Goal: Task Accomplishment & Management: Use online tool/utility

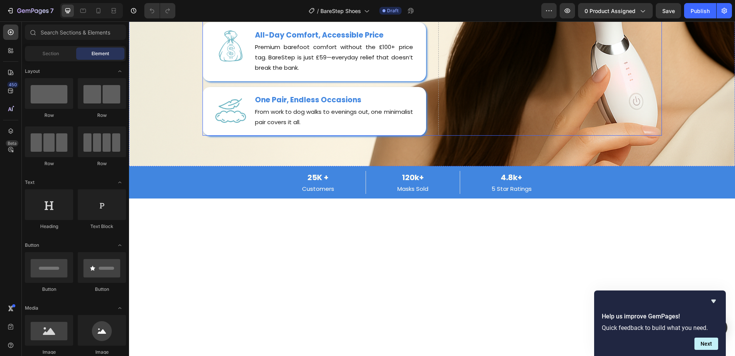
scroll to position [1570, 0]
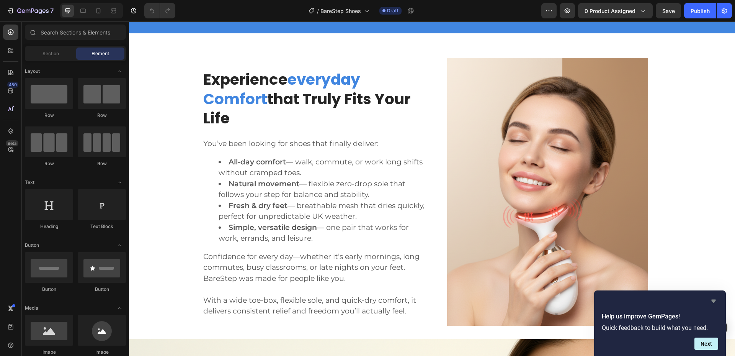
click at [714, 300] on icon "Hide survey" at bounding box center [714, 301] width 5 height 3
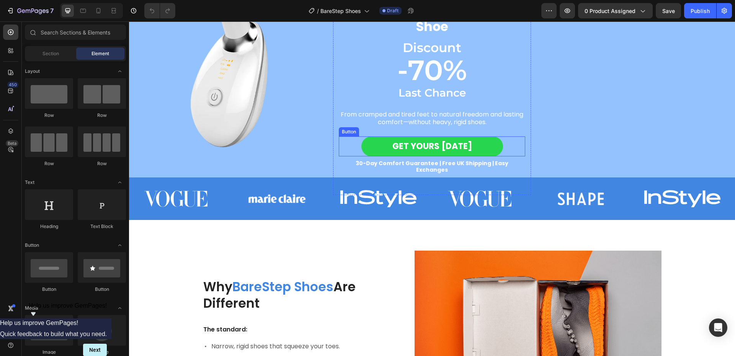
scroll to position [0, 0]
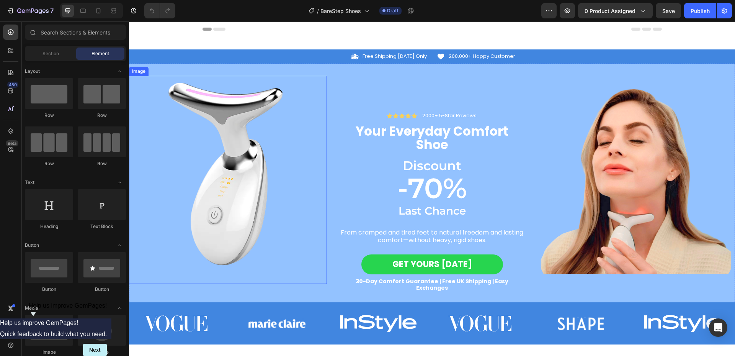
click at [246, 185] on img at bounding box center [228, 175] width 198 height 198
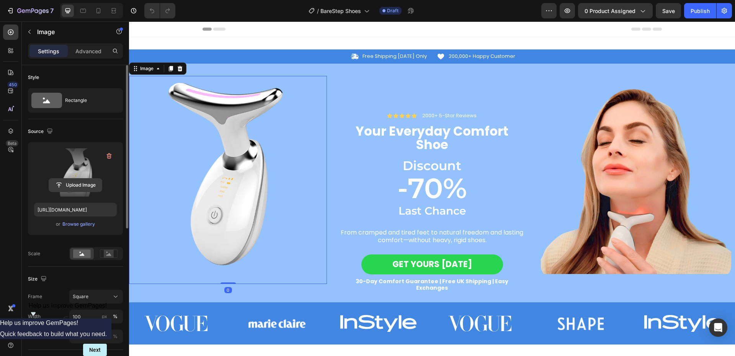
click at [79, 185] on input "file" at bounding box center [75, 184] width 53 height 13
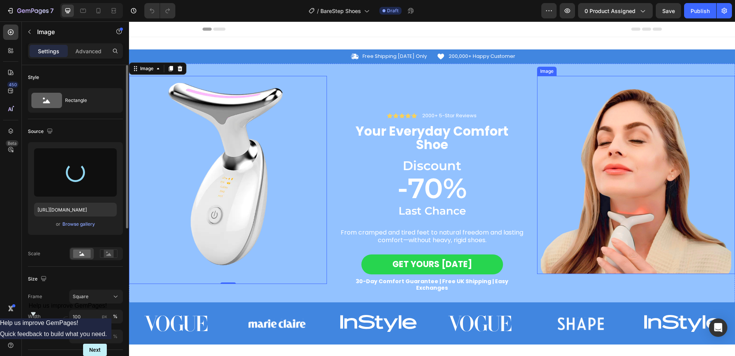
type input "[URL][DOMAIN_NAME]"
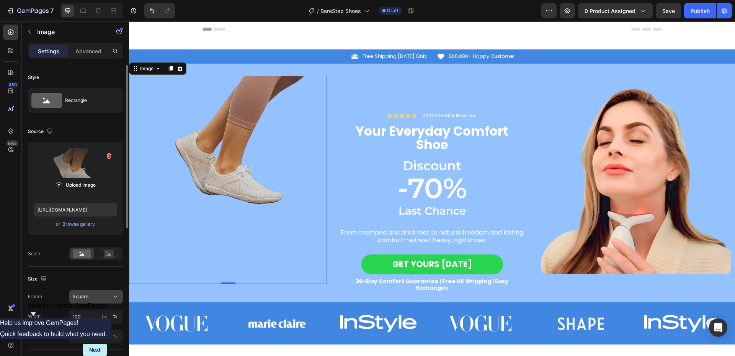
click at [95, 297] on div "Square" at bounding box center [92, 296] width 38 height 7
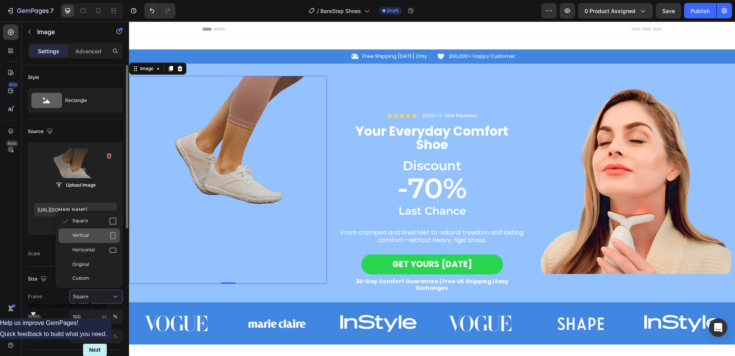
click at [95, 236] on div "Vertical" at bounding box center [94, 236] width 44 height 8
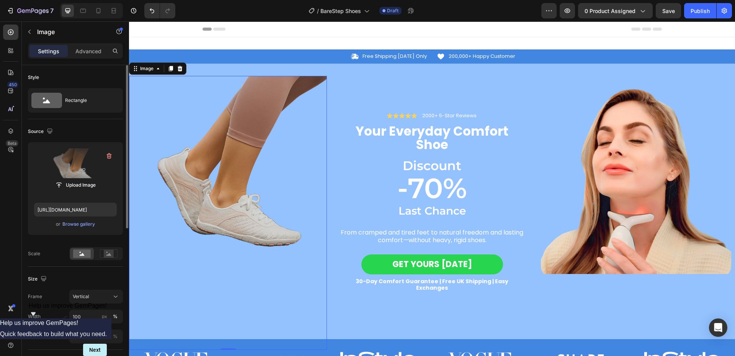
click at [240, 217] on img at bounding box center [228, 208] width 198 height 264
click at [72, 183] on input "file" at bounding box center [75, 184] width 53 height 13
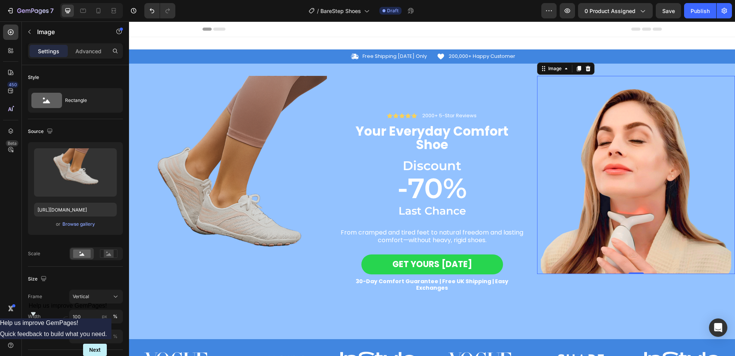
click at [608, 164] on img at bounding box center [636, 175] width 198 height 198
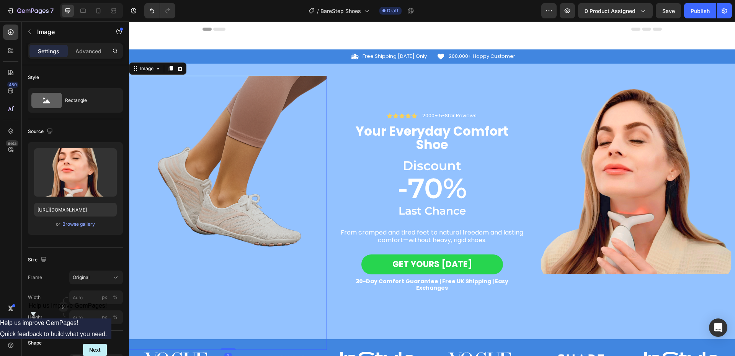
click at [193, 182] on img at bounding box center [228, 208] width 198 height 264
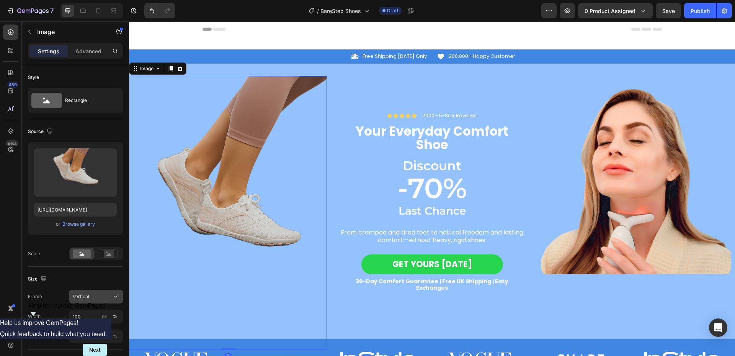
drag, startPoint x: 92, startPoint y: 295, endPoint x: 97, endPoint y: 294, distance: 5.2
click at [93, 295] on div "Vertical" at bounding box center [92, 296] width 38 height 7
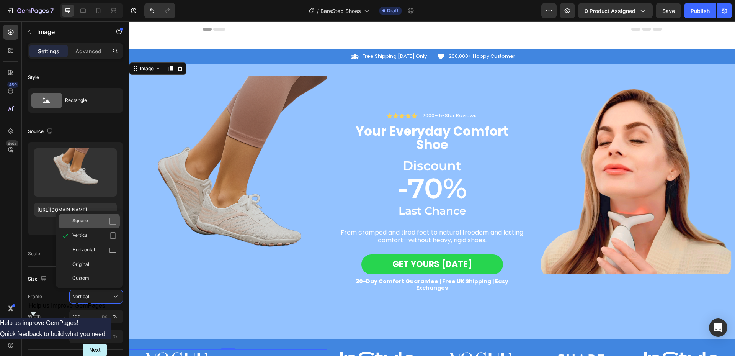
click at [96, 224] on div "Square" at bounding box center [94, 221] width 44 height 8
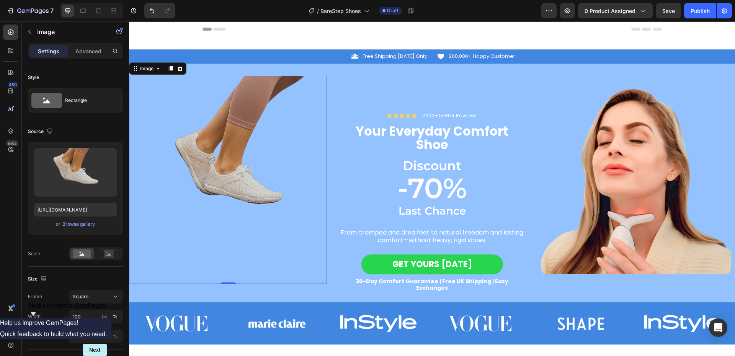
click at [413, 25] on div "Header" at bounding box center [433, 28] width 460 height 15
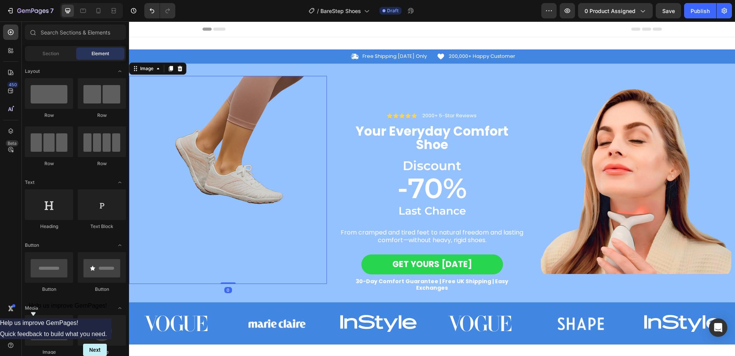
click at [220, 200] on img at bounding box center [228, 175] width 198 height 198
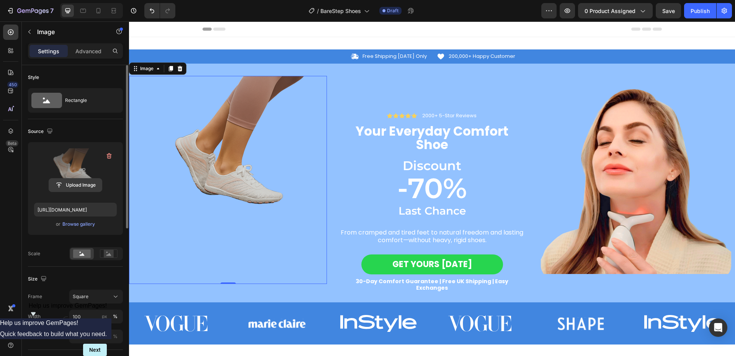
click at [87, 186] on input "file" at bounding box center [75, 184] width 53 height 13
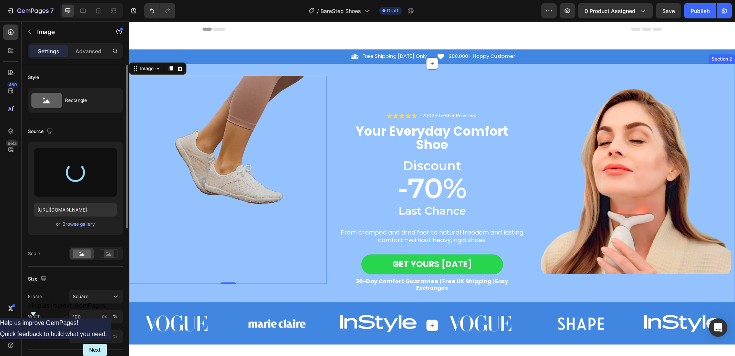
type input "[URL][DOMAIN_NAME]"
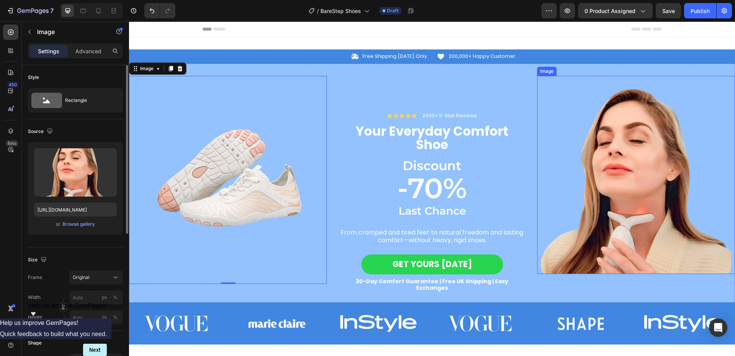
click at [606, 157] on img at bounding box center [636, 175] width 198 height 198
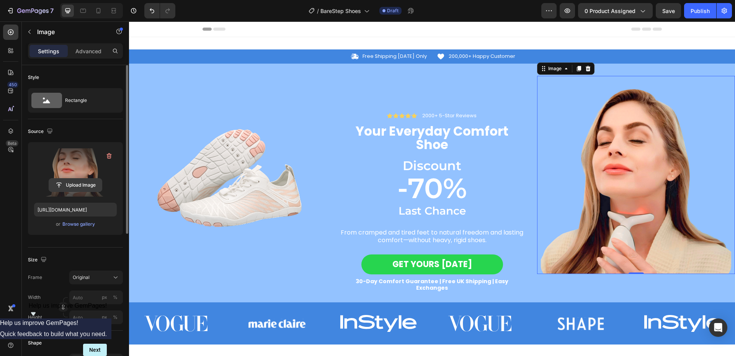
click at [75, 186] on input "file" at bounding box center [75, 184] width 53 height 13
click at [82, 184] on input "file" at bounding box center [75, 184] width 53 height 13
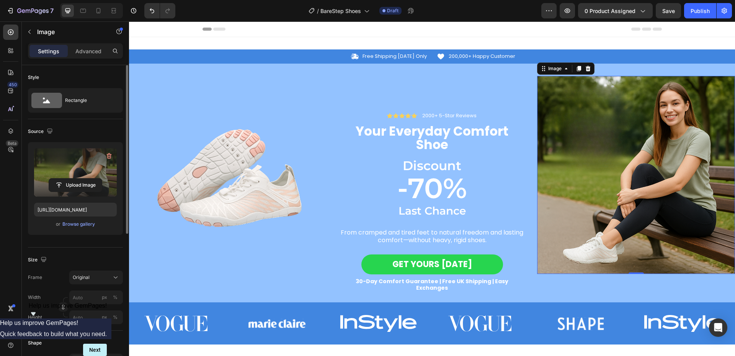
click at [660, 198] on img at bounding box center [636, 175] width 198 height 198
click at [67, 183] on input "file" at bounding box center [75, 184] width 53 height 13
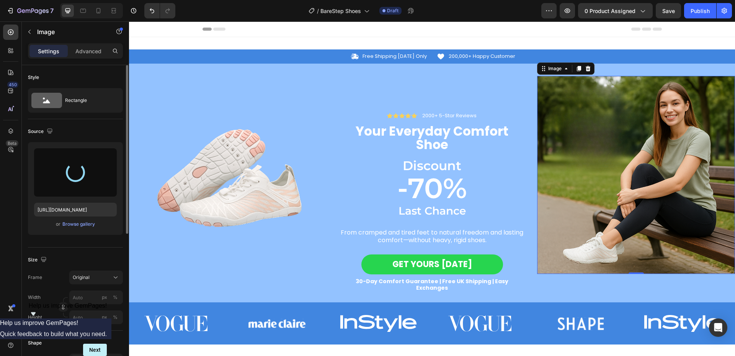
type input "[URL][DOMAIN_NAME]"
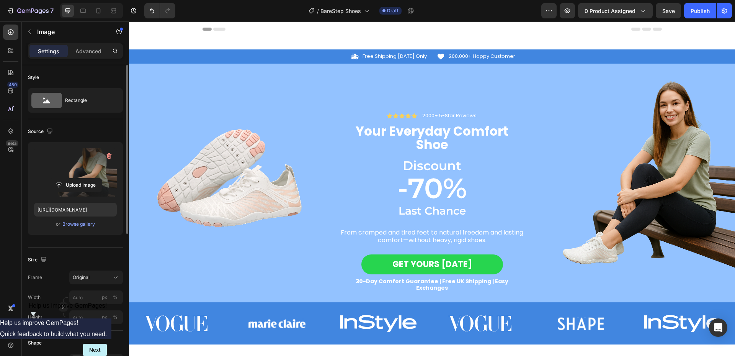
click at [525, 28] on div "Header" at bounding box center [433, 28] width 460 height 15
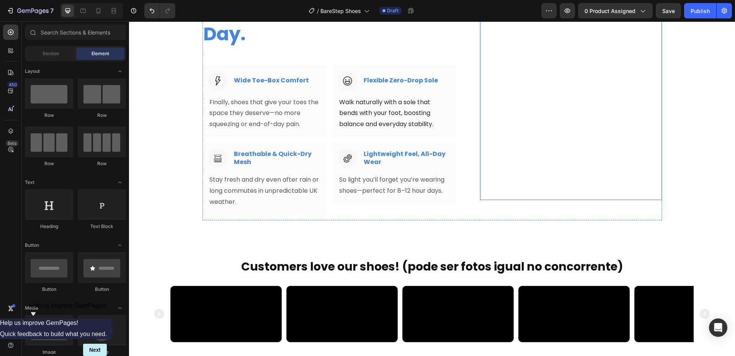
scroll to position [804, 0]
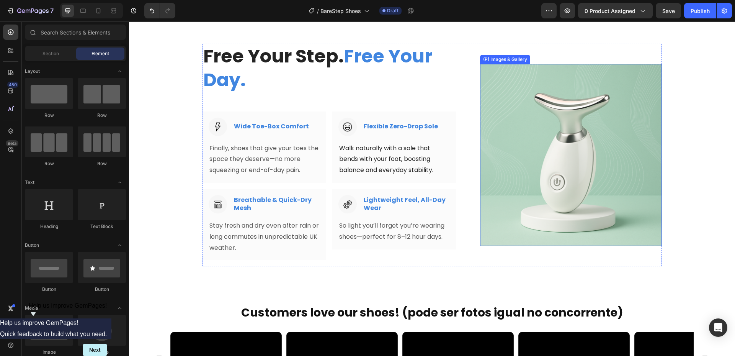
click at [551, 147] on img at bounding box center [571, 155] width 182 height 182
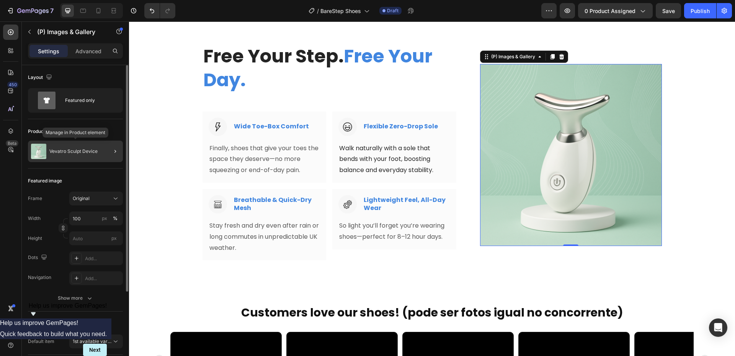
click at [74, 153] on p "Vevatro Sculpt Device" at bounding box center [73, 151] width 48 height 5
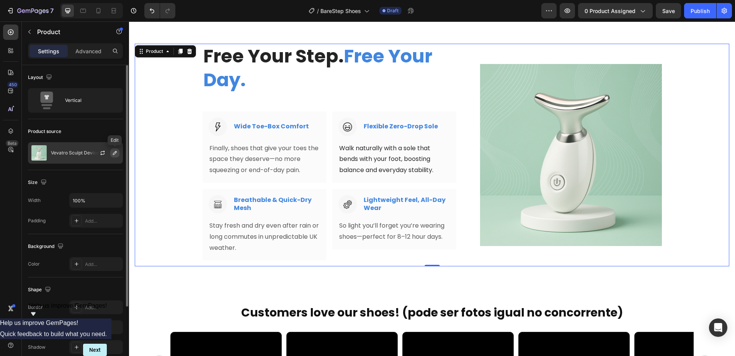
click at [111, 151] on button "button" at bounding box center [114, 152] width 9 height 9
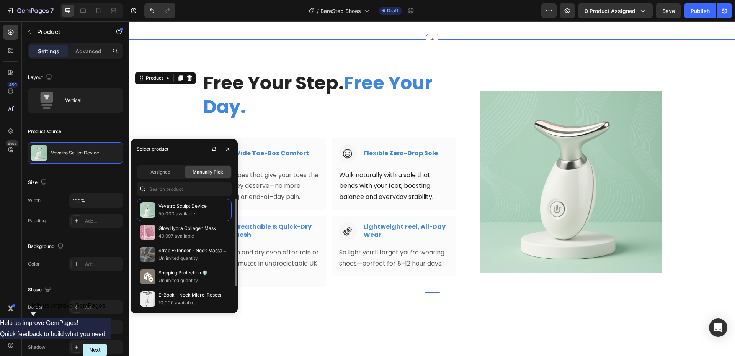
scroll to position [689, 0]
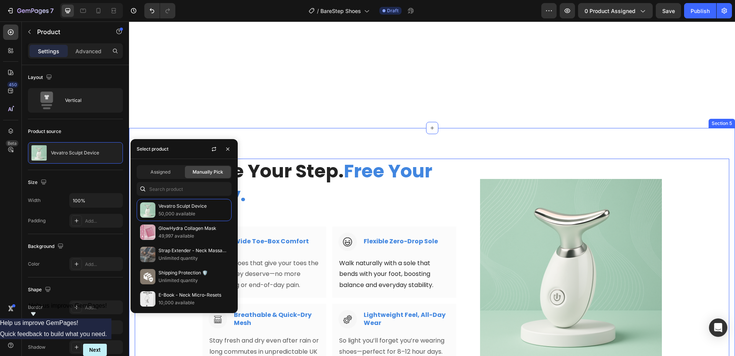
click at [479, 131] on div "Free Your Step. Free Your Day. Heading Row Image Wide Toe-Box Comfort Heading R…" at bounding box center [432, 270] width 606 height 284
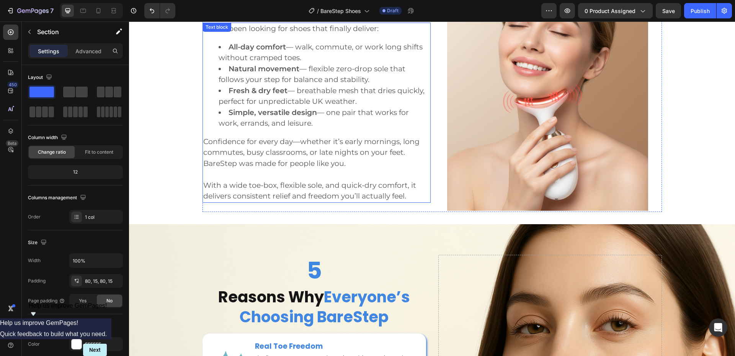
scroll to position [1954, 0]
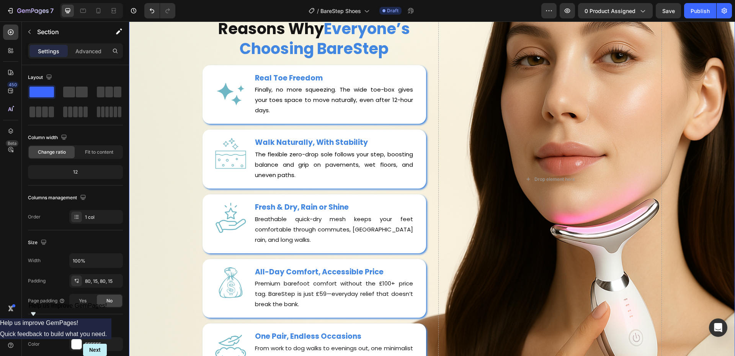
click at [139, 145] on div "5 Heading Reasons Why Everyone’s Choosing BareStep Heading Image Row Real Toe F…" at bounding box center [432, 180] width 595 height 386
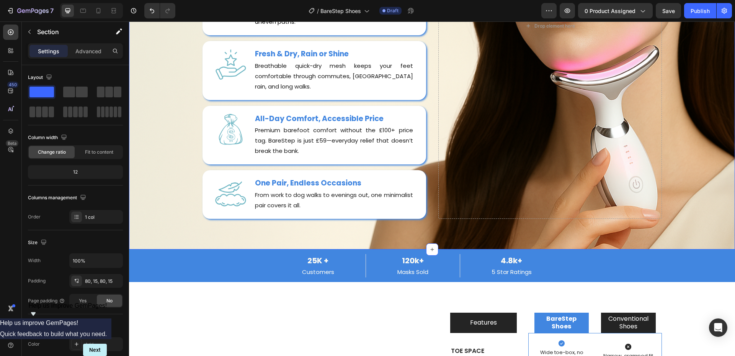
click at [680, 171] on div "5 Heading Reasons Why Everyone’s Choosing BareStep Heading Image Row Real Toe F…" at bounding box center [432, 26] width 595 height 386
click at [165, 179] on div "5 Heading Reasons Why Everyone’s Choosing BareStep Heading Image Row Real Toe F…" at bounding box center [432, 26] width 595 height 386
click at [135, 236] on div "5 Heading Reasons Why Everyone’s Choosing BareStep Heading Image Row Real Toe F…" at bounding box center [432, 26] width 606 height 447
click at [717, 218] on div "5 Heading Reasons Why Everyone’s Choosing BareStep Heading Image Row Real Toe F…" at bounding box center [432, 26] width 595 height 386
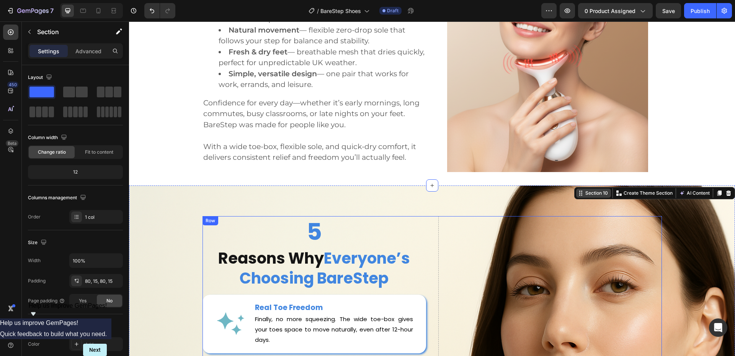
scroll to position [1724, 0]
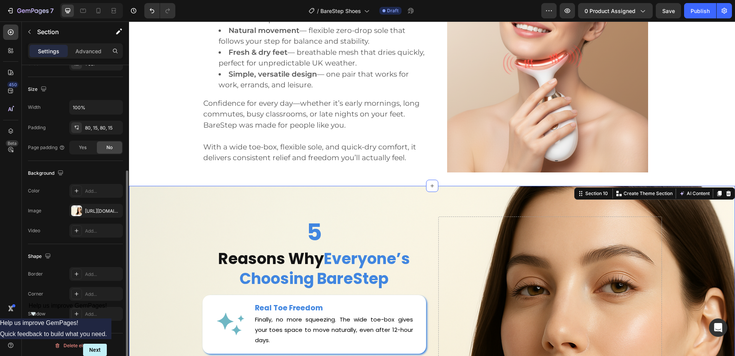
scroll to position [155, 0]
click at [82, 213] on div at bounding box center [76, 209] width 11 height 11
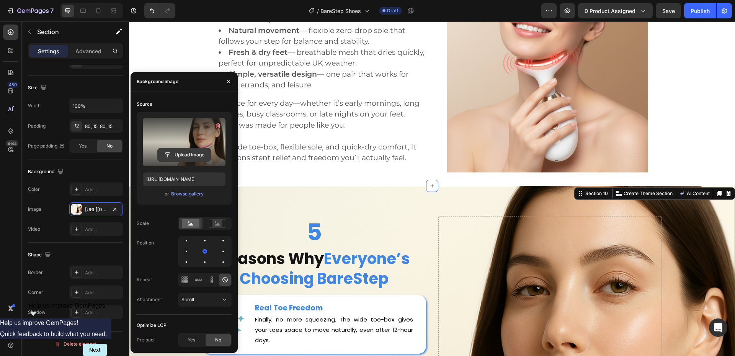
click at [200, 155] on input "file" at bounding box center [184, 154] width 53 height 13
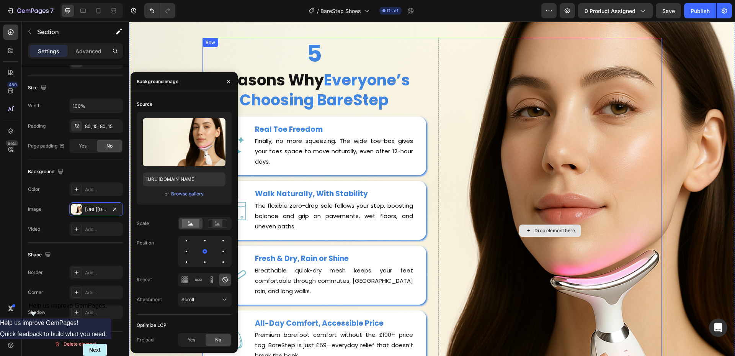
scroll to position [1915, 0]
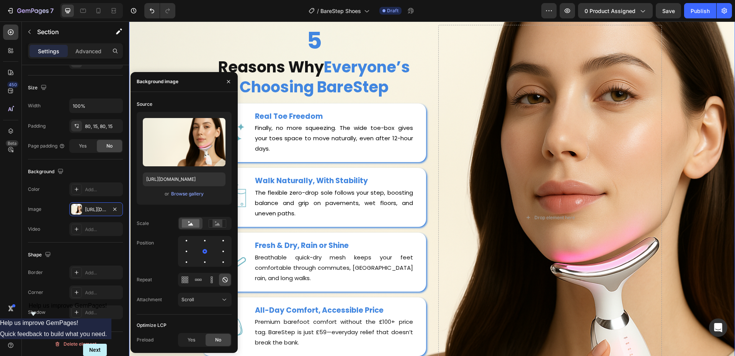
drag, startPoint x: 182, startPoint y: 137, endPoint x: 184, endPoint y: 97, distance: 39.9
click at [184, 97] on div "Source Upload Image [URL][DOMAIN_NAME] or Browse gallery Scale Position Repeat …" at bounding box center [184, 222] width 107 height 261
click at [178, 194] on div "Browse gallery" at bounding box center [187, 193] width 33 height 7
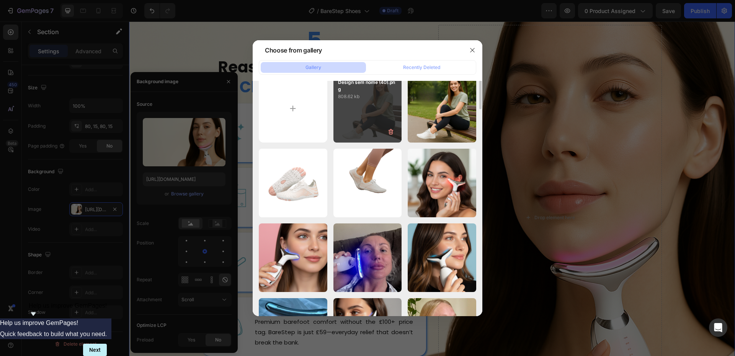
scroll to position [0, 0]
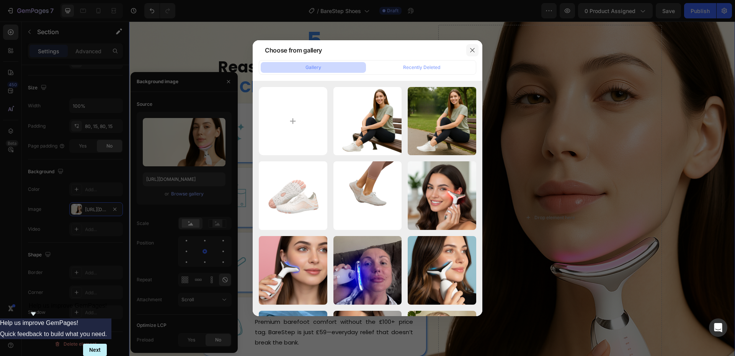
click at [474, 51] on icon "button" at bounding box center [473, 50] width 6 height 6
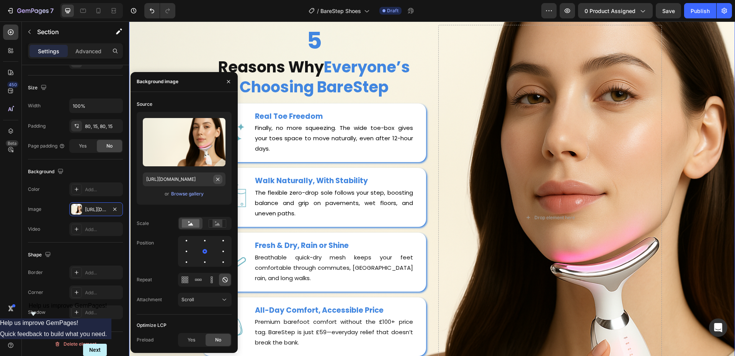
drag, startPoint x: 184, startPoint y: 153, endPoint x: 214, endPoint y: 182, distance: 42.0
click at [214, 180] on div "Upload Image [URL][DOMAIN_NAME] or Browse gallery" at bounding box center [184, 158] width 95 height 93
click at [191, 194] on div "Browse gallery" at bounding box center [187, 193] width 33 height 7
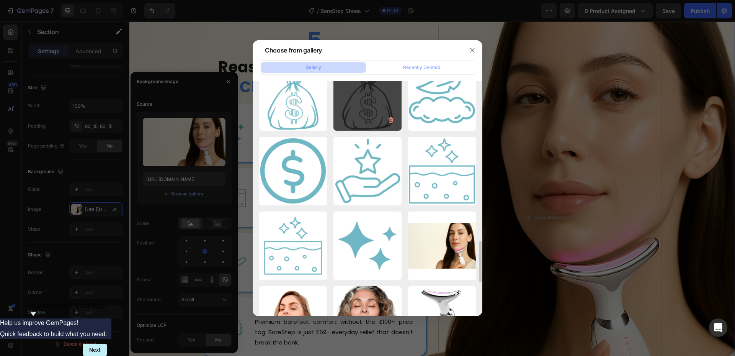
scroll to position [958, 0]
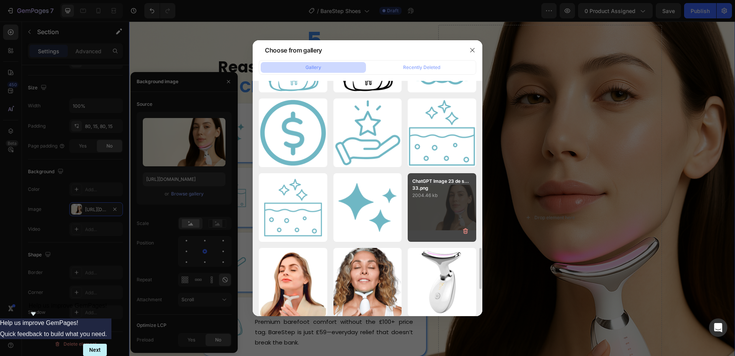
click at [432, 193] on p "2004.46 kb" at bounding box center [442, 196] width 59 height 8
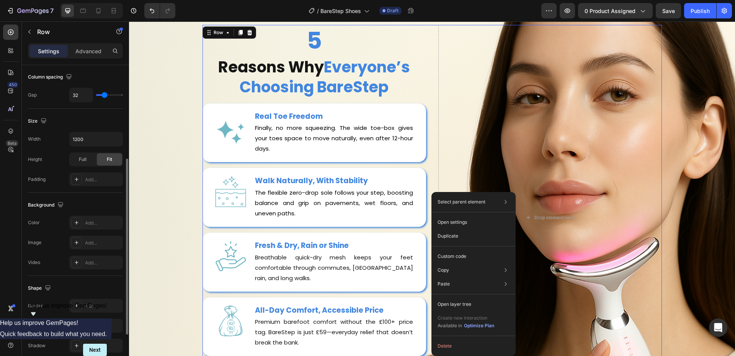
scroll to position [12, 0]
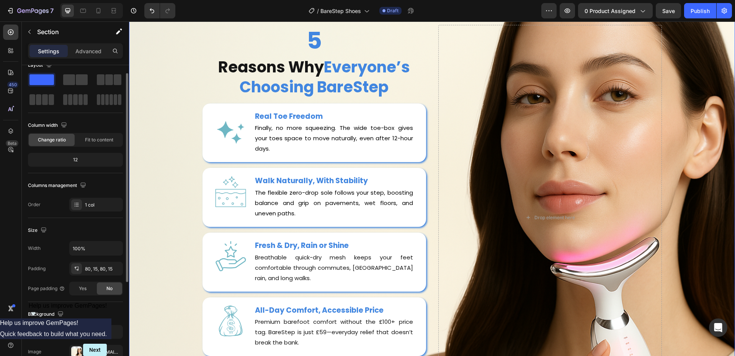
click at [167, 162] on div "5 Heading Reasons Why Everyone’s Choosing BareStep Heading Image Row Real Toe F…" at bounding box center [432, 218] width 595 height 386
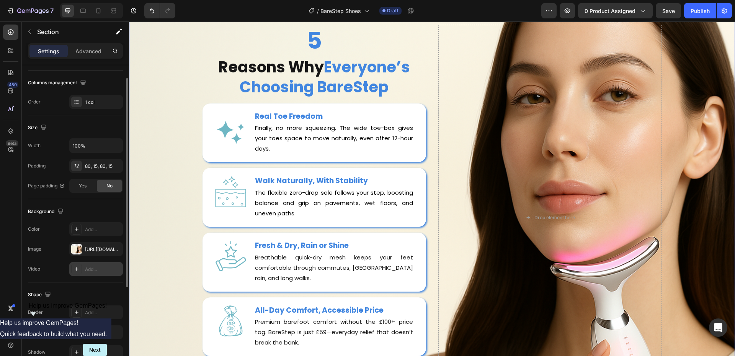
scroll to position [153, 0]
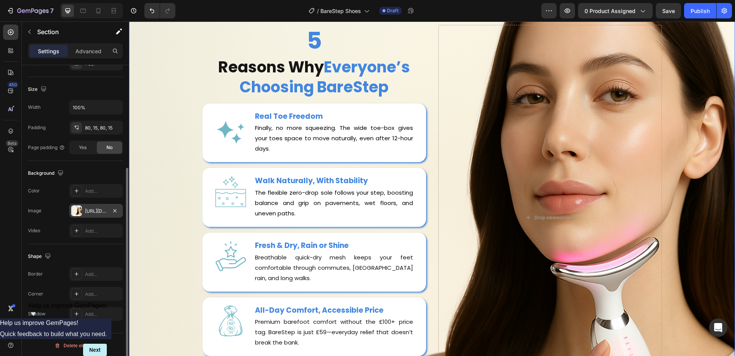
click at [90, 215] on div "[URL][DOMAIN_NAME]" at bounding box center [96, 211] width 54 height 14
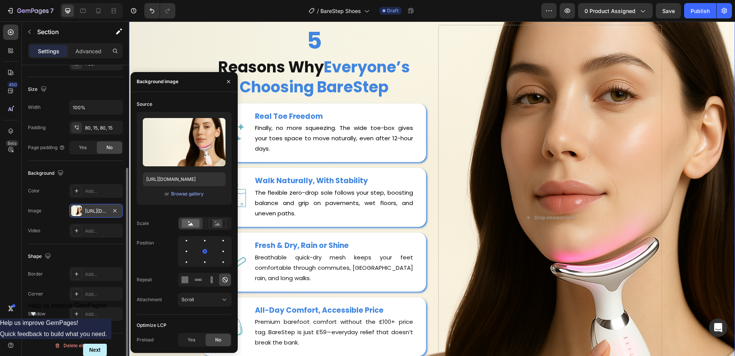
click at [84, 211] on div "[URL][DOMAIN_NAME]" at bounding box center [96, 211] width 54 height 14
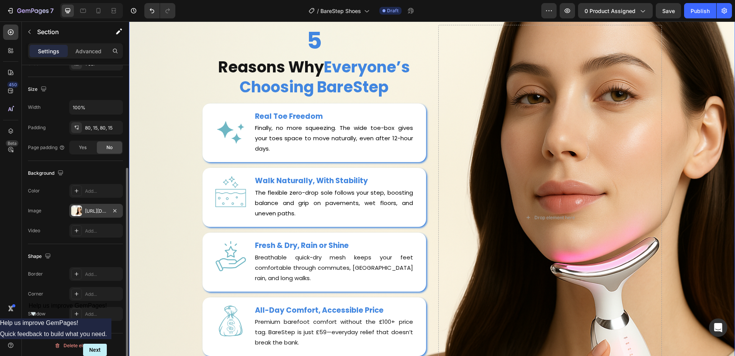
click at [84, 211] on div "[URL][DOMAIN_NAME]" at bounding box center [96, 211] width 54 height 14
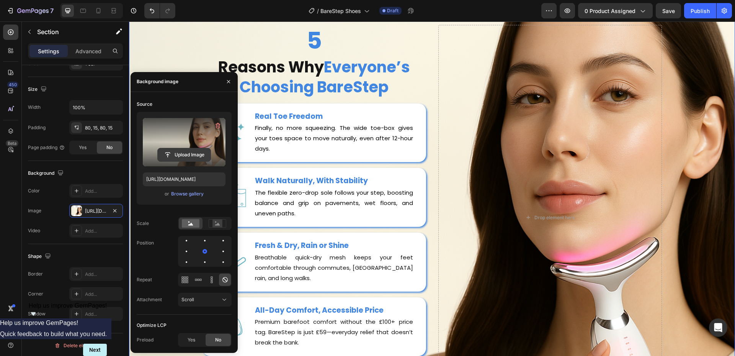
click at [174, 152] on input "file" at bounding box center [184, 154] width 53 height 13
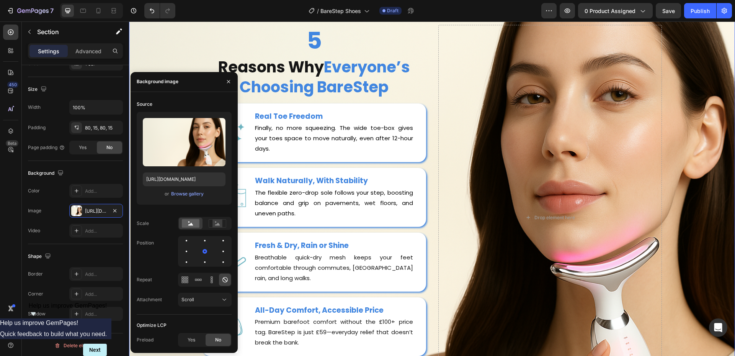
click at [689, 70] on div "5 Heading Reasons Why Everyone’s Choosing BareStep Heading Image Row Real Toe F…" at bounding box center [432, 218] width 595 height 386
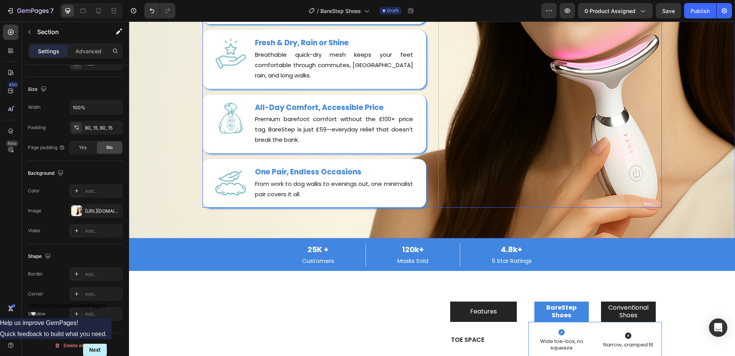
scroll to position [2107, 0]
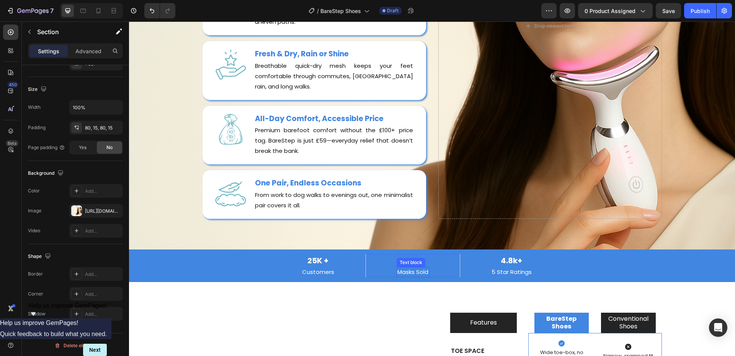
click at [409, 273] on p "Masks Sold" at bounding box center [413, 272] width 31 height 9
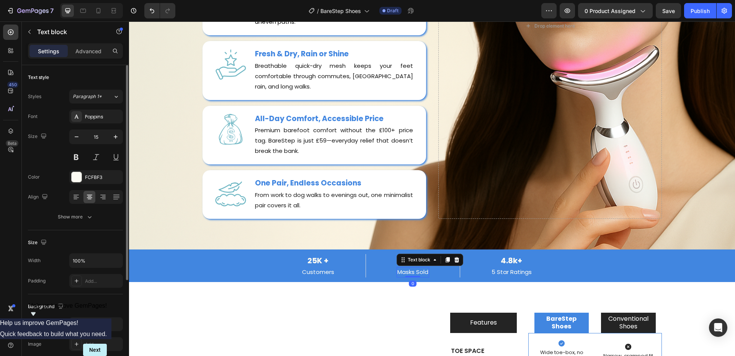
click at [409, 273] on p "Masks Sold" at bounding box center [413, 272] width 31 height 9
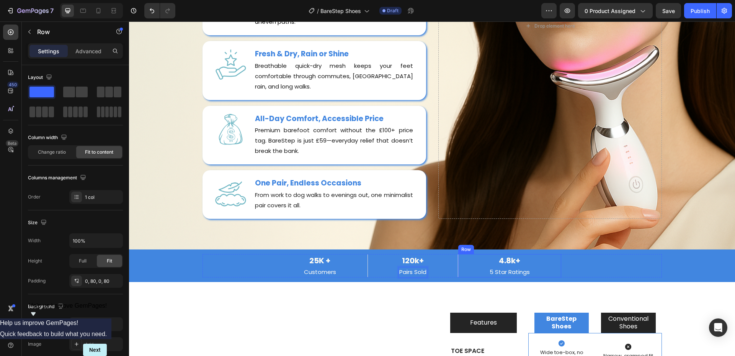
click at [549, 268] on div "4.8k+ Text block 5 Star Ratings Text block Row" at bounding box center [509, 265] width 103 height 23
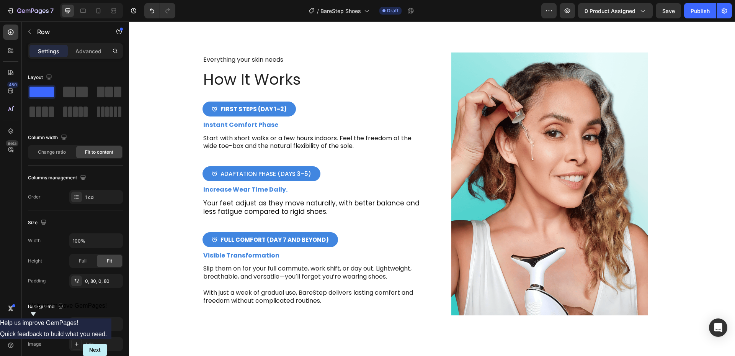
scroll to position [2681, 0]
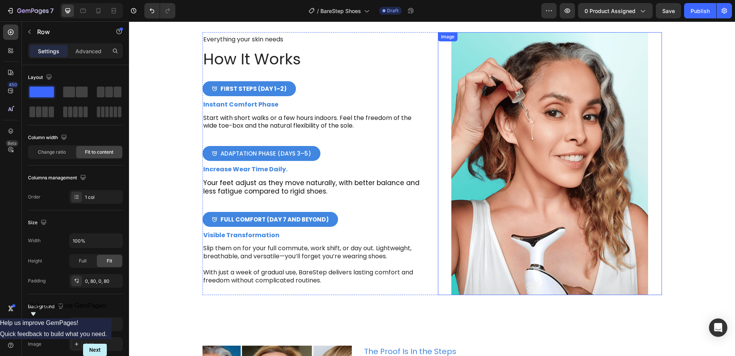
click at [579, 156] on img at bounding box center [550, 163] width 197 height 263
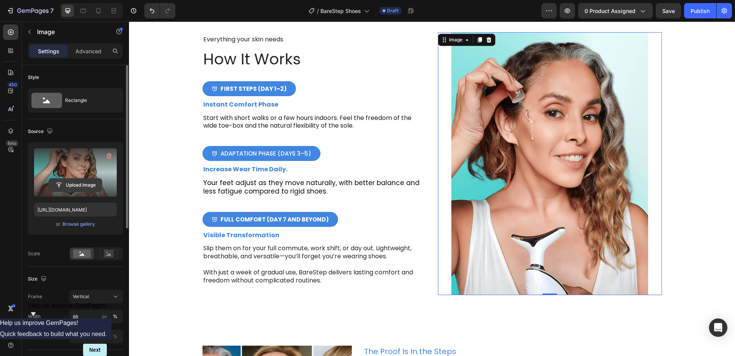
click at [80, 187] on input "file" at bounding box center [75, 184] width 53 height 13
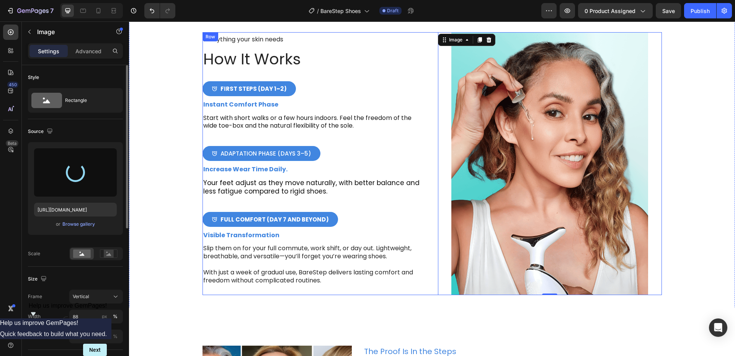
type input "[URL][DOMAIN_NAME]"
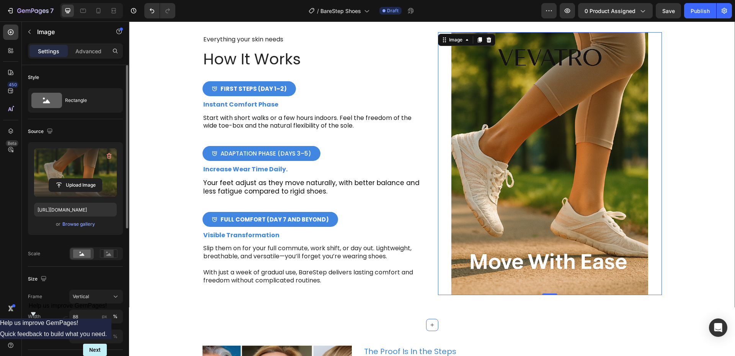
click at [687, 112] on div "Everything your skin needs Text Block How It Works Heading First Steps (Day 1–2…" at bounding box center [432, 163] width 595 height 263
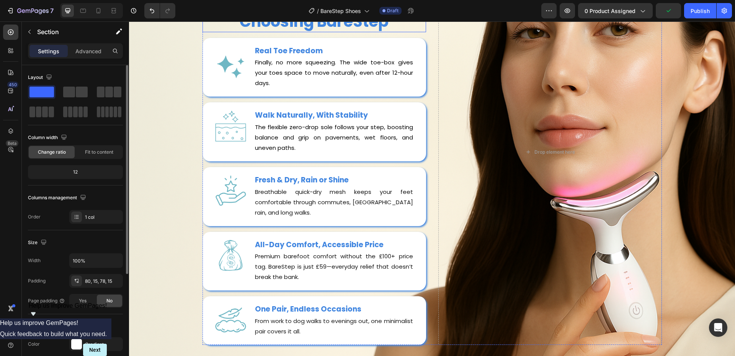
scroll to position [1839, 0]
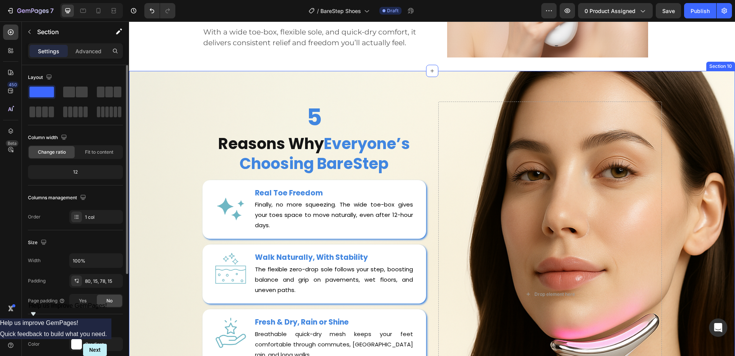
click at [375, 83] on div "5 Heading Reasons Why Everyone’s Choosing BareStep Heading Image Row Real Toe F…" at bounding box center [432, 294] width 606 height 447
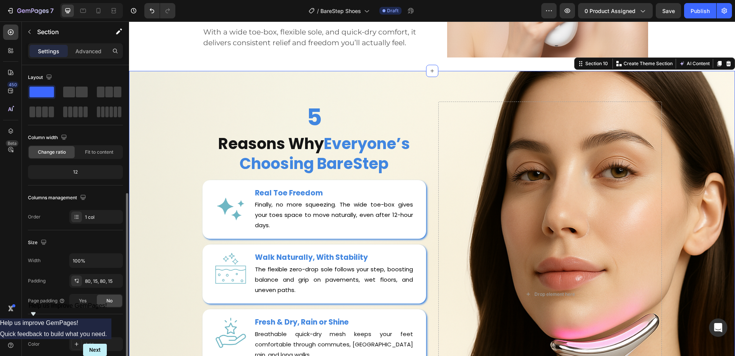
scroll to position [115, 0]
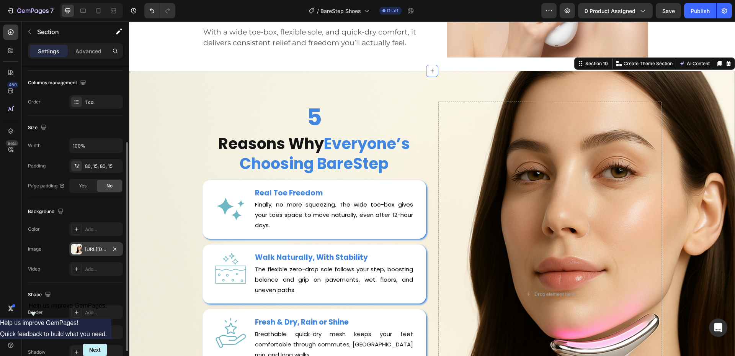
click at [84, 247] on div "[URL][DOMAIN_NAME]" at bounding box center [96, 249] width 54 height 14
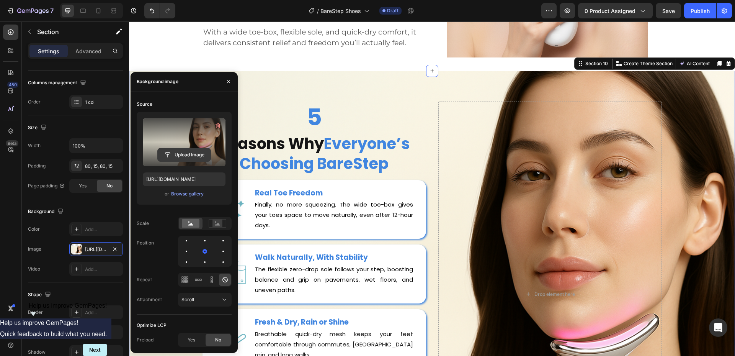
click at [184, 154] on input "file" at bounding box center [184, 154] width 53 height 13
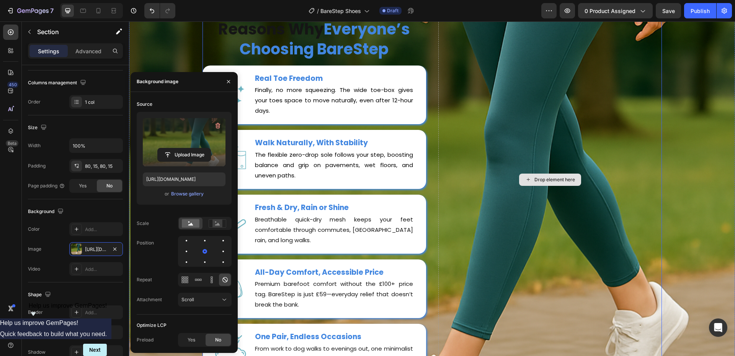
scroll to position [1877, 0]
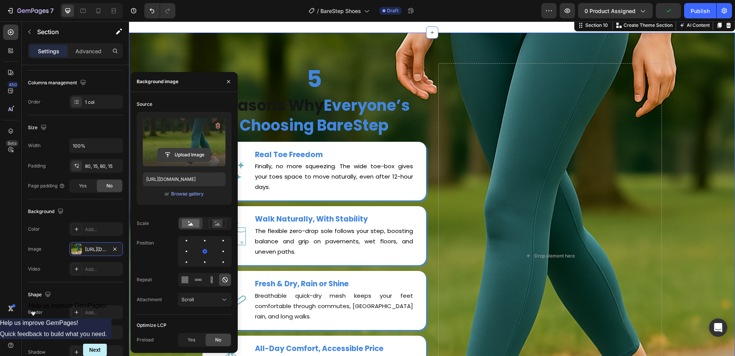
click at [199, 154] on input "file" at bounding box center [184, 154] width 53 height 13
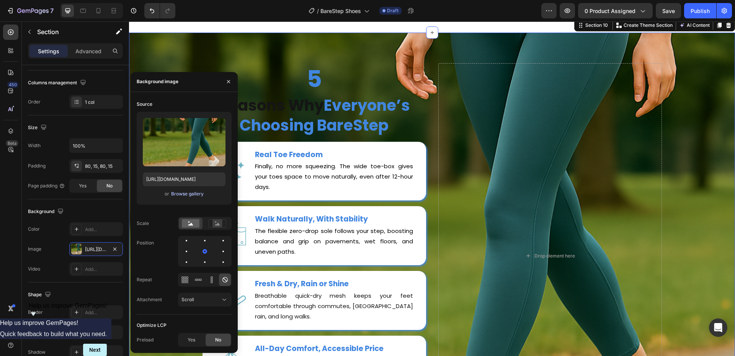
click at [198, 196] on div "Browse gallery" at bounding box center [187, 193] width 33 height 7
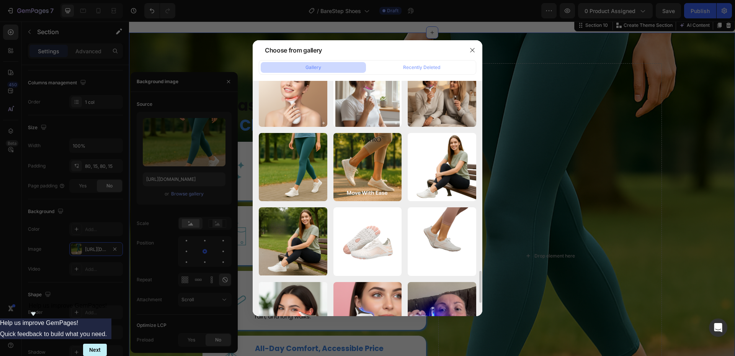
scroll to position [1149, 0]
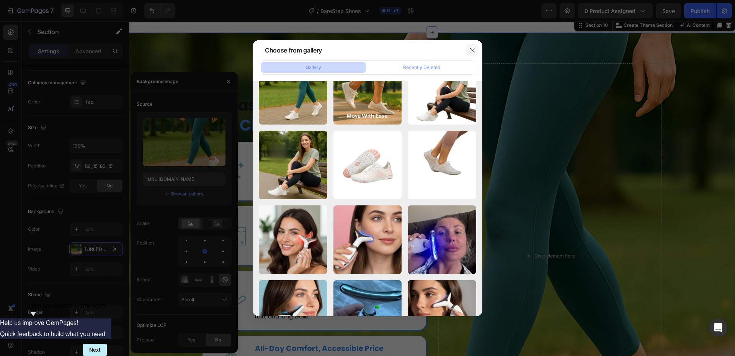
click at [472, 49] on icon "button" at bounding box center [472, 50] width 4 height 4
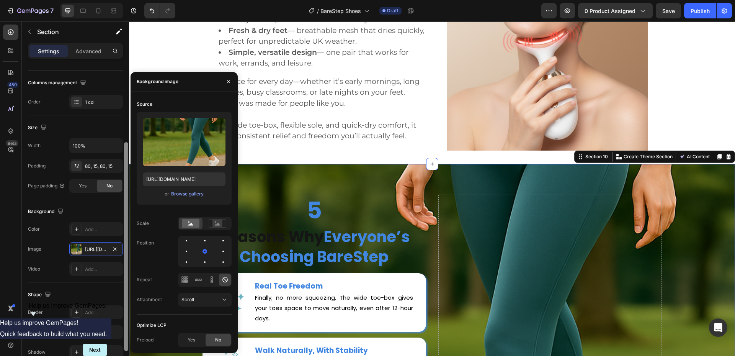
scroll to position [1685, 0]
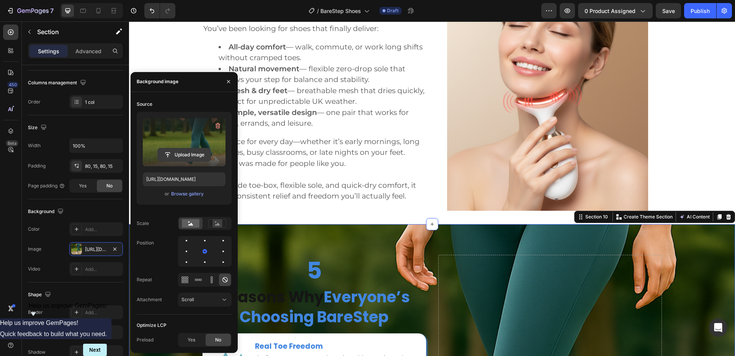
click at [188, 154] on input "file" at bounding box center [184, 154] width 53 height 13
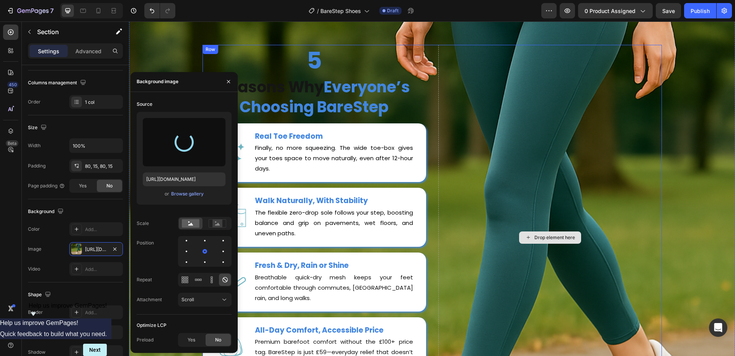
scroll to position [1877, 0]
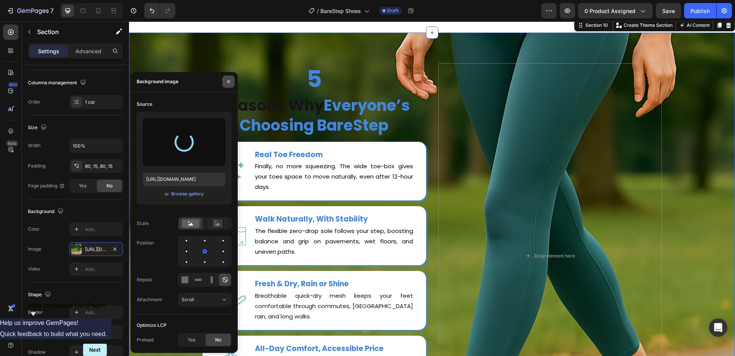
click at [229, 79] on icon "button" at bounding box center [229, 82] width 6 height 6
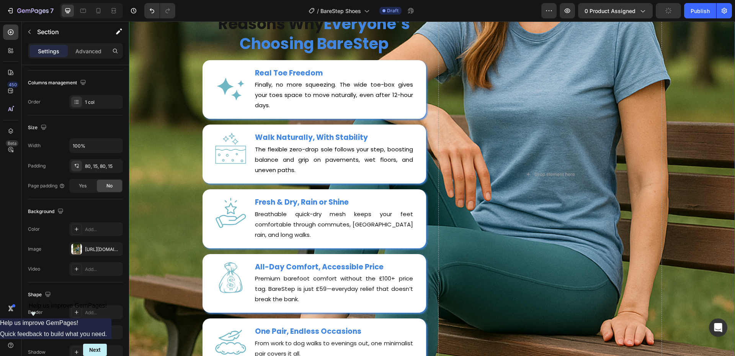
scroll to position [2030, 0]
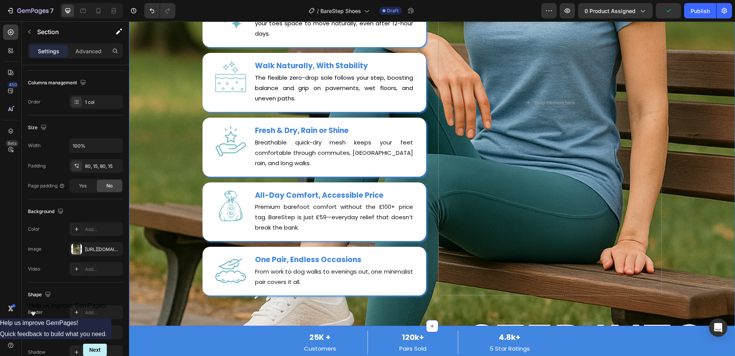
click at [700, 187] on div "5 Heading Reasons Why Everyone’s Choosing BareStep Heading Image Row Real Toe F…" at bounding box center [432, 103] width 595 height 386
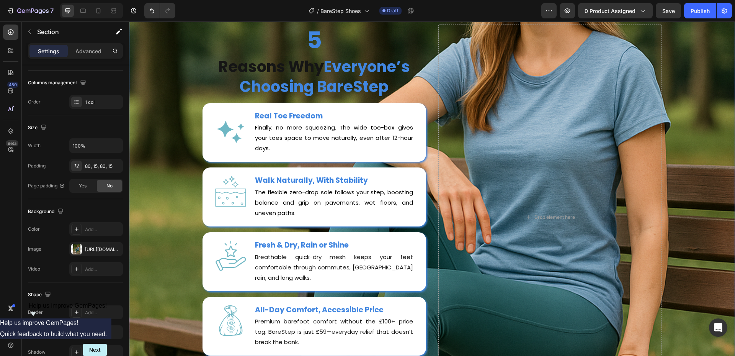
scroll to position [1915, 0]
click at [698, 90] on div "5 Heading Reasons Why Everyone’s Choosing BareStep Heading Image Row Real Toe F…" at bounding box center [432, 218] width 595 height 386
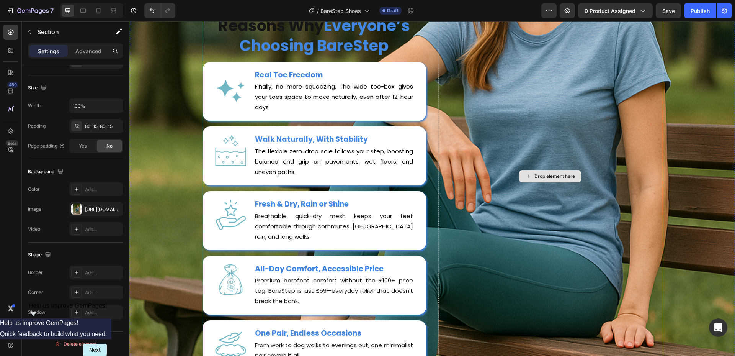
scroll to position [1954, 0]
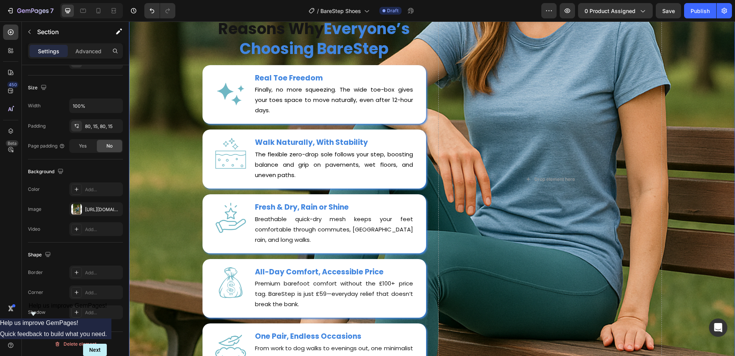
click at [680, 118] on div "5 Heading Reasons Why Everyone’s Choosing BareStep Heading Image Row Real Toe F…" at bounding box center [432, 180] width 595 height 386
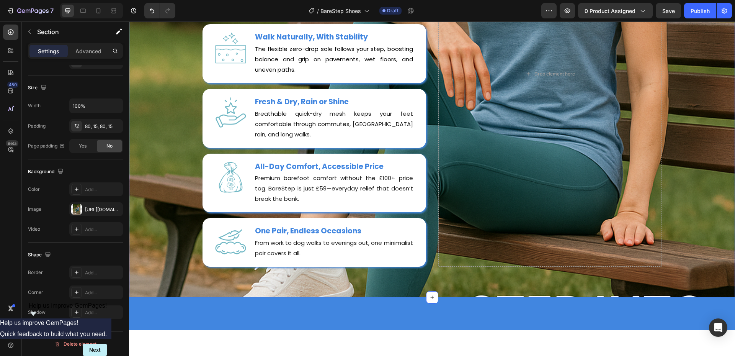
scroll to position [1877, 0]
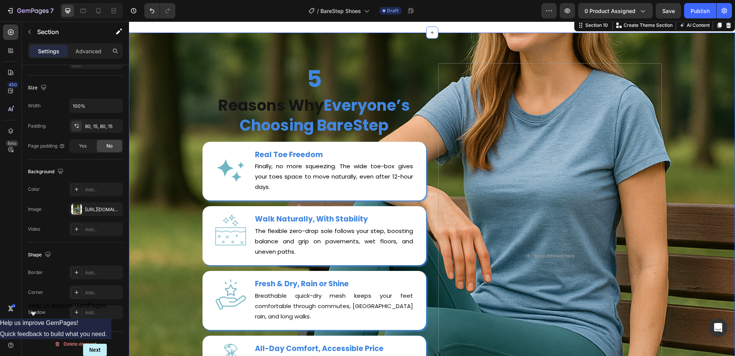
click at [691, 112] on div "5 Heading Reasons Why Everyone’s Choosing BareStep Heading Image Row Real Toe F…" at bounding box center [432, 256] width 595 height 386
click at [89, 210] on div "[URL][DOMAIN_NAME]" at bounding box center [96, 209] width 22 height 7
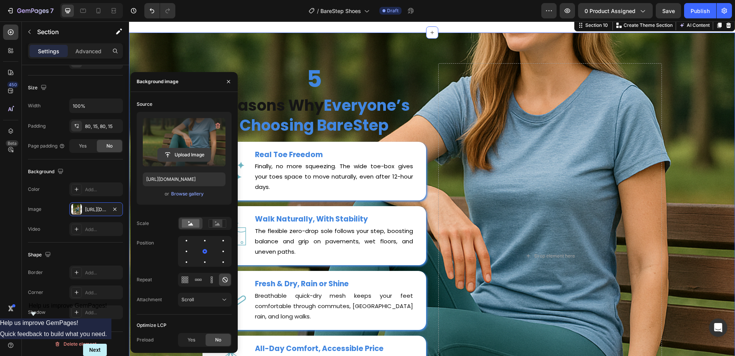
click at [188, 156] on input "file" at bounding box center [184, 154] width 53 height 13
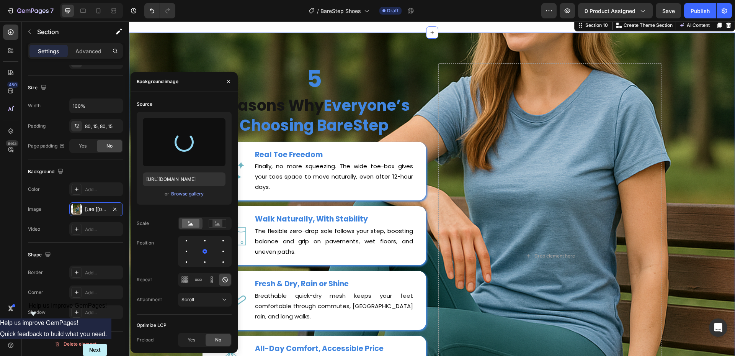
type input "[URL][DOMAIN_NAME]"
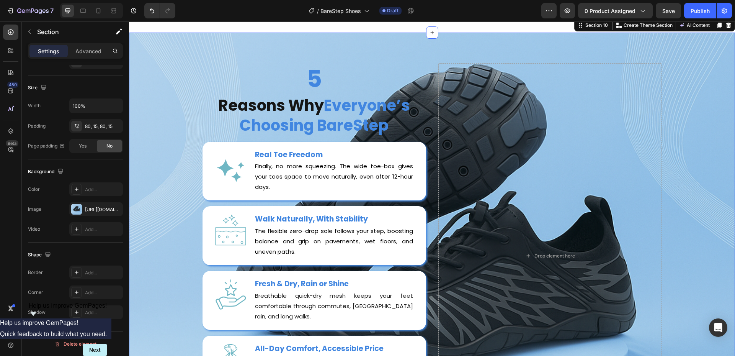
click at [477, 12] on div "/ BareStep Shoes Draft" at bounding box center [362, 10] width 360 height 15
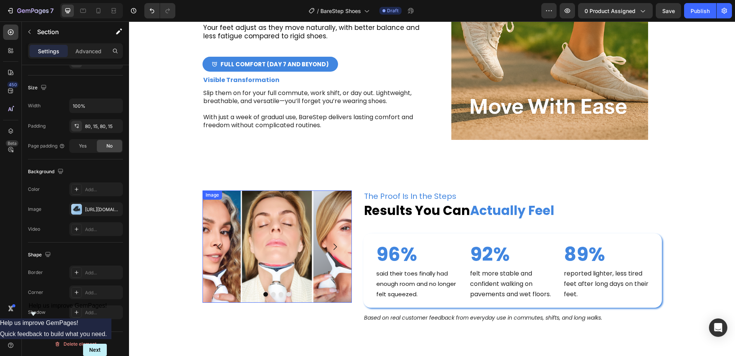
scroll to position [2949, 0]
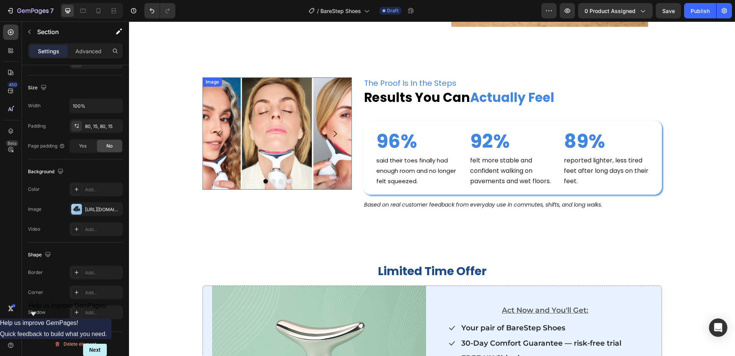
click at [295, 134] on img at bounding box center [277, 133] width 149 height 112
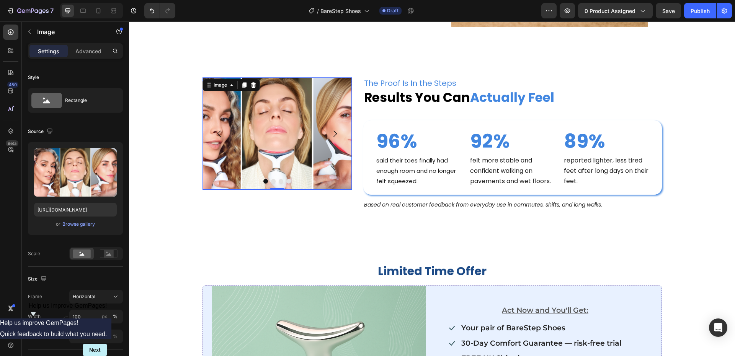
click at [281, 151] on img at bounding box center [277, 133] width 149 height 112
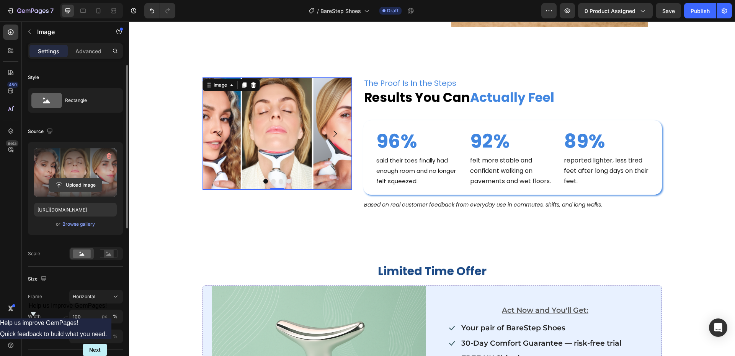
click at [84, 187] on input "file" at bounding box center [75, 184] width 53 height 13
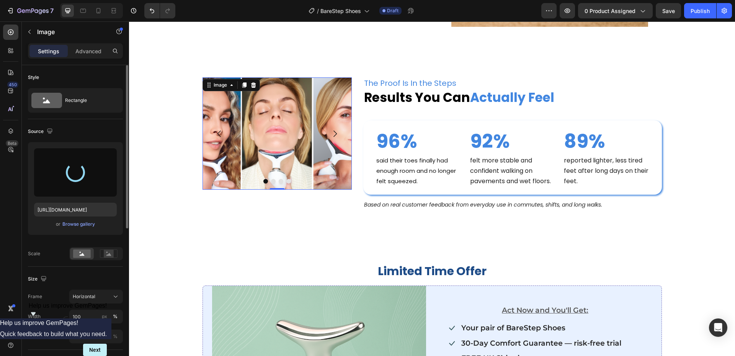
type input "[URL][DOMAIN_NAME]"
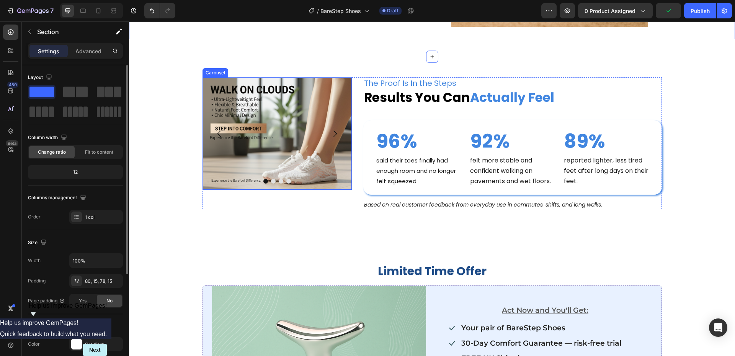
click at [271, 180] on button "Dot" at bounding box center [273, 181] width 5 height 5
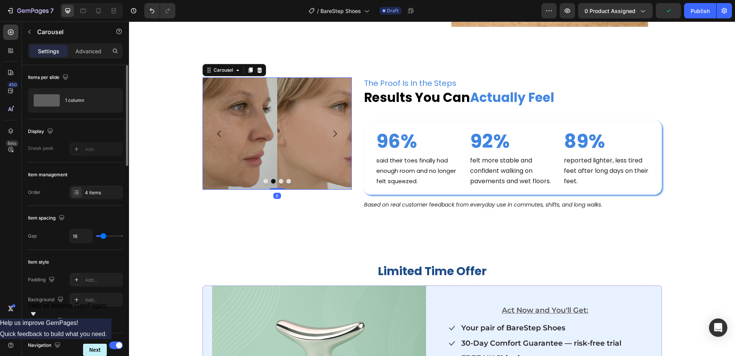
click at [279, 181] on button "Dot" at bounding box center [281, 181] width 5 height 5
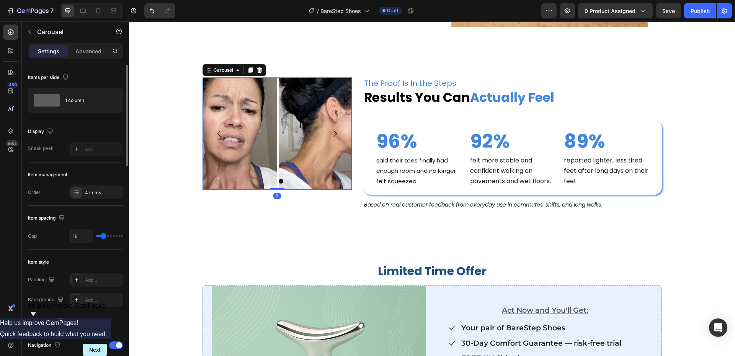
click at [287, 183] on button "Dot" at bounding box center [289, 181] width 5 height 5
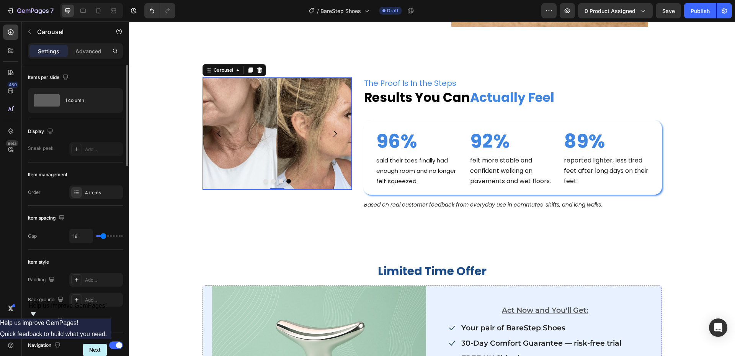
click at [264, 183] on button "Dot" at bounding box center [266, 181] width 5 height 5
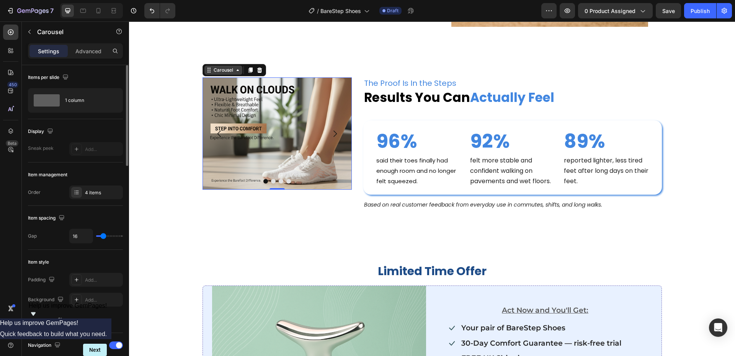
click at [223, 74] on div "Carousel" at bounding box center [223, 70] width 23 height 7
click at [268, 102] on img at bounding box center [277, 133] width 149 height 112
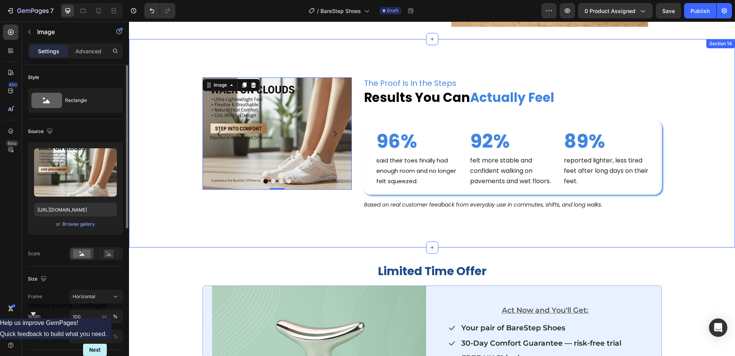
click at [354, 49] on div "Nourish, hydrate, and soften with our skin cream. Heading Image 0 Image Image I…" at bounding box center [432, 143] width 606 height 208
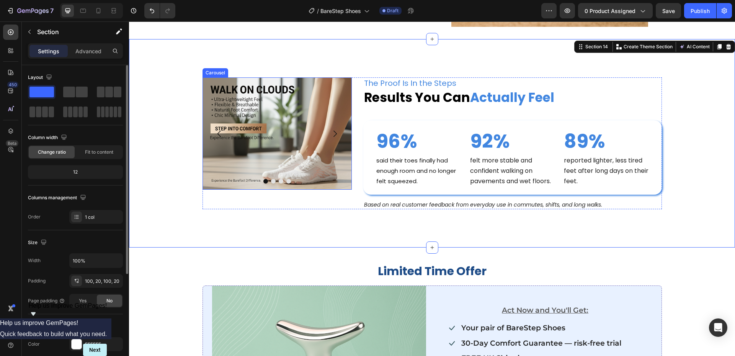
click at [279, 181] on button "Dot" at bounding box center [281, 181] width 5 height 5
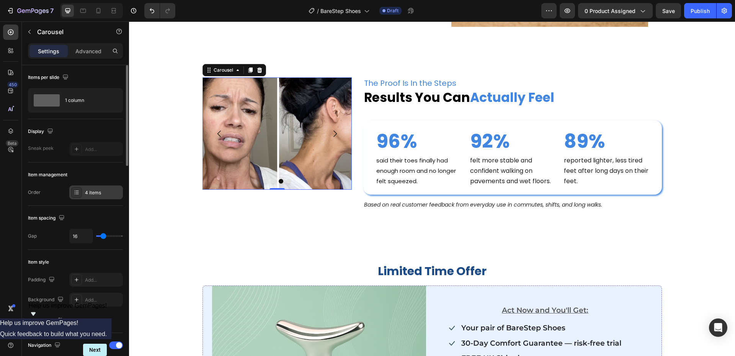
click at [80, 195] on div at bounding box center [76, 192] width 11 height 11
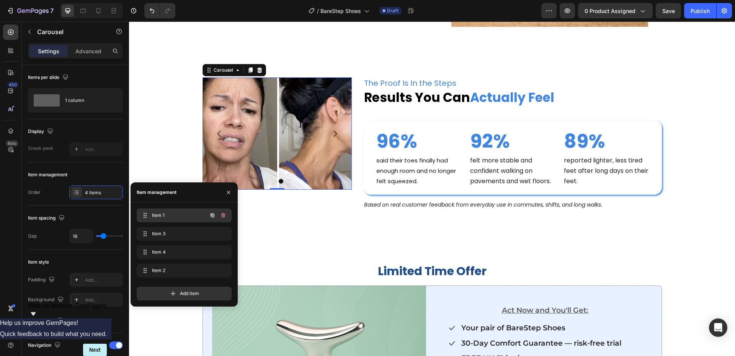
click at [158, 213] on span "Item 1" at bounding box center [173, 215] width 43 height 7
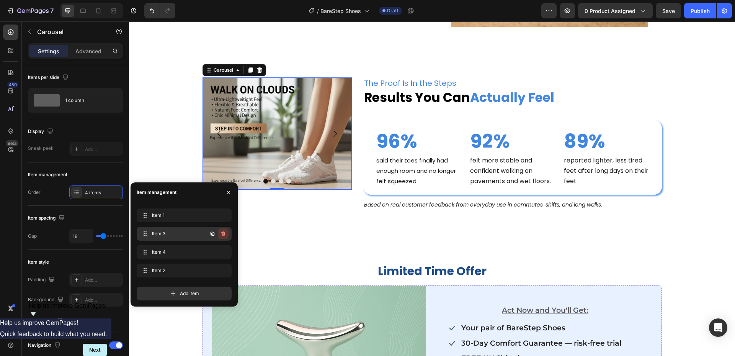
click at [223, 233] on icon "button" at bounding box center [223, 233] width 4 height 5
click at [223, 235] on div "Delete" at bounding box center [218, 233] width 14 height 7
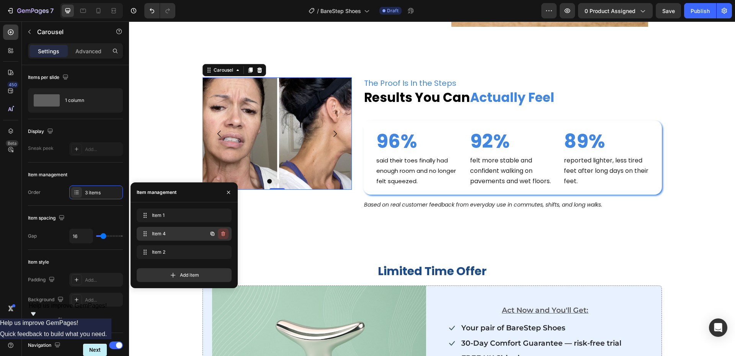
click at [220, 233] on button "button" at bounding box center [223, 233] width 11 height 11
click at [222, 233] on div "Delete" at bounding box center [218, 233] width 14 height 7
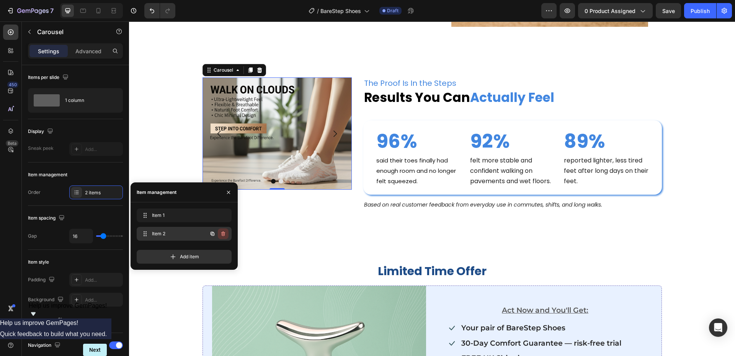
click at [224, 237] on button "button" at bounding box center [223, 233] width 11 height 11
click at [223, 233] on div "Delete" at bounding box center [218, 233] width 14 height 7
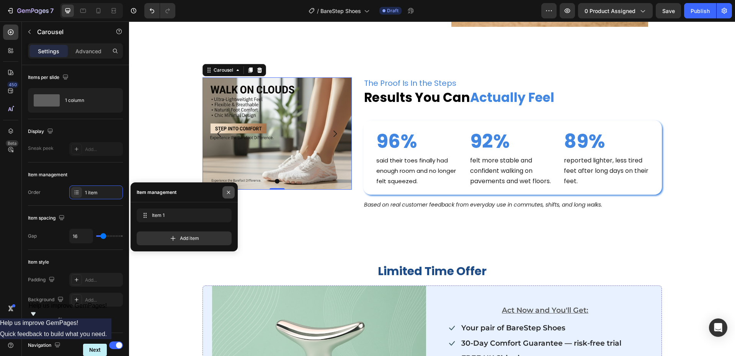
click at [223, 193] on button "button" at bounding box center [229, 192] width 12 height 12
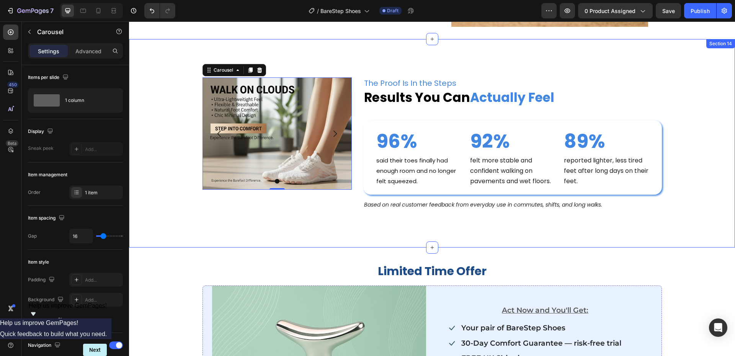
click at [372, 55] on div "Nourish, hydrate, and soften with our skin cream. Heading Image Carousel 0 The …" at bounding box center [432, 143] width 606 height 208
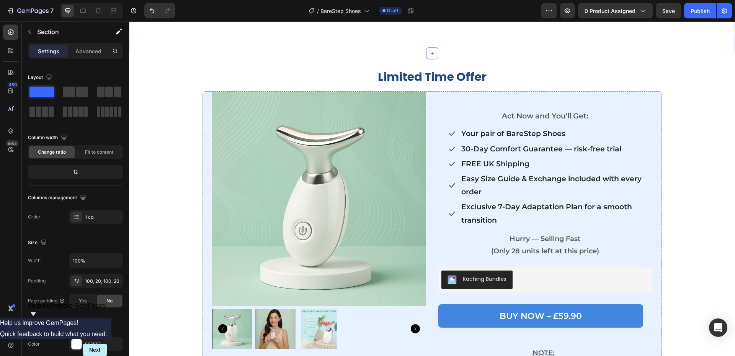
scroll to position [3179, 0]
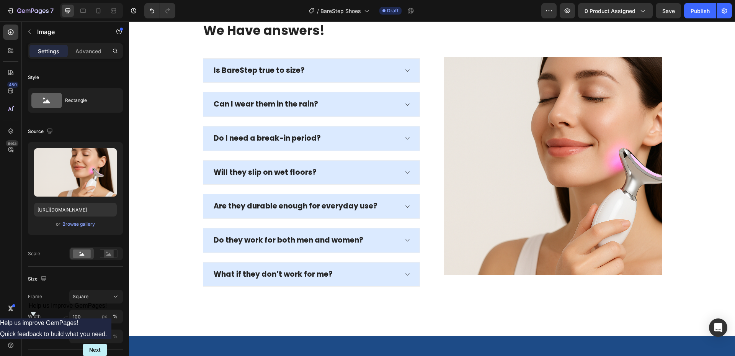
click at [515, 149] on img at bounding box center [553, 166] width 218 height 218
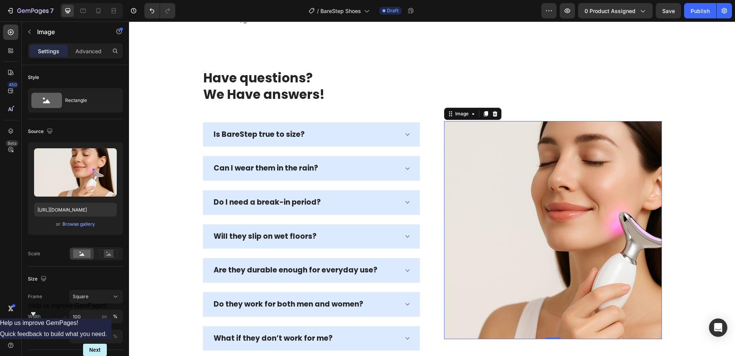
scroll to position [3754, 0]
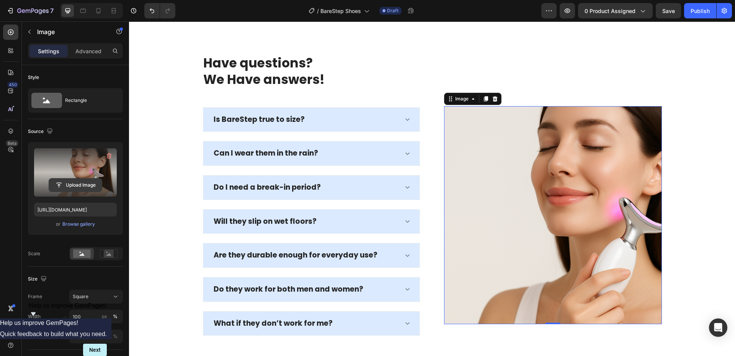
click at [65, 187] on input "file" at bounding box center [75, 184] width 53 height 13
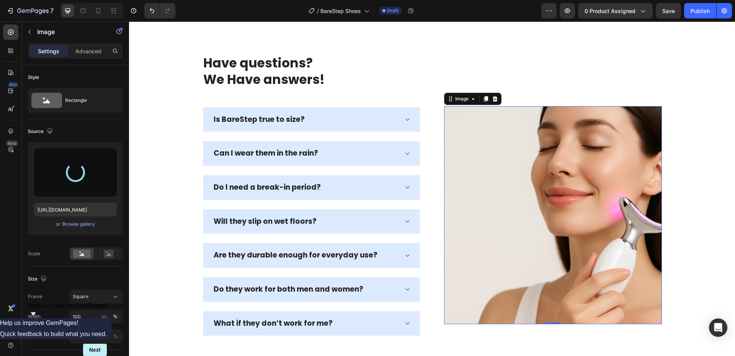
type input "[URL][DOMAIN_NAME]"
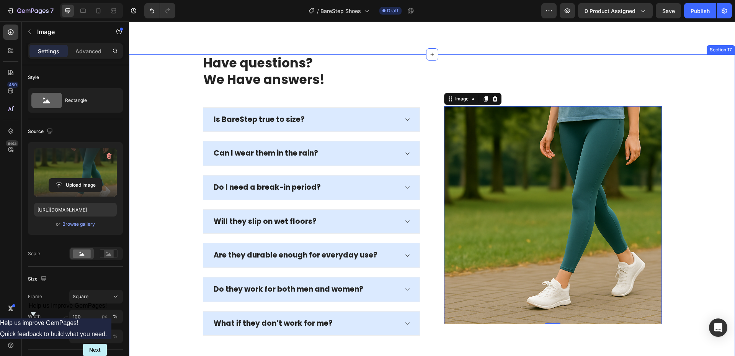
click at [679, 101] on div "Have questions? We Have answers! Heading Is BareStep true to size? Can I wear t…" at bounding box center [432, 204] width 595 height 300
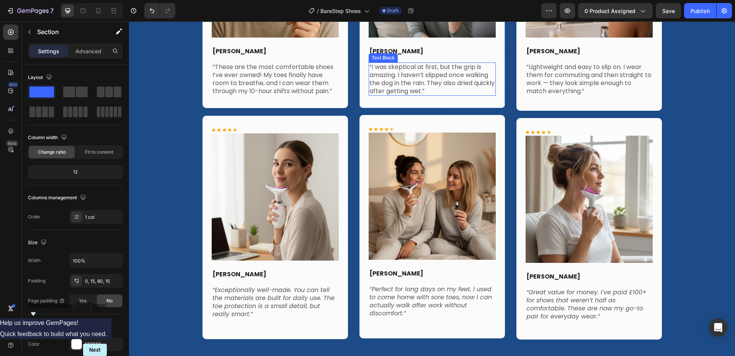
scroll to position [4328, 0]
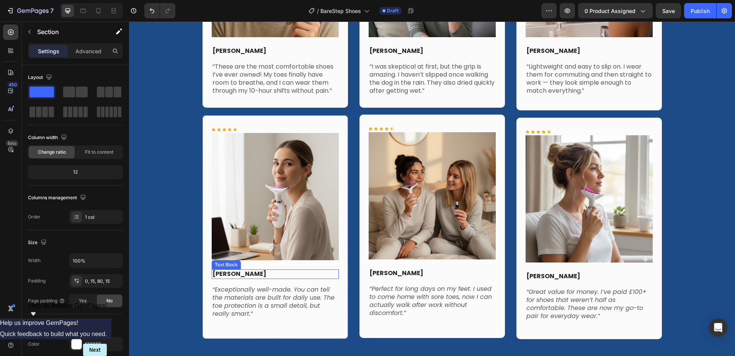
click at [221, 275] on strong "[PERSON_NAME]" at bounding box center [240, 273] width 54 height 9
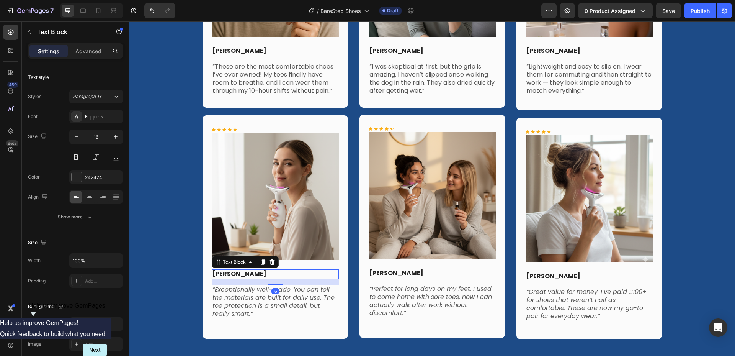
click at [227, 274] on strong "[PERSON_NAME]" at bounding box center [240, 273] width 54 height 9
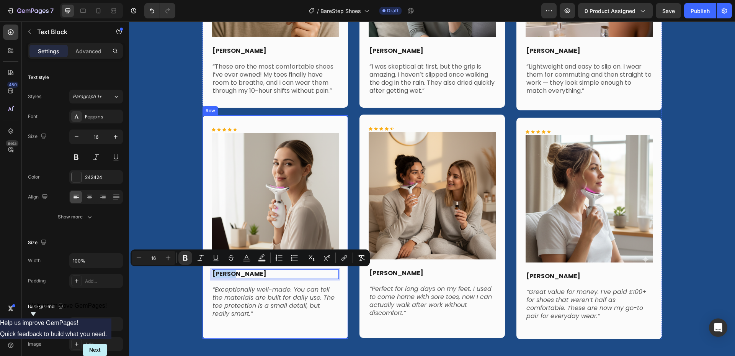
drag, startPoint x: 229, startPoint y: 274, endPoint x: 202, endPoint y: 275, distance: 27.2
click at [203, 275] on div "Icon Icon Icon Icon Icon Icon List Image [PERSON_NAME] Text Block 16 “Exception…" at bounding box center [276, 226] width 146 height 223
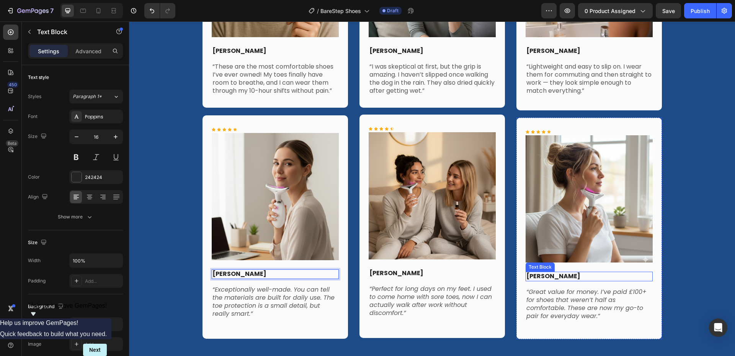
click at [540, 277] on p "[PERSON_NAME]" at bounding box center [590, 276] width 126 height 8
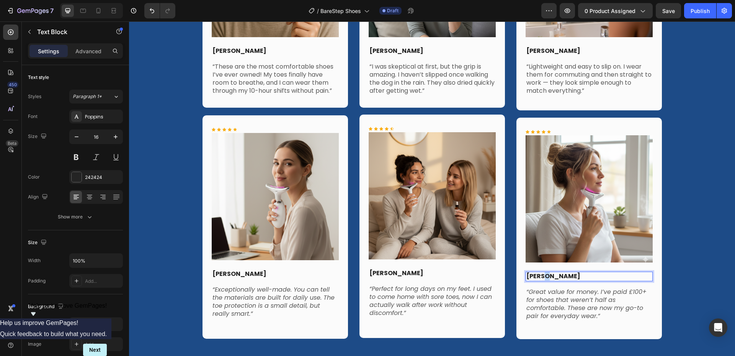
click at [540, 277] on p "[PERSON_NAME]" at bounding box center [590, 276] width 126 height 8
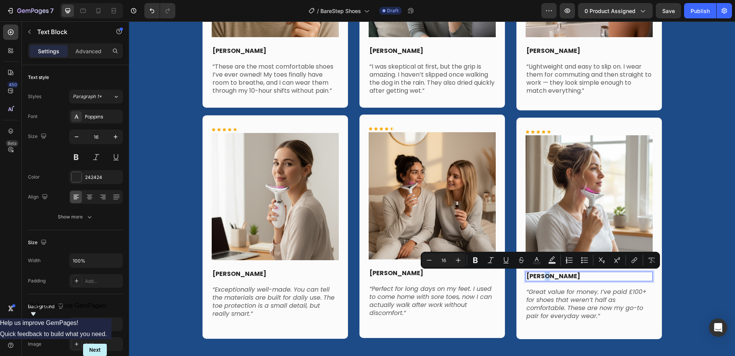
click at [540, 275] on p "[PERSON_NAME]" at bounding box center [590, 276] width 126 height 8
drag, startPoint x: 540, startPoint y: 275, endPoint x: 531, endPoint y: 275, distance: 9.2
click at [531, 275] on p "[PERSON_NAME]" at bounding box center [590, 276] width 126 height 8
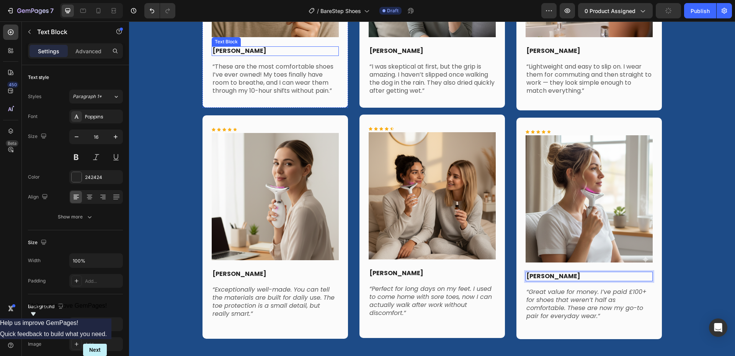
click at [318, 47] on p "[PERSON_NAME]" at bounding box center [276, 51] width 126 height 8
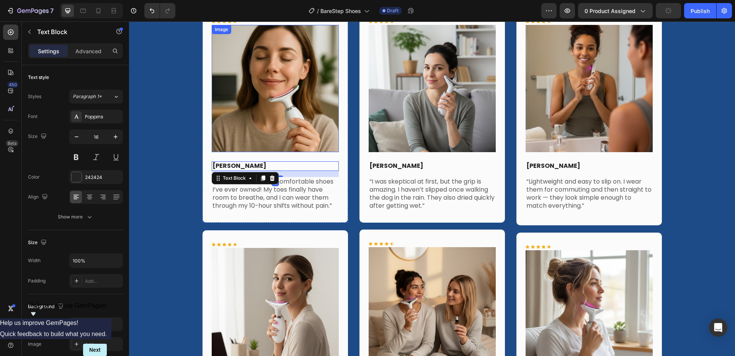
click at [312, 84] on img at bounding box center [275, 88] width 127 height 127
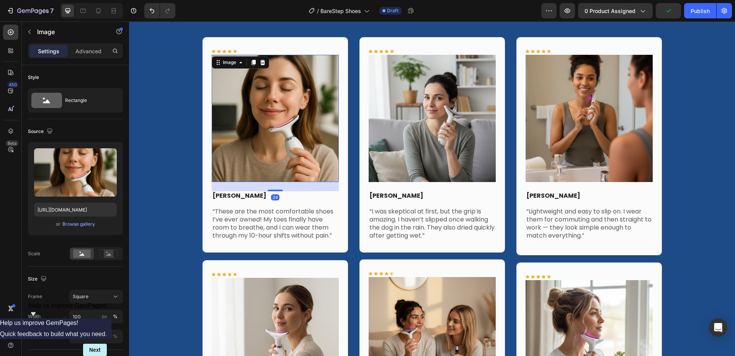
scroll to position [4175, 0]
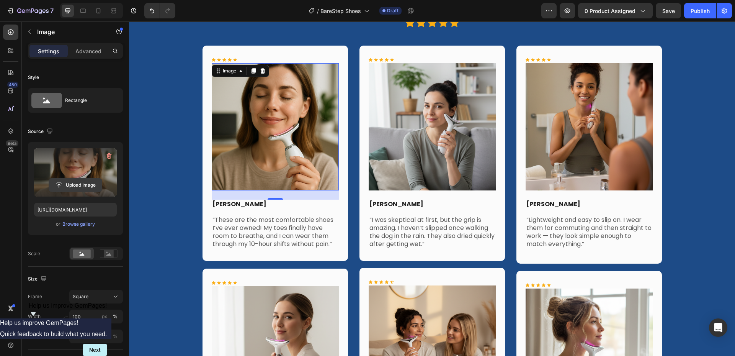
click at [87, 183] on input "file" at bounding box center [75, 184] width 53 height 13
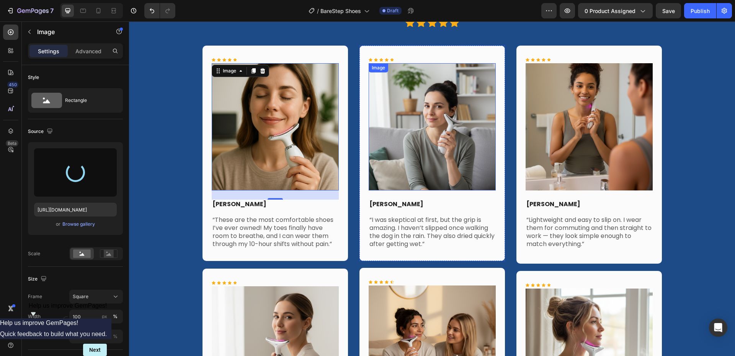
click at [439, 139] on img at bounding box center [432, 126] width 127 height 127
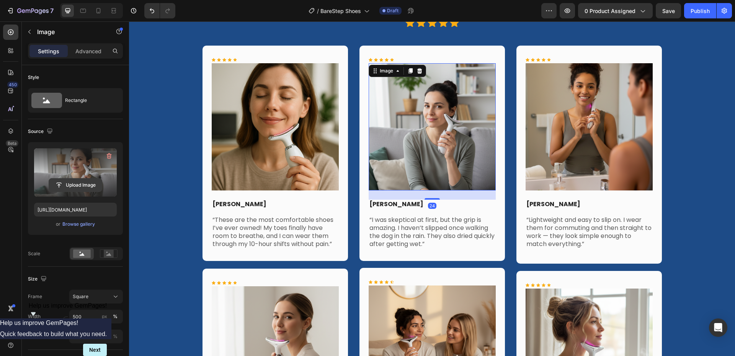
click at [73, 187] on input "file" at bounding box center [75, 184] width 53 height 13
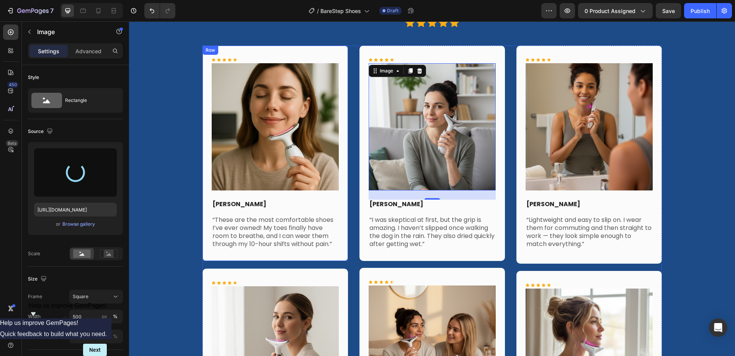
type input "[URL][DOMAIN_NAME]"
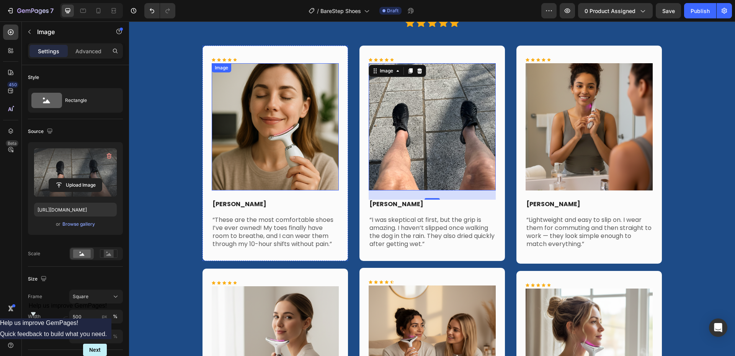
click at [298, 125] on img at bounding box center [275, 126] width 127 height 127
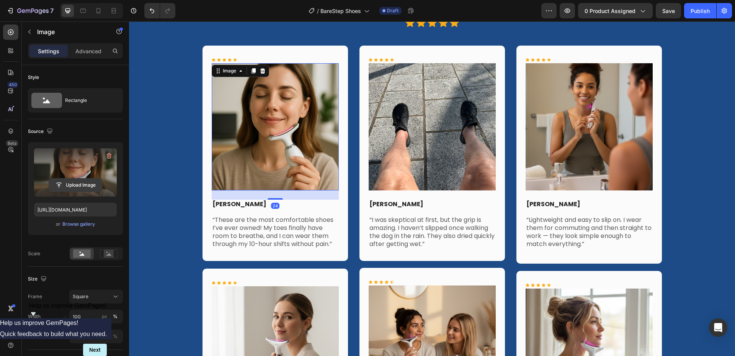
click at [83, 184] on input "file" at bounding box center [75, 184] width 53 height 13
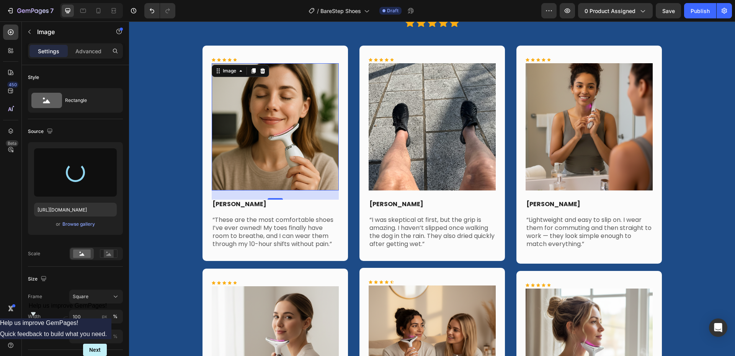
type input "[URL][DOMAIN_NAME]"
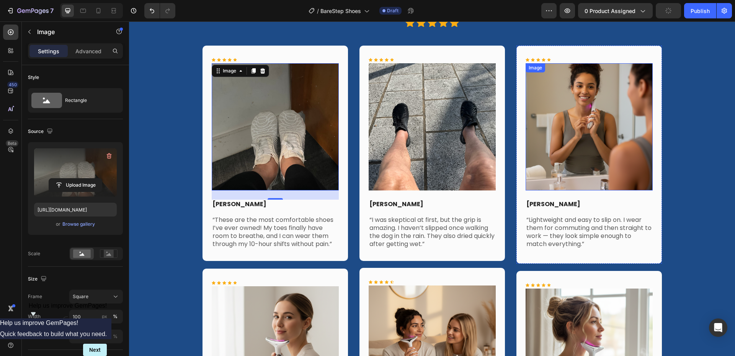
click at [588, 115] on img at bounding box center [589, 126] width 127 height 127
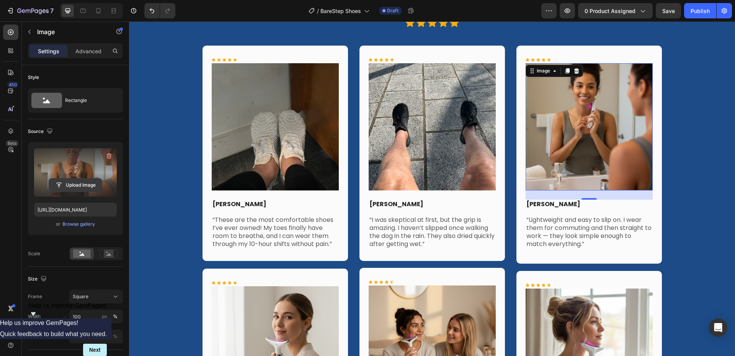
click at [77, 185] on input "file" at bounding box center [75, 184] width 53 height 13
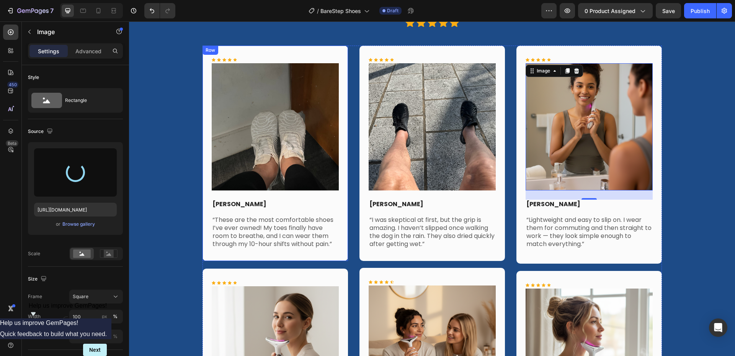
type input "[URL][DOMAIN_NAME]"
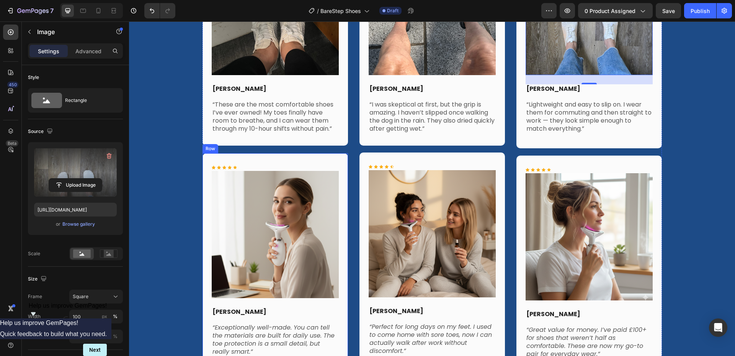
scroll to position [4328, 0]
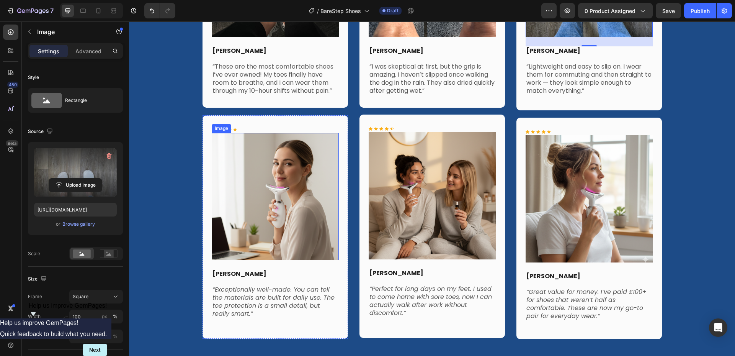
click at [288, 150] on img at bounding box center [275, 196] width 127 height 127
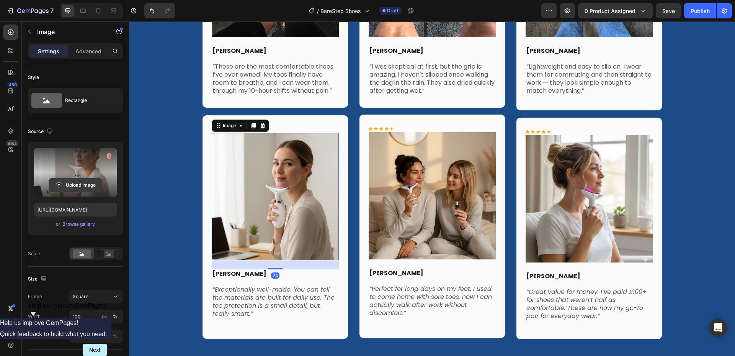
click at [72, 187] on input "file" at bounding box center [75, 184] width 53 height 13
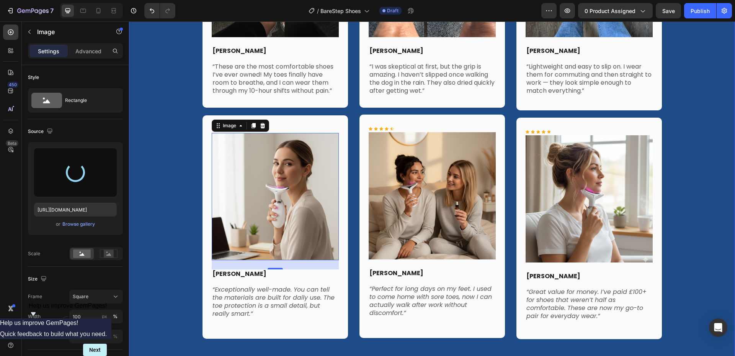
type input "[URL][DOMAIN_NAME]"
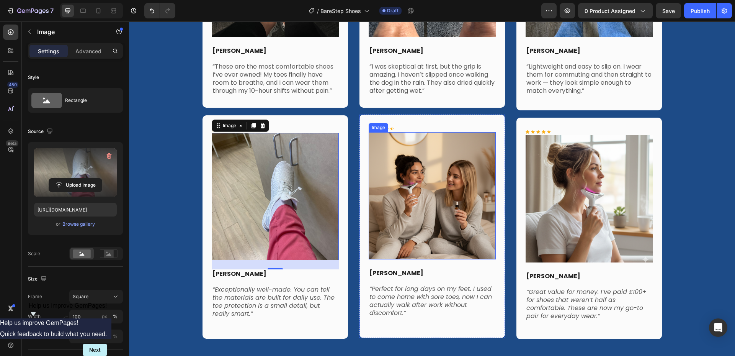
click at [410, 180] on img at bounding box center [432, 195] width 127 height 127
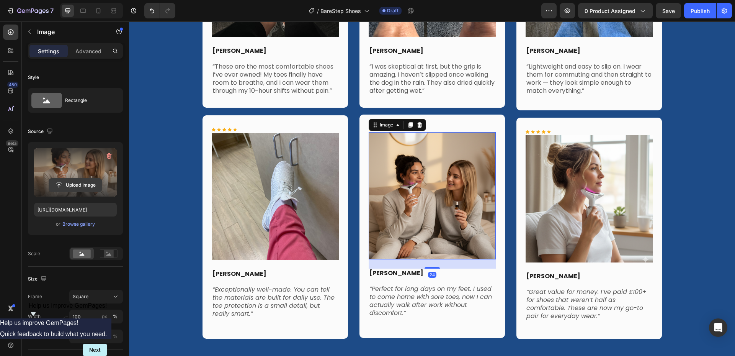
click at [75, 187] on input "file" at bounding box center [75, 184] width 53 height 13
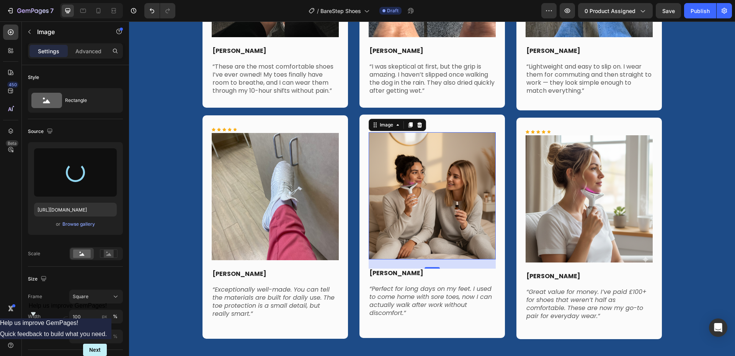
type input "[URL][DOMAIN_NAME]"
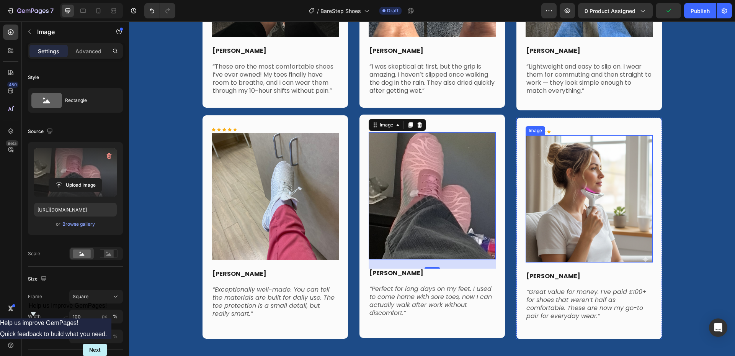
click at [584, 186] on img at bounding box center [589, 198] width 127 height 127
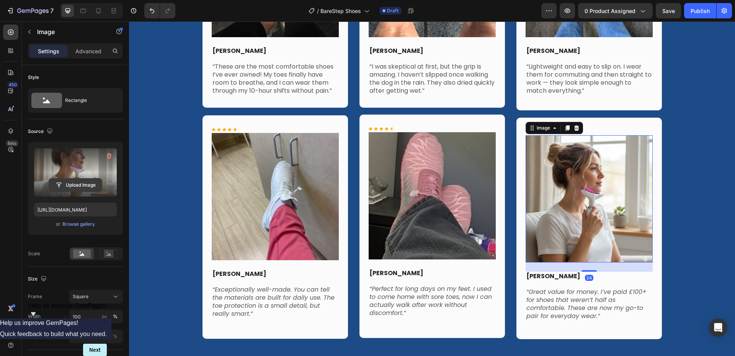
click at [76, 181] on input "file" at bounding box center [75, 184] width 53 height 13
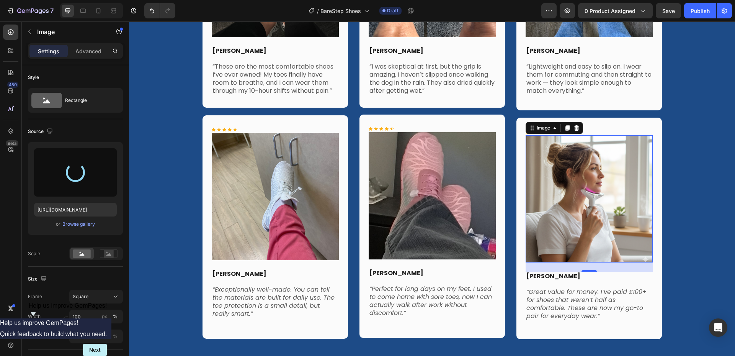
type input "[URL][DOMAIN_NAME]"
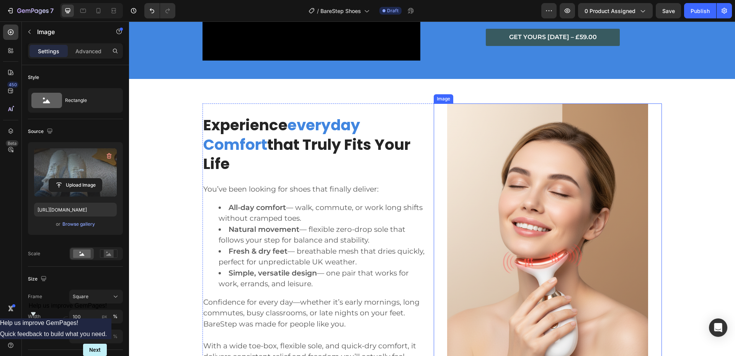
scroll to position [1580, 0]
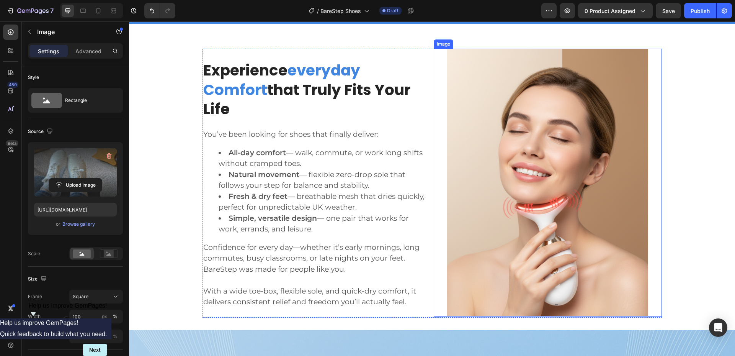
drag, startPoint x: 509, startPoint y: 170, endPoint x: 516, endPoint y: 180, distance: 11.6
click at [510, 171] on img at bounding box center [547, 183] width 201 height 268
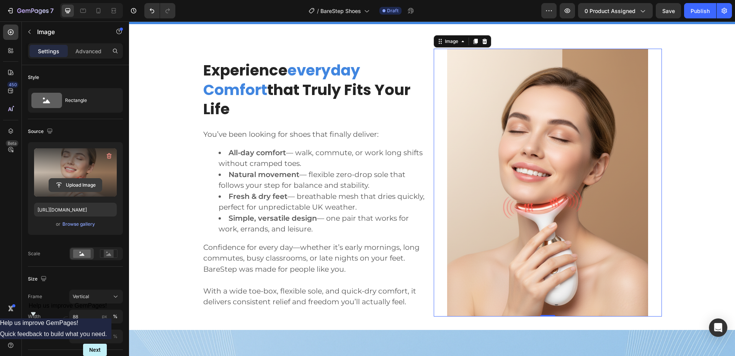
click at [75, 188] on input "file" at bounding box center [75, 184] width 53 height 13
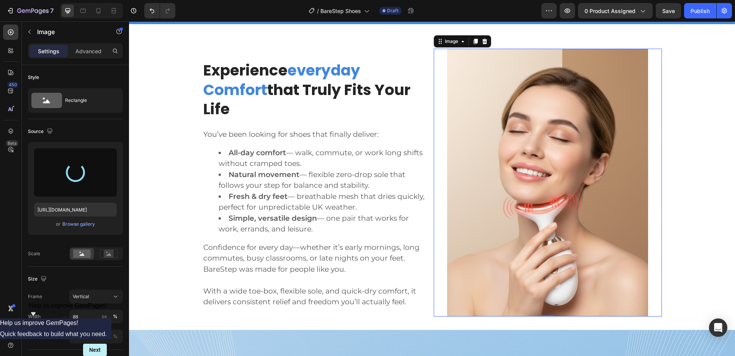
type input "[URL][DOMAIN_NAME]"
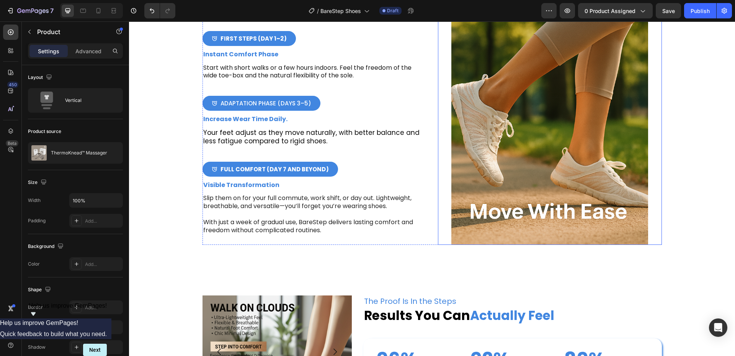
scroll to position [2662, 0]
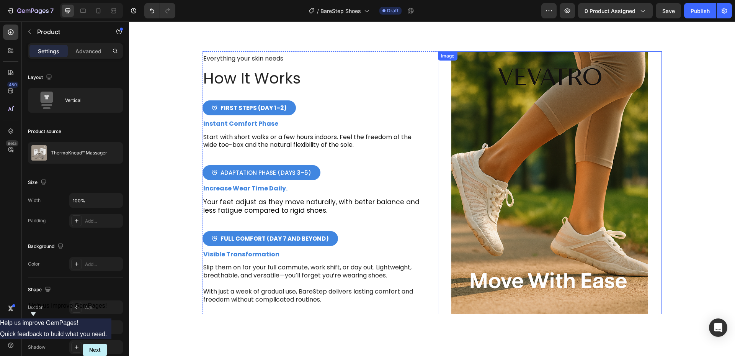
click at [511, 184] on img at bounding box center [550, 182] width 197 height 263
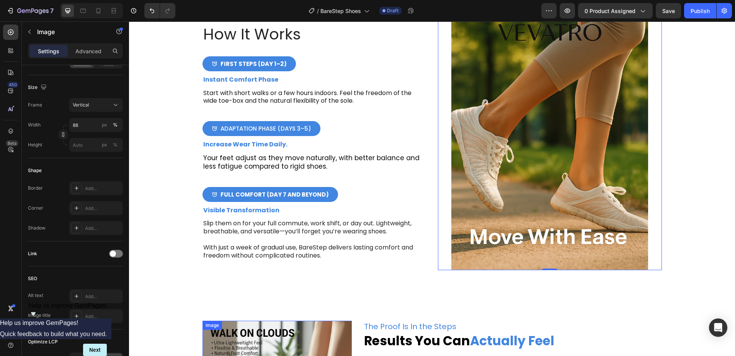
scroll to position [2892, 0]
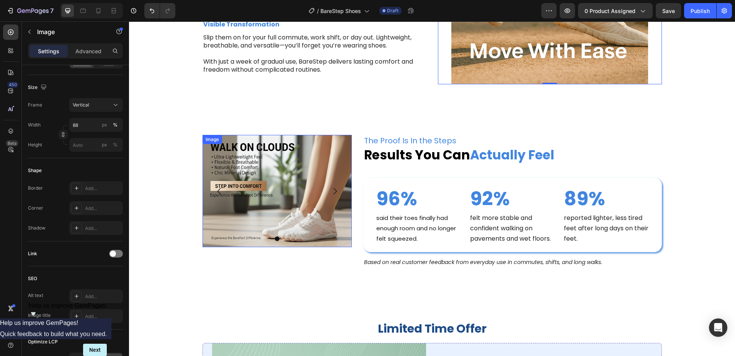
click at [272, 181] on img at bounding box center [277, 191] width 149 height 112
click at [217, 193] on icon "Carousel Back Arrow" at bounding box center [219, 191] width 9 height 9
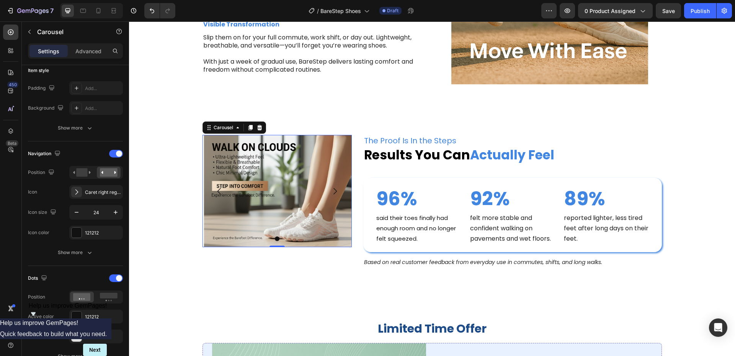
scroll to position [0, 0]
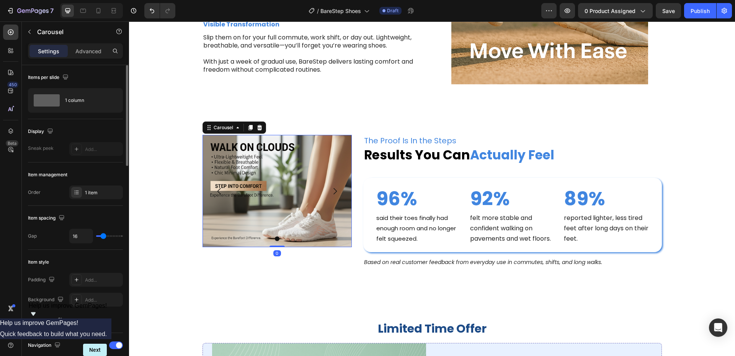
click at [217, 193] on icon "Carousel Back Arrow" at bounding box center [219, 191] width 9 height 9
click at [230, 130] on div "Carousel" at bounding box center [223, 127] width 23 height 7
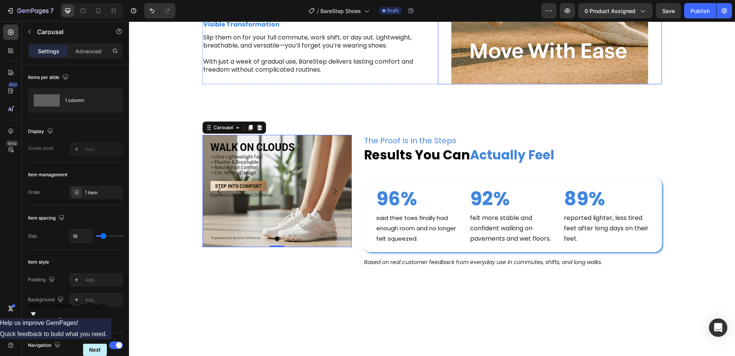
scroll to position [2700, 0]
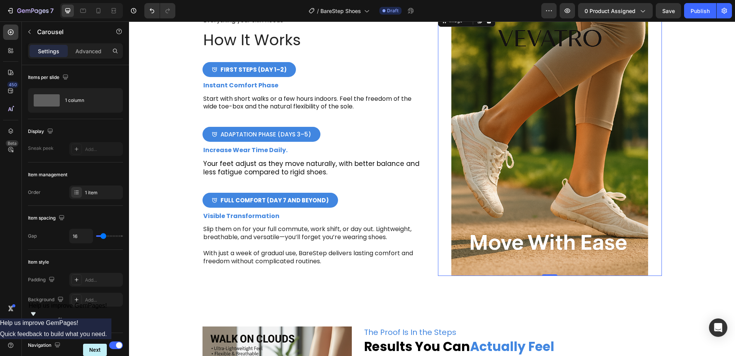
click at [566, 174] on img at bounding box center [550, 144] width 197 height 263
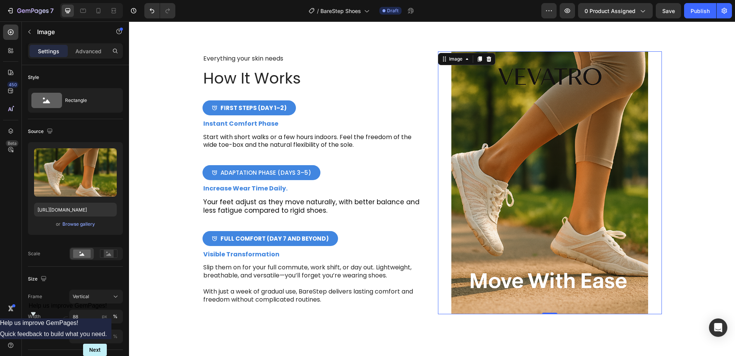
scroll to position [2880, 0]
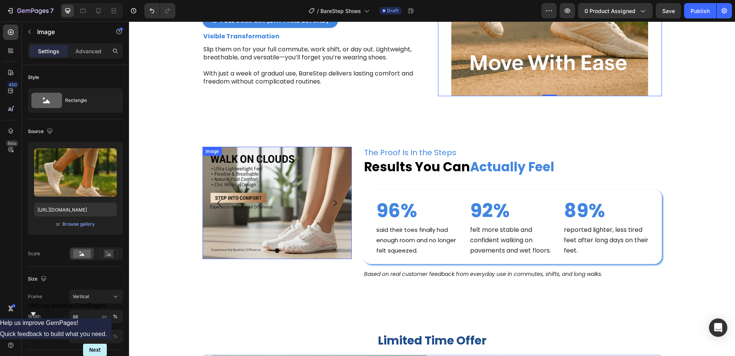
click at [270, 223] on img at bounding box center [277, 203] width 149 height 112
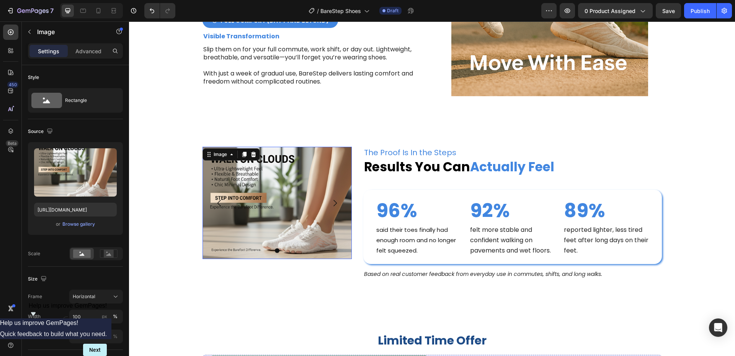
scroll to position [2892, 0]
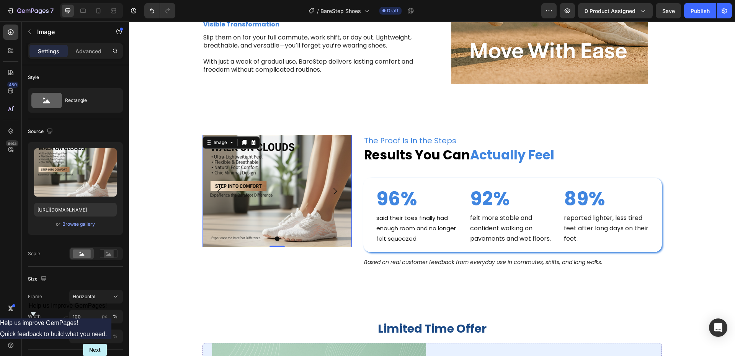
click at [303, 141] on img at bounding box center [277, 191] width 149 height 112
click at [275, 238] on button "Dot" at bounding box center [277, 238] width 5 height 5
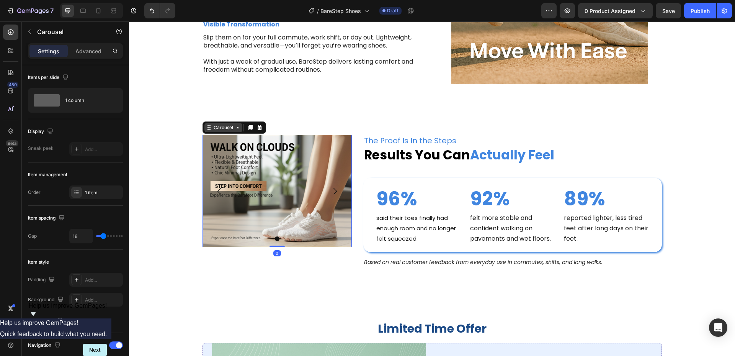
click at [235, 124] on icon at bounding box center [238, 127] width 6 height 6
click at [233, 132] on div "Carousel" at bounding box center [224, 127] width 38 height 9
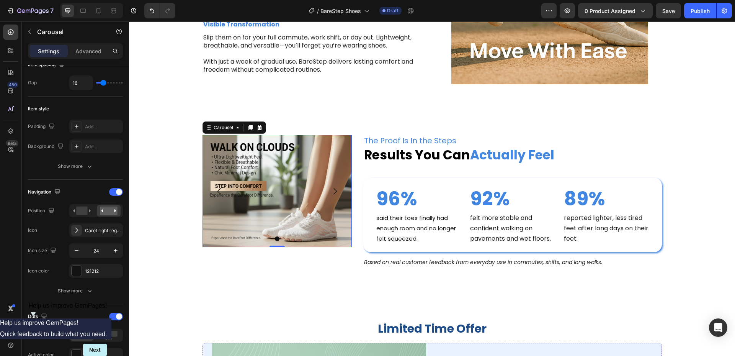
scroll to position [0, 0]
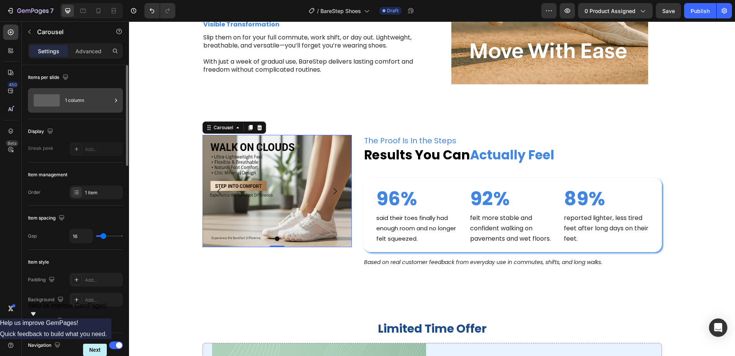
click at [62, 100] on div "1 column" at bounding box center [75, 100] width 95 height 25
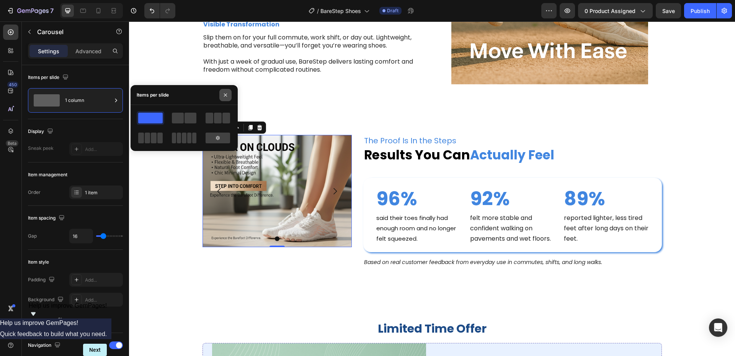
click at [223, 92] on icon "button" at bounding box center [226, 95] width 6 height 6
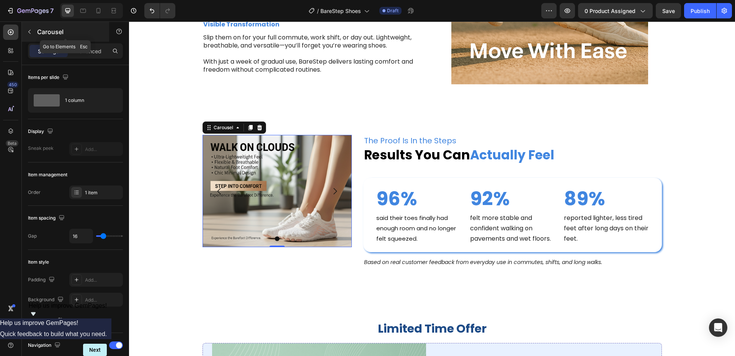
click at [35, 33] on button "button" at bounding box center [29, 32] width 12 height 12
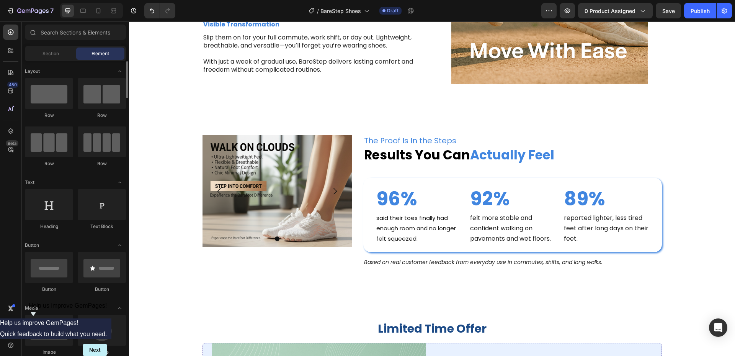
scroll to position [38, 0]
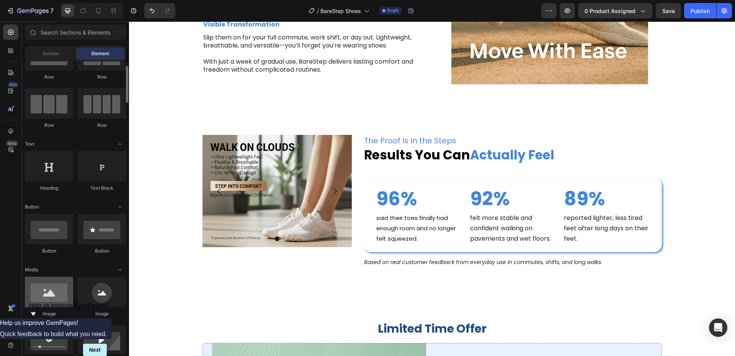
click at [57, 296] on div at bounding box center [49, 292] width 48 height 31
click at [36, 289] on div at bounding box center [49, 292] width 48 height 31
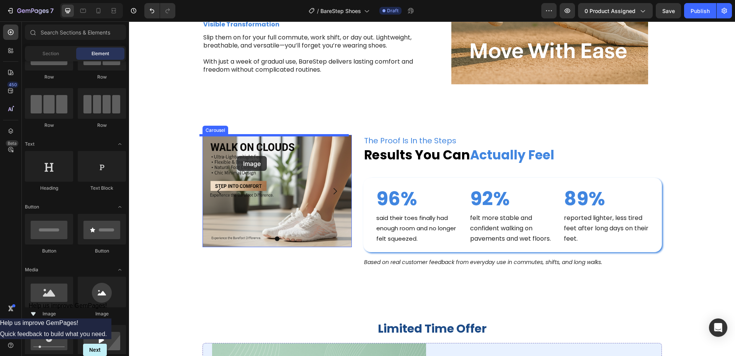
drag, startPoint x: 168, startPoint y: 311, endPoint x: 237, endPoint y: 156, distance: 169.9
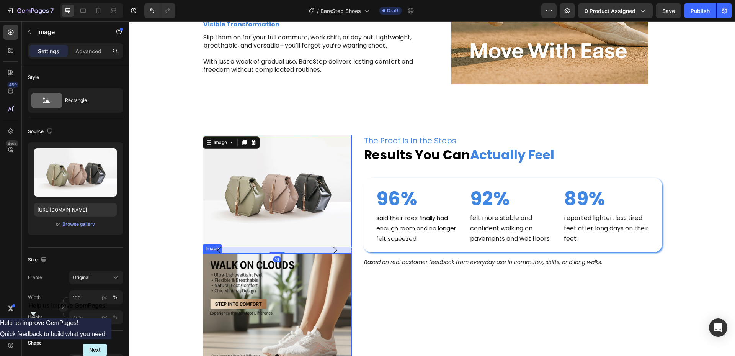
click at [262, 287] on img at bounding box center [277, 309] width 149 height 112
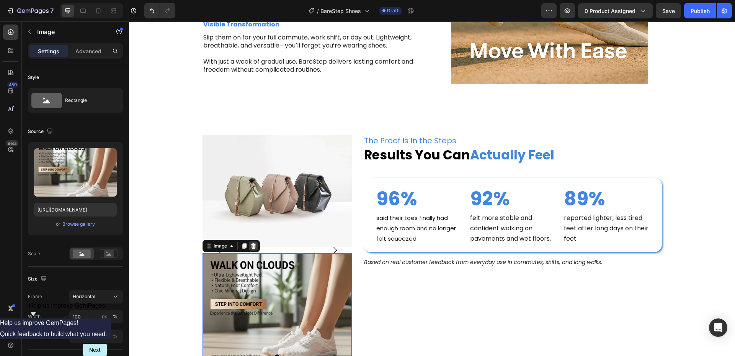
click at [253, 247] on icon at bounding box center [254, 246] width 6 height 6
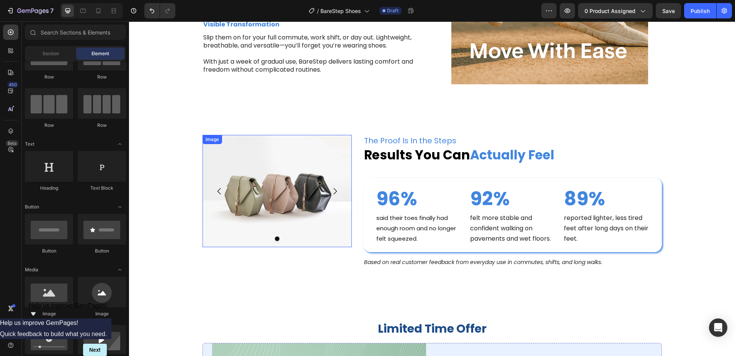
click at [313, 177] on img at bounding box center [277, 191] width 149 height 112
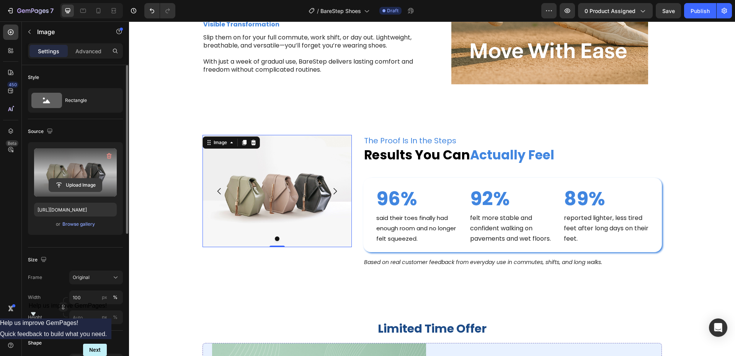
click at [77, 185] on input "file" at bounding box center [75, 184] width 53 height 13
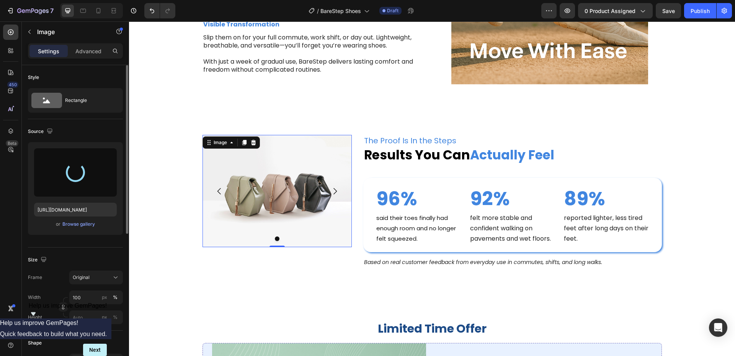
type input "[URL][DOMAIN_NAME]"
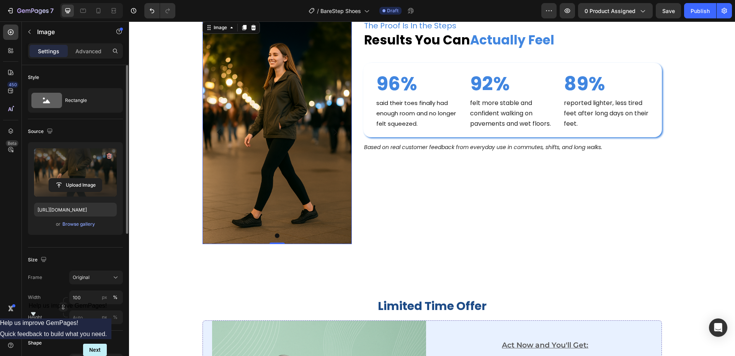
scroll to position [2969, 0]
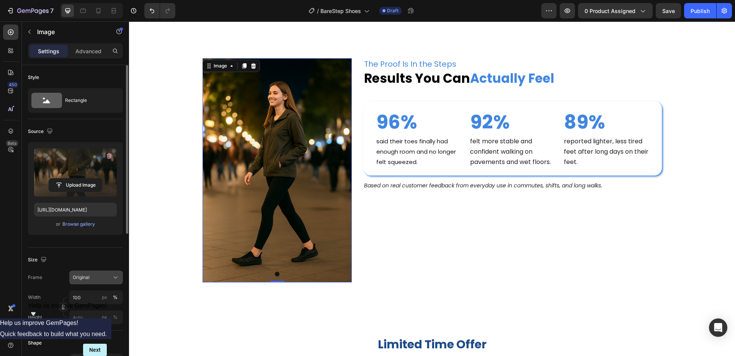
click at [88, 280] on span "Original" at bounding box center [81, 277] width 17 height 7
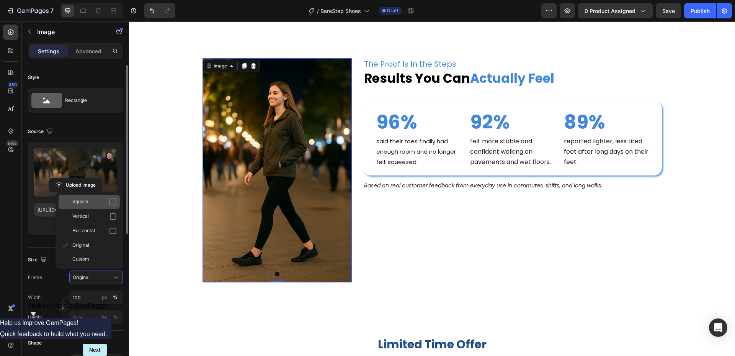
click at [88, 205] on span "Square" at bounding box center [80, 202] width 16 height 8
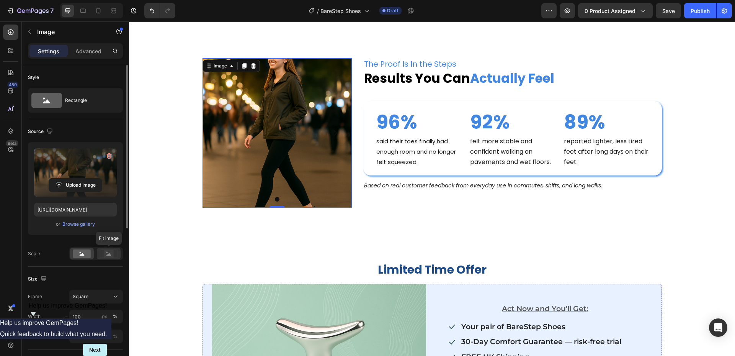
click at [107, 253] on rect at bounding box center [109, 254] width 10 height 8
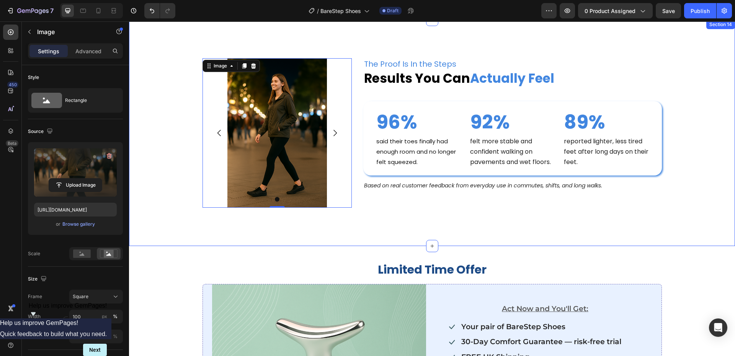
click at [685, 98] on div "Nourish, hydrate, and soften with our skin cream. Heading Image 0 Carousel The …" at bounding box center [432, 132] width 591 height 149
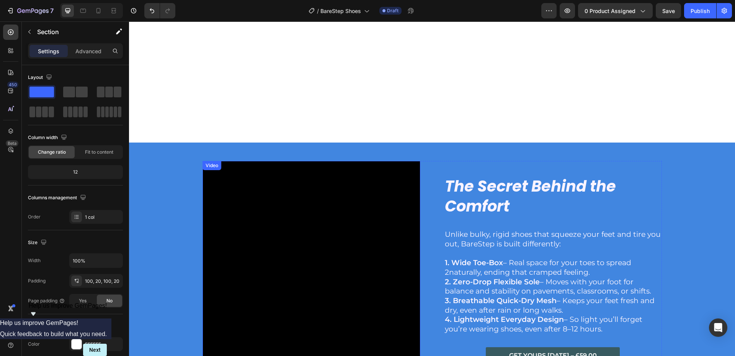
scroll to position [1092, 0]
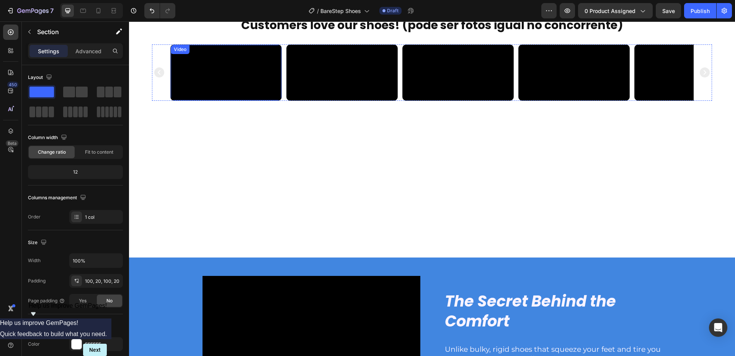
click at [256, 100] on video at bounding box center [226, 73] width 111 height 56
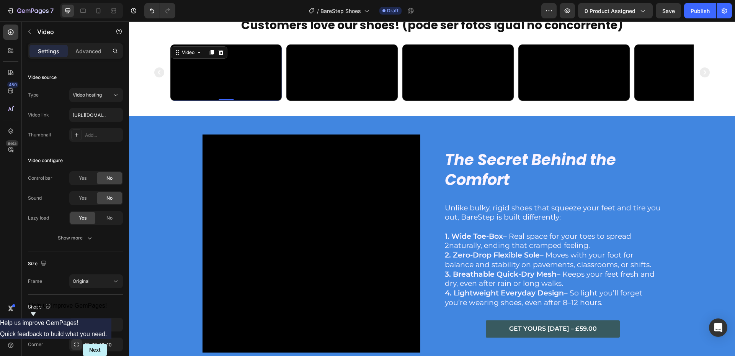
click at [240, 100] on video at bounding box center [226, 73] width 111 height 56
click at [95, 114] on input "[URL][DOMAIN_NAME]" at bounding box center [96, 115] width 54 height 14
paste input "dcc8a9259eab42a587702db36b48d016"
type input "[URL][DOMAIN_NAME]"
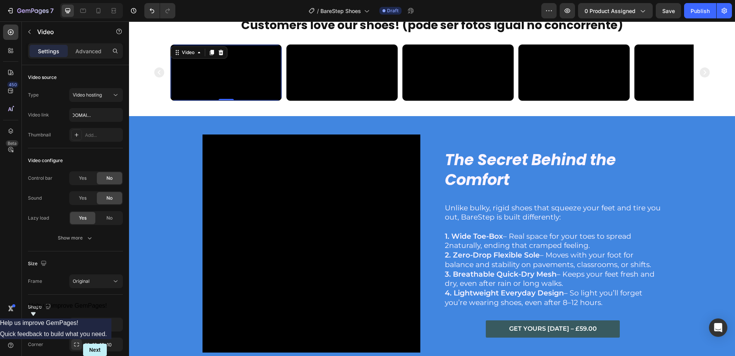
scroll to position [0, 0]
click at [307, 100] on video at bounding box center [342, 73] width 111 height 56
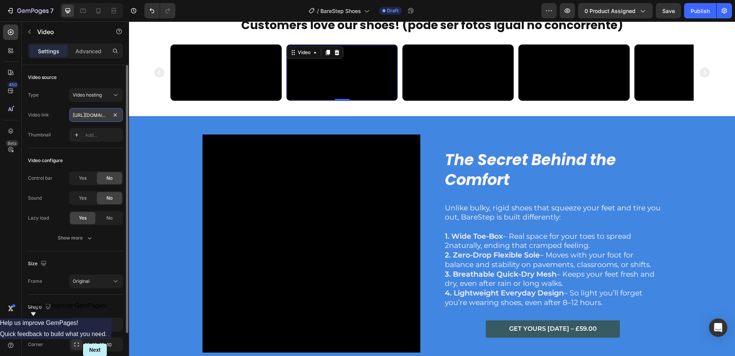
click at [84, 118] on input "[URL][DOMAIN_NAME]" at bounding box center [96, 115] width 54 height 14
paste input "d62948db45cc4721864515d58cffef66"
type input "[URL][DOMAIN_NAME]"
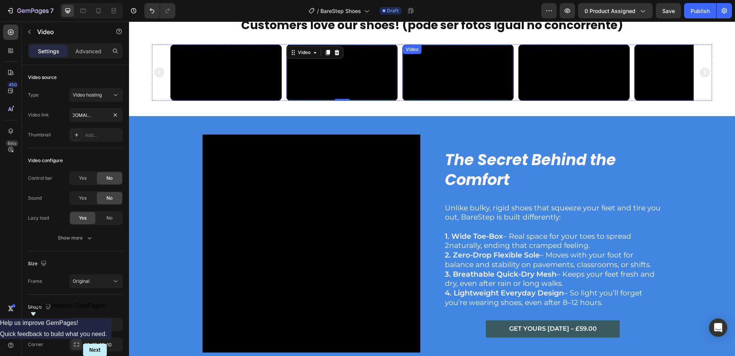
click at [466, 100] on video at bounding box center [458, 73] width 111 height 56
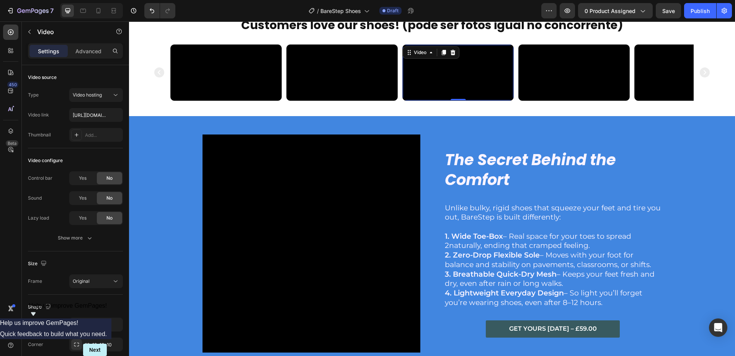
drag, startPoint x: 473, startPoint y: 116, endPoint x: 455, endPoint y: 124, distance: 19.9
click at [473, 100] on video at bounding box center [458, 73] width 111 height 56
click at [97, 110] on input "[URL][DOMAIN_NAME]" at bounding box center [96, 115] width 54 height 14
paste input "235bb24fb56445f7aa1f963b4ded58b0"
type input "[URL][DOMAIN_NAME]"
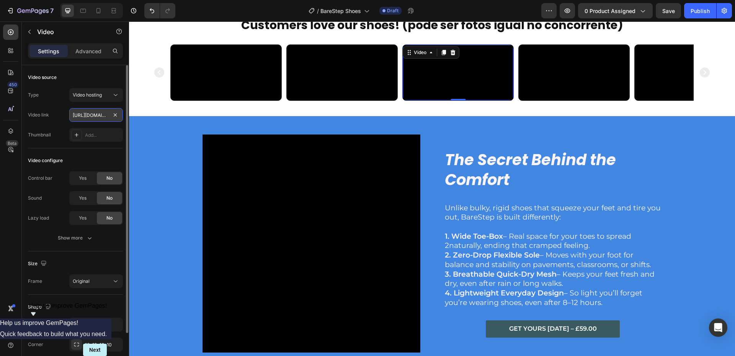
scroll to position [0, 144]
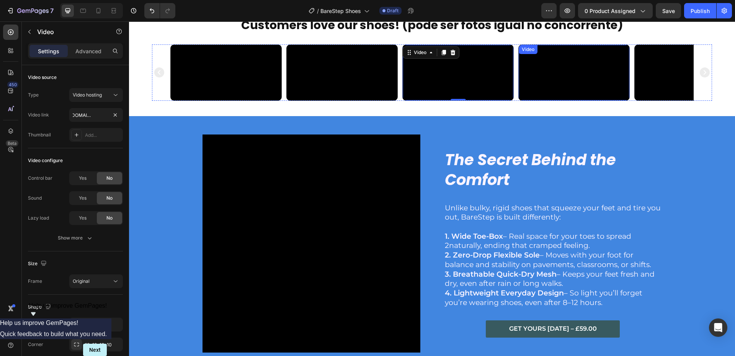
click at [593, 100] on video at bounding box center [574, 73] width 111 height 56
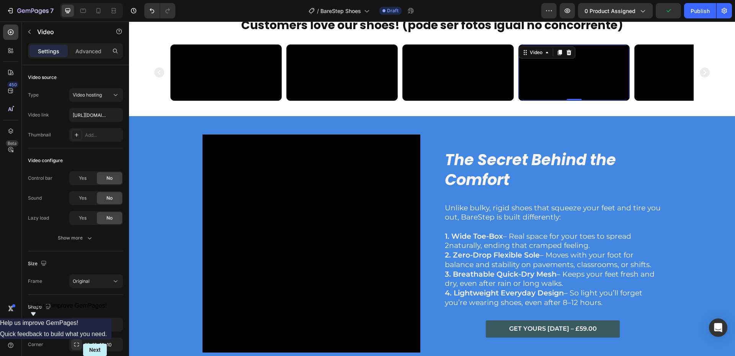
click at [594, 100] on video at bounding box center [574, 73] width 111 height 56
click at [86, 113] on input "[URL][DOMAIN_NAME]" at bounding box center [96, 115] width 54 height 14
paste input "5caa143c4703479ca42d953c6d0634f"
type input "[URL][DOMAIN_NAME]"
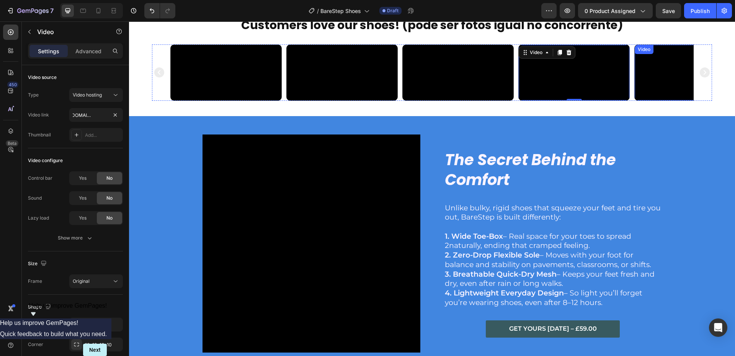
drag, startPoint x: 653, startPoint y: 129, endPoint x: 664, endPoint y: 135, distance: 12.5
click at [653, 100] on video at bounding box center [690, 73] width 111 height 56
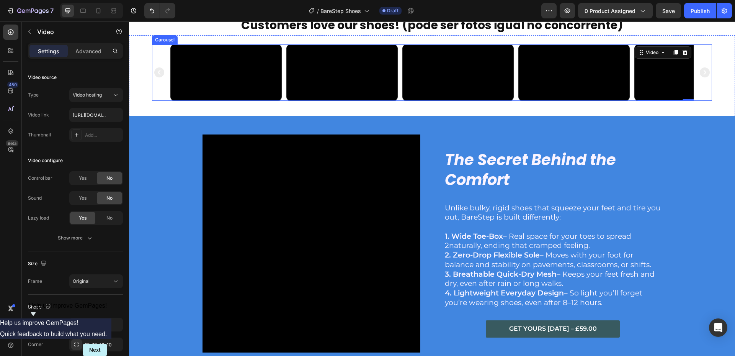
click at [702, 77] on icon "Carousel Next Arrow" at bounding box center [705, 72] width 10 height 10
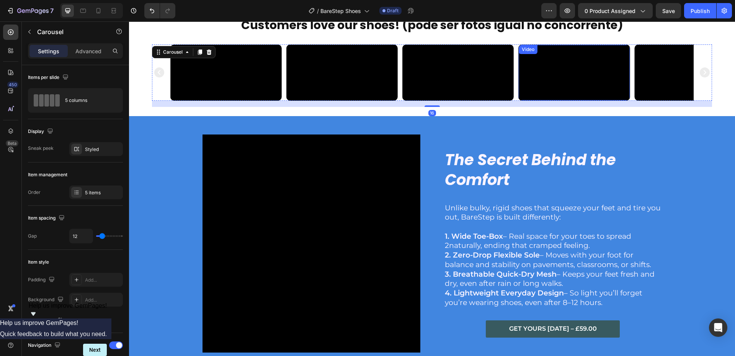
click at [585, 100] on video at bounding box center [574, 73] width 111 height 56
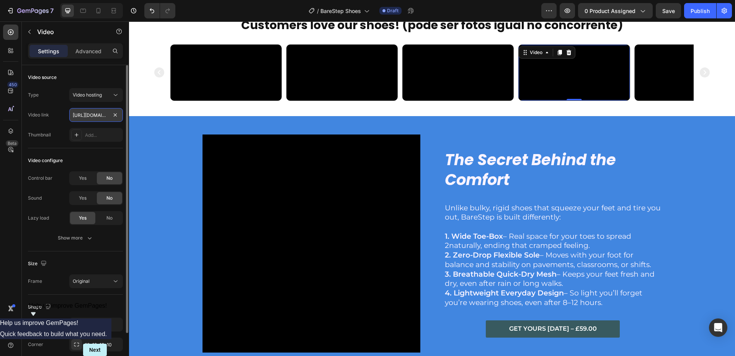
click at [102, 113] on input "[URL][DOMAIN_NAME]" at bounding box center [96, 115] width 54 height 14
paste input "0555fe3f1b0a42e99e33fbbbafc6913b"
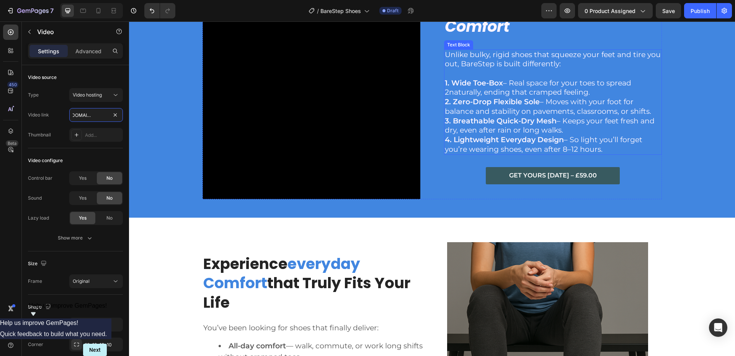
scroll to position [1321, 0]
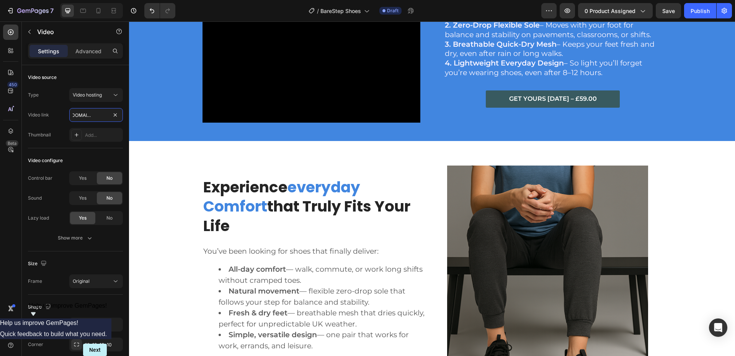
type input "[URL][DOMAIN_NAME]"
click at [299, 123] on video at bounding box center [312, 14] width 218 height 218
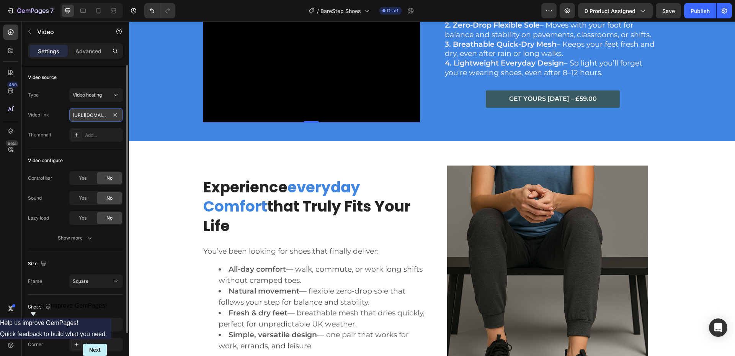
click at [90, 121] on input "[URL][DOMAIN_NAME]" at bounding box center [96, 115] width 54 height 14
paste input "e3e50935859e41aabeea97462976f940"
type input "[URL][DOMAIN_NAME]"
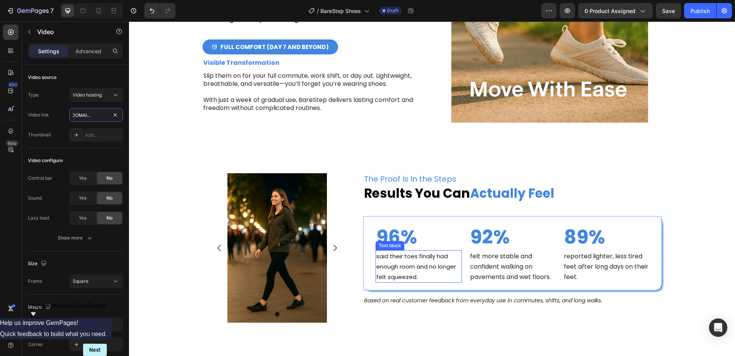
scroll to position [2892, 0]
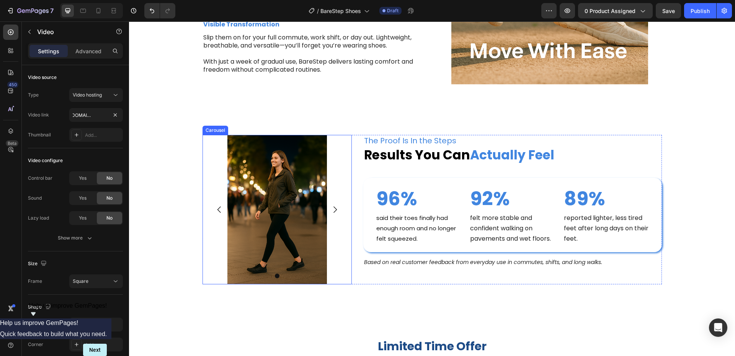
click at [331, 210] on icon "Carousel Next Arrow" at bounding box center [335, 209] width 9 height 9
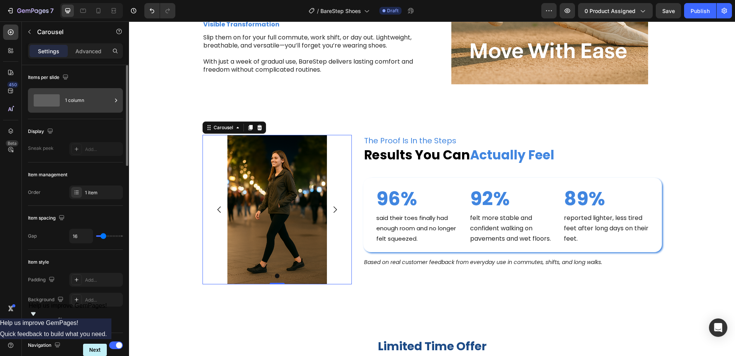
click at [76, 101] on div "1 column" at bounding box center [88, 101] width 47 height 18
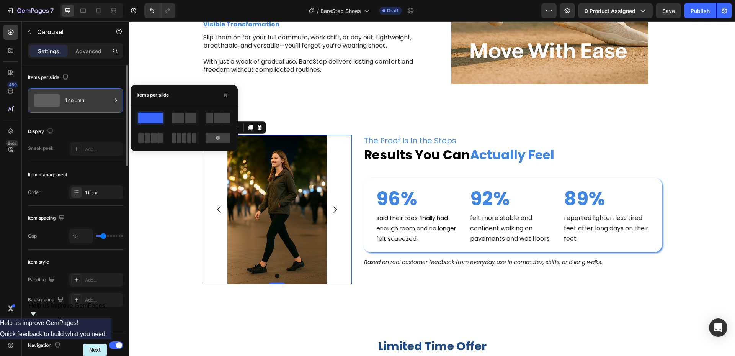
click at [88, 104] on div "1 column" at bounding box center [88, 101] width 47 height 18
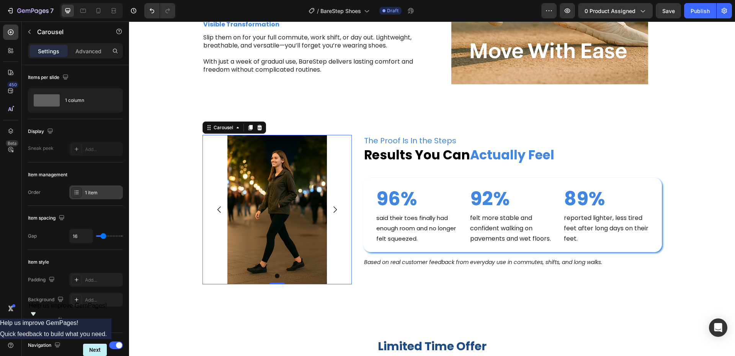
click at [84, 190] on div "1 item" at bounding box center [96, 192] width 54 height 14
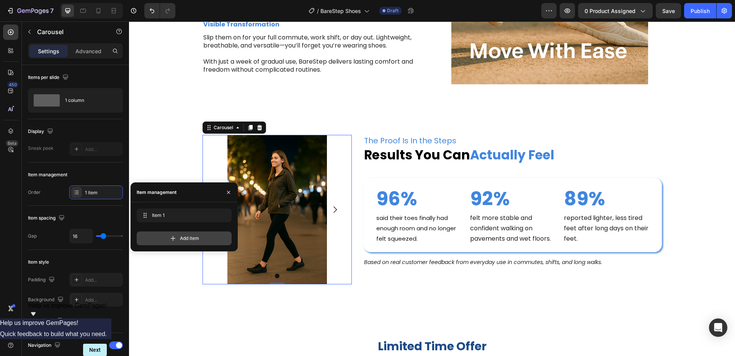
click at [182, 238] on span "Add item" at bounding box center [189, 238] width 19 height 7
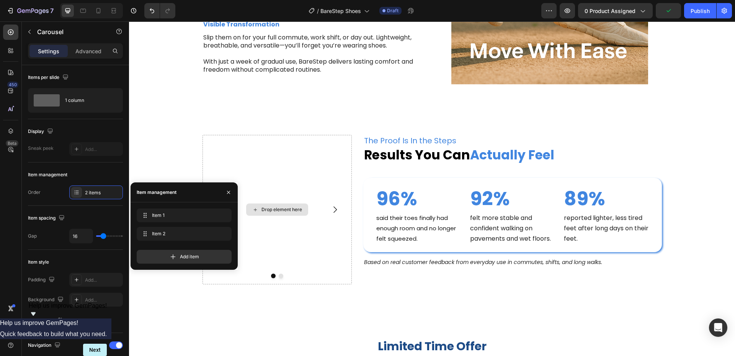
click at [294, 211] on div "Drop element here" at bounding box center [282, 209] width 41 height 6
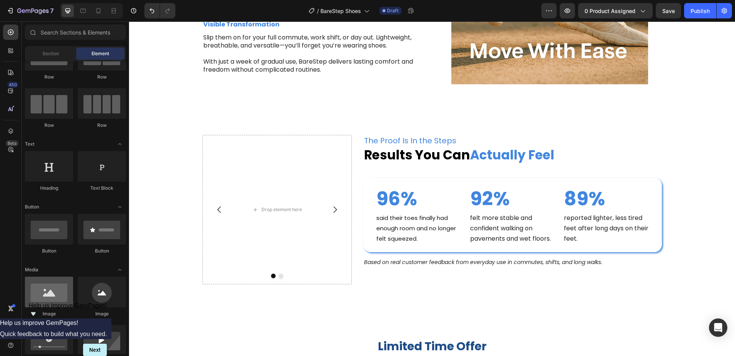
click at [52, 300] on div at bounding box center [49, 292] width 48 height 31
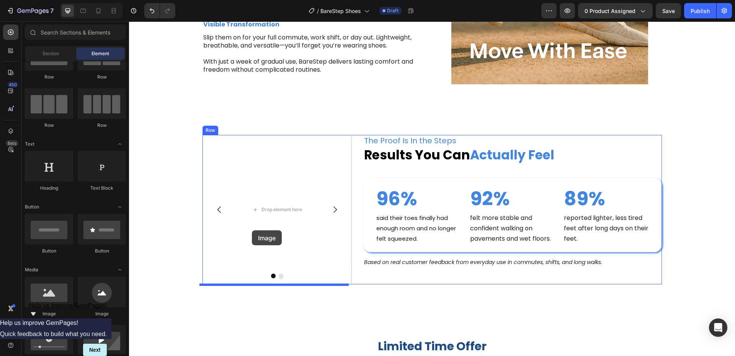
drag, startPoint x: 182, startPoint y: 322, endPoint x: 262, endPoint y: 223, distance: 126.9
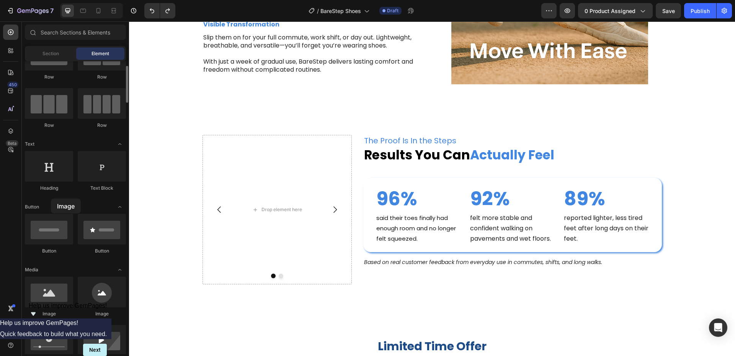
drag, startPoint x: 46, startPoint y: 296, endPoint x: 51, endPoint y: 198, distance: 97.4
click at [274, 213] on div "Drop element here" at bounding box center [277, 209] width 62 height 12
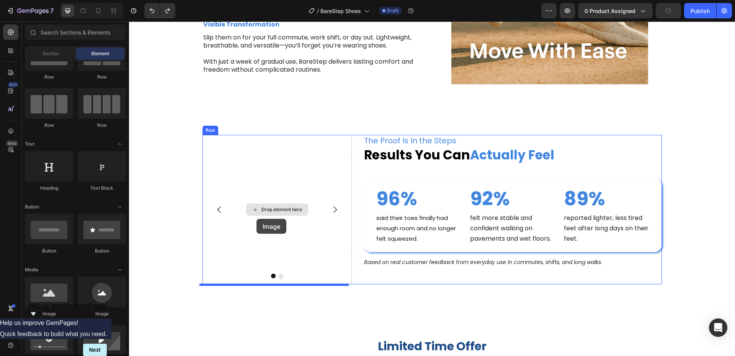
drag, startPoint x: 243, startPoint y: 280, endPoint x: 259, endPoint y: 218, distance: 64.0
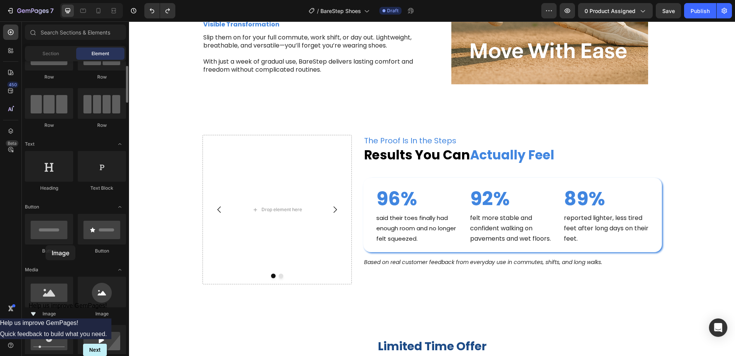
drag, startPoint x: 49, startPoint y: 298, endPoint x: 46, endPoint y: 245, distance: 52.6
click at [266, 209] on div "Drop element here" at bounding box center [282, 209] width 41 height 6
click at [252, 175] on div "Drop element here" at bounding box center [277, 209] width 149 height 149
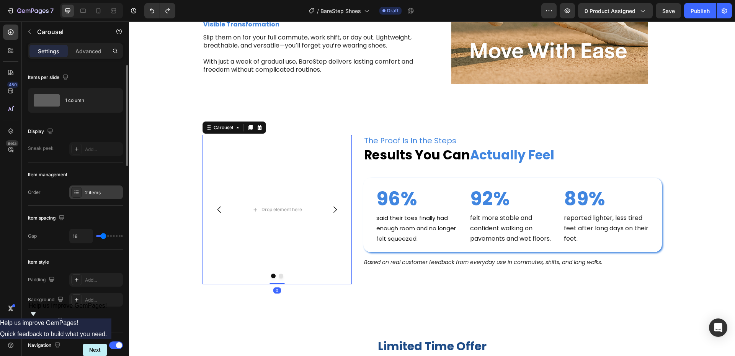
click at [87, 192] on div "2 items" at bounding box center [103, 192] width 36 height 7
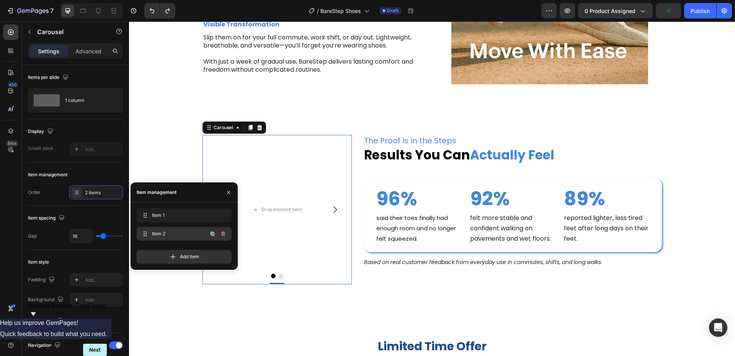
click at [171, 231] on span "Item 2" at bounding box center [173, 233] width 43 height 7
click at [168, 234] on span "Item 2" at bounding box center [173, 233] width 43 height 7
click at [151, 232] on div "Item 2 Item 2" at bounding box center [173, 233] width 67 height 11
click at [164, 233] on span "Item 2" at bounding box center [179, 233] width 57 height 7
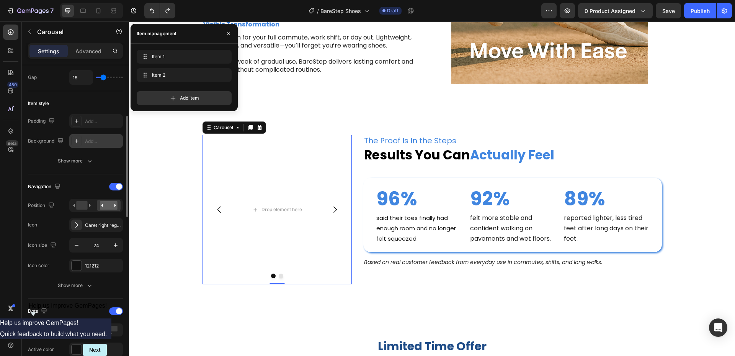
scroll to position [0, 0]
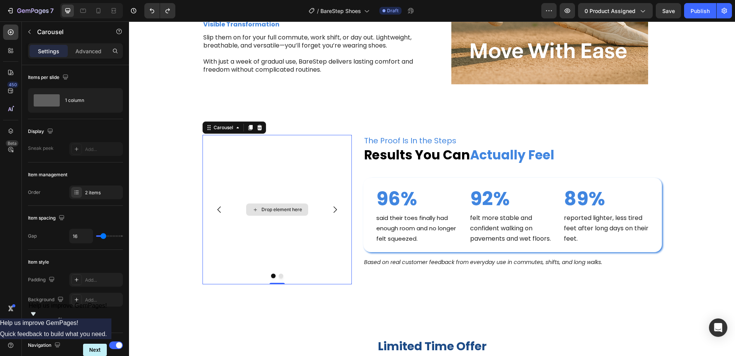
click at [292, 201] on div "Drop element here" at bounding box center [277, 209] width 149 height 149
click at [289, 208] on div "Drop element here" at bounding box center [282, 209] width 41 height 6
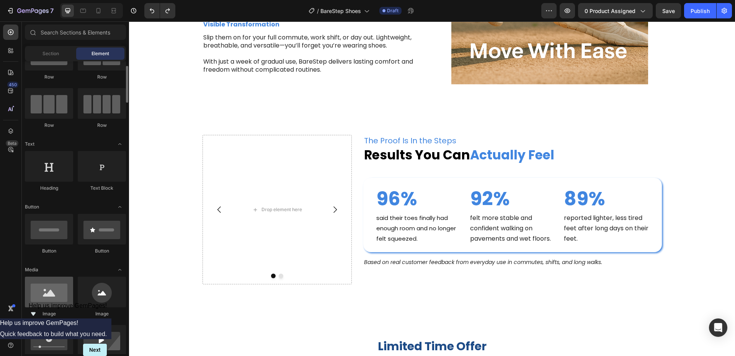
click at [52, 283] on div at bounding box center [49, 292] width 48 height 31
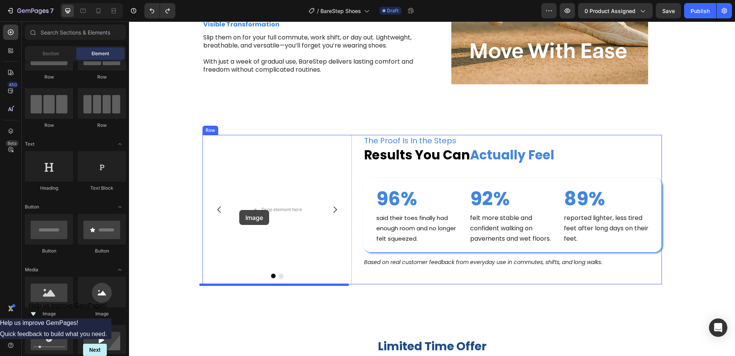
drag, startPoint x: 182, startPoint y: 318, endPoint x: 275, endPoint y: 216, distance: 138.5
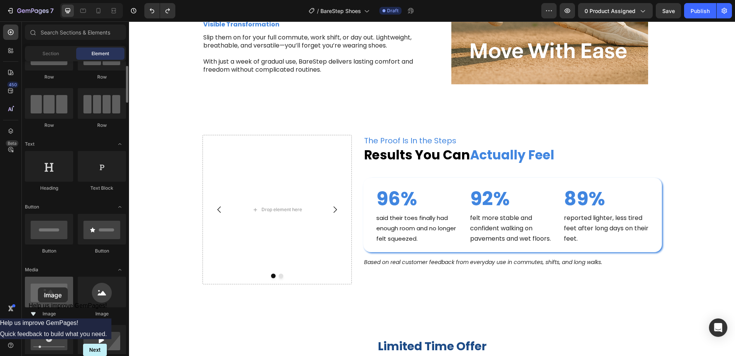
drag, startPoint x: 74, startPoint y: 288, endPoint x: 39, endPoint y: 288, distance: 35.2
click at [39, 288] on div at bounding box center [49, 292] width 48 height 31
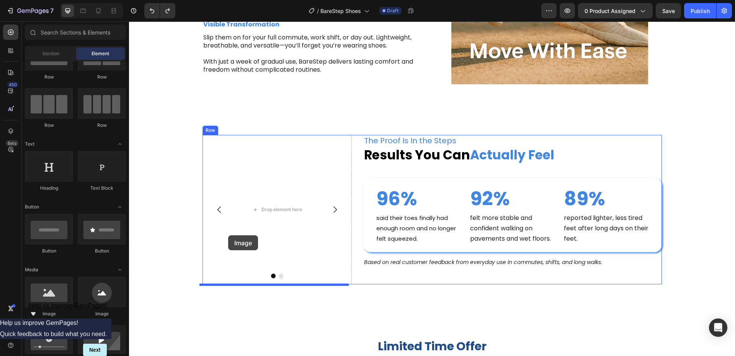
drag, startPoint x: 175, startPoint y: 317, endPoint x: 186, endPoint y: 243, distance: 74.8
drag, startPoint x: 205, startPoint y: 306, endPoint x: 250, endPoint y: 244, distance: 76.9
drag, startPoint x: 247, startPoint y: 290, endPoint x: 241, endPoint y: 245, distance: 45.9
click at [218, 212] on icon "Carousel Back Arrow" at bounding box center [219, 209] width 9 height 9
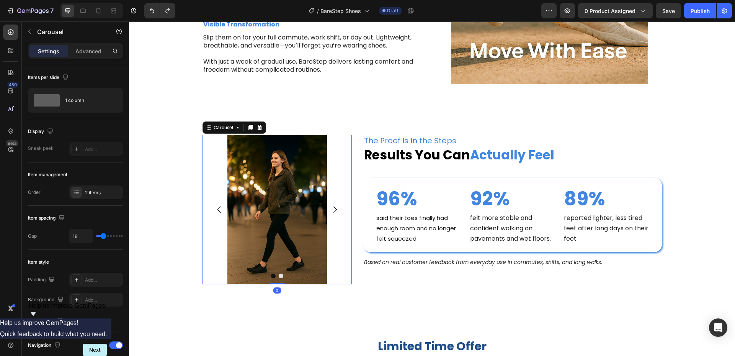
click at [334, 208] on icon "Carousel Next Arrow" at bounding box center [335, 209] width 3 height 7
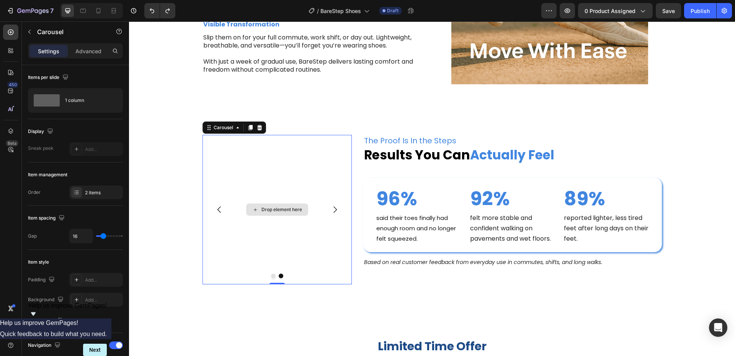
click at [256, 212] on div "Drop element here" at bounding box center [277, 209] width 62 height 12
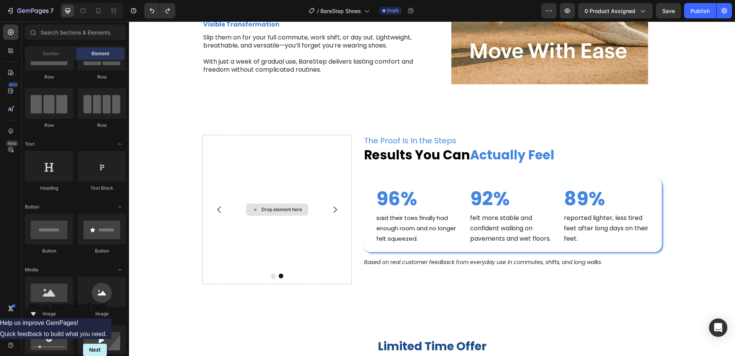
click at [256, 212] on div "Drop element here" at bounding box center [277, 209] width 62 height 12
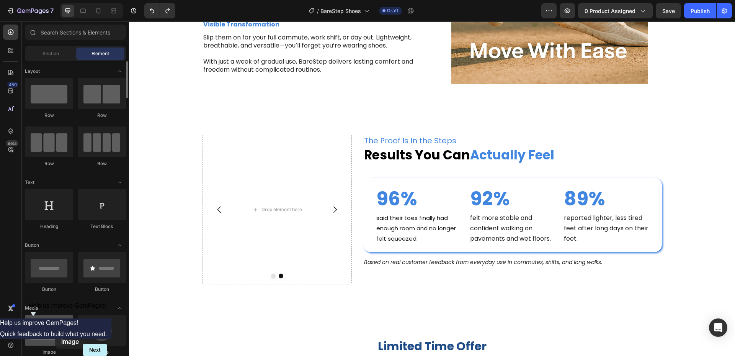
click at [55, 334] on div at bounding box center [49, 330] width 48 height 31
click at [263, 235] on div "Drop element here" at bounding box center [277, 209] width 149 height 149
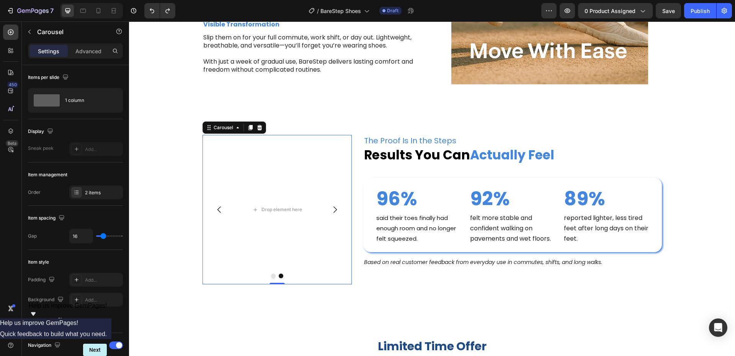
click at [215, 211] on icon "Carousel Back Arrow" at bounding box center [219, 209] width 9 height 9
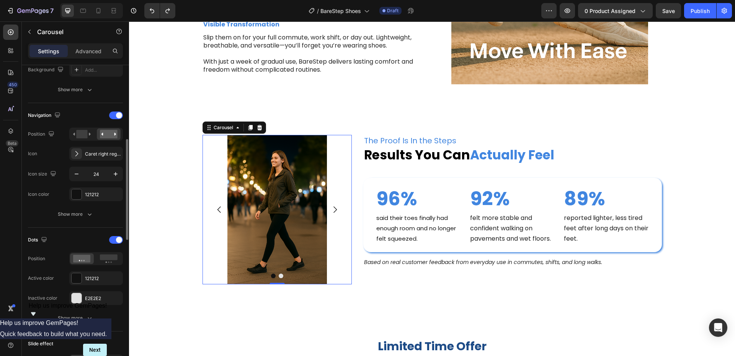
scroll to position [115, 0]
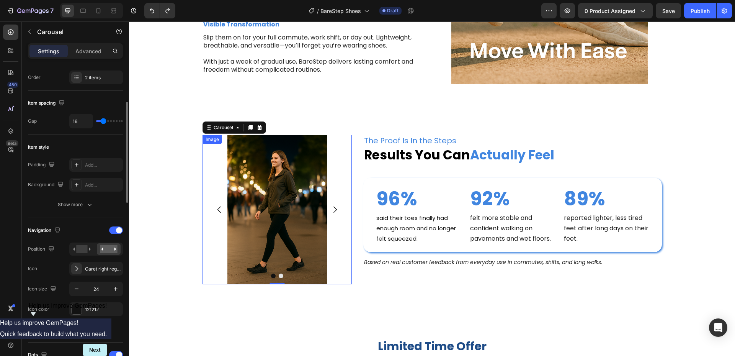
click at [275, 209] on img at bounding box center [277, 209] width 149 height 149
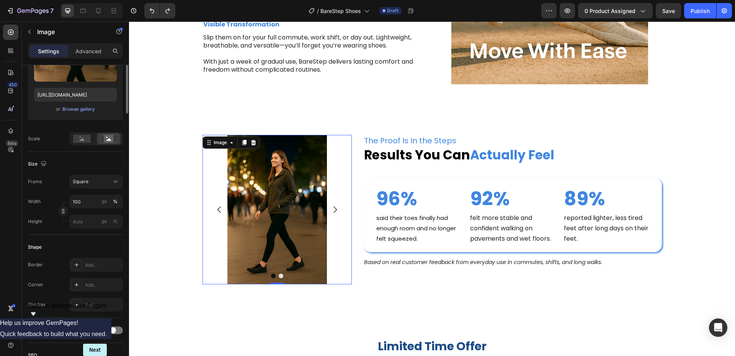
scroll to position [0, 0]
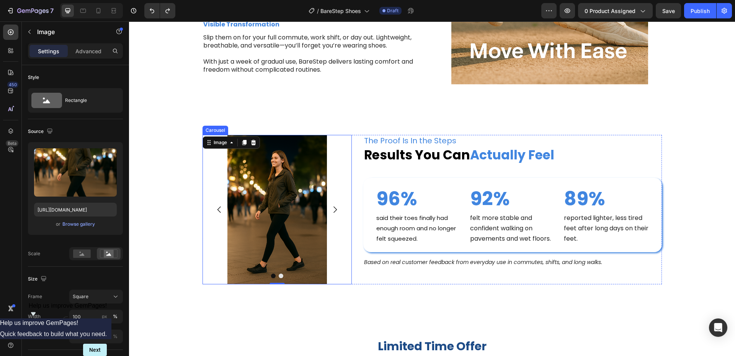
click at [334, 209] on icon "Carousel Next Arrow" at bounding box center [335, 209] width 9 height 9
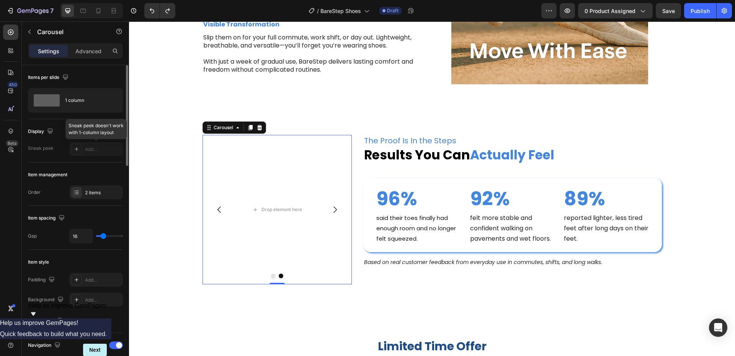
click at [76, 151] on div at bounding box center [96, 149] width 54 height 14
click at [217, 213] on icon "Carousel Back Arrow" at bounding box center [219, 209] width 9 height 9
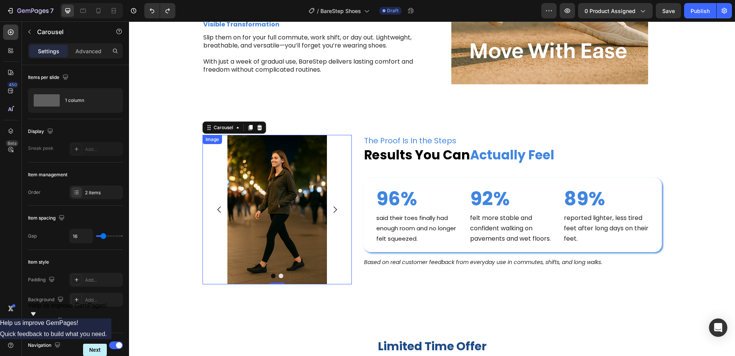
click at [245, 182] on img at bounding box center [277, 209] width 149 height 149
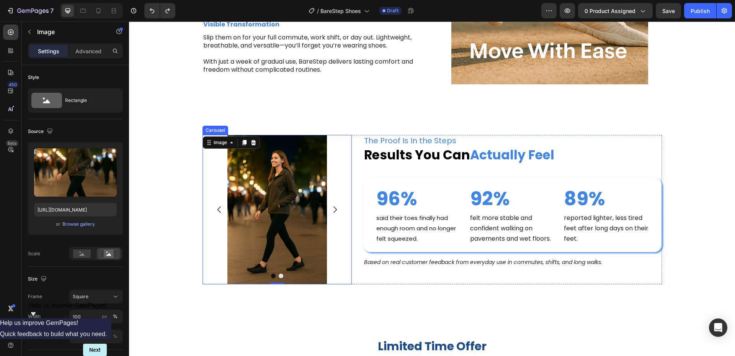
click at [334, 211] on icon "Carousel Next Arrow" at bounding box center [335, 209] width 3 height 7
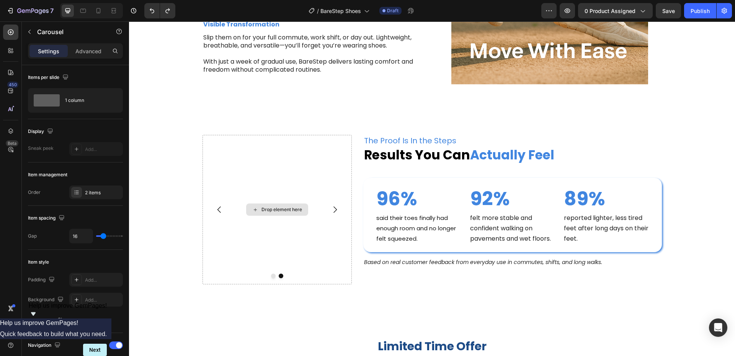
click at [279, 211] on div "Drop element here" at bounding box center [282, 209] width 41 height 6
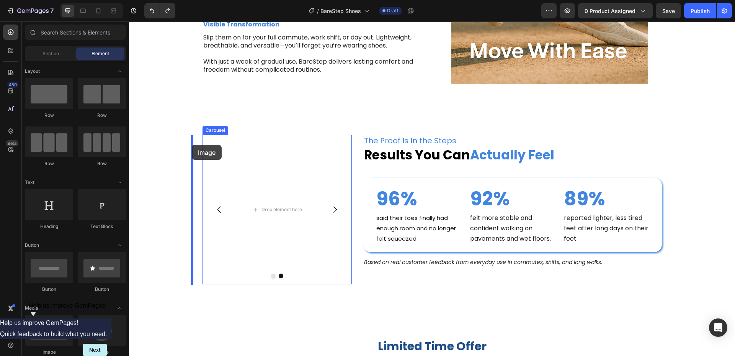
drag, startPoint x: 182, startPoint y: 352, endPoint x: 192, endPoint y: 145, distance: 207.1
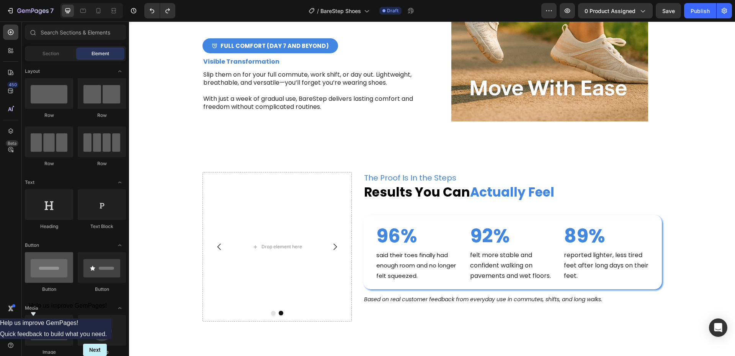
scroll to position [2854, 0]
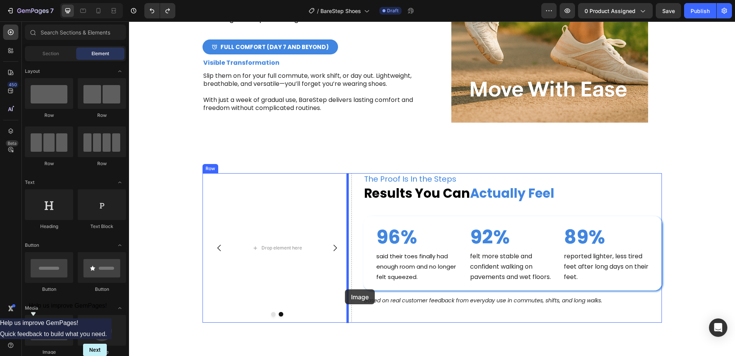
drag, startPoint x: 183, startPoint y: 355, endPoint x: 345, endPoint y: 289, distance: 175.1
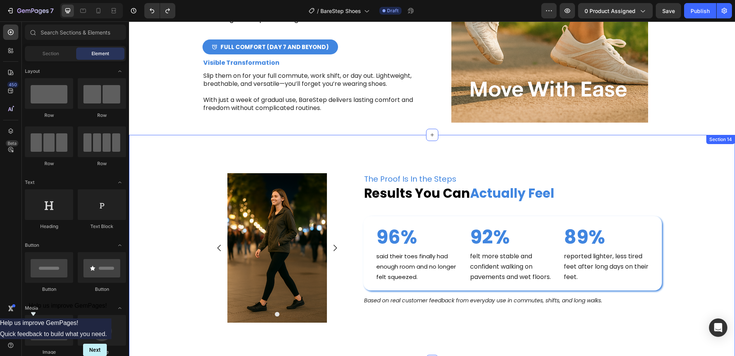
scroll to position [2969, 0]
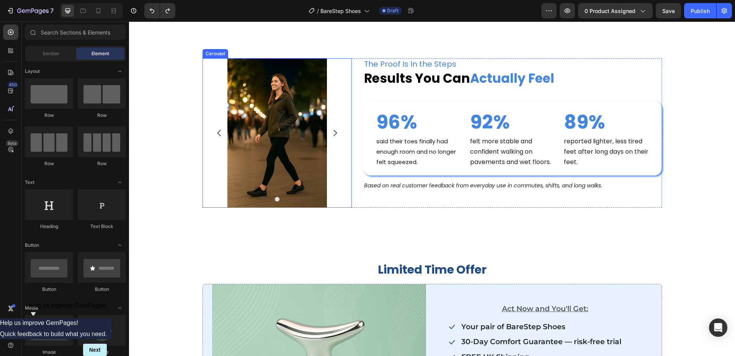
click at [333, 138] on button "Carousel Next Arrow" at bounding box center [334, 132] width 21 height 21
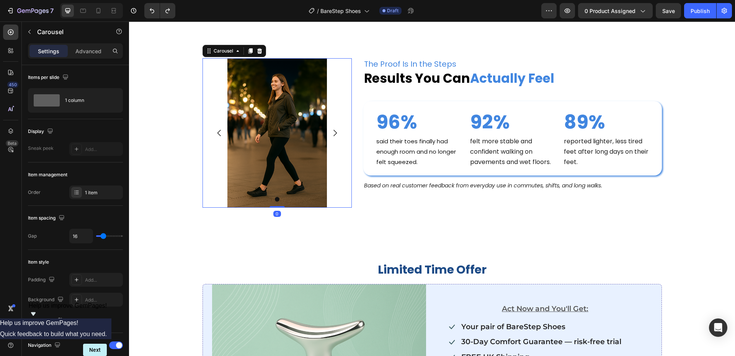
click at [334, 136] on icon "Carousel Next Arrow" at bounding box center [335, 132] width 9 height 9
click at [88, 98] on div "1 column" at bounding box center [88, 101] width 47 height 18
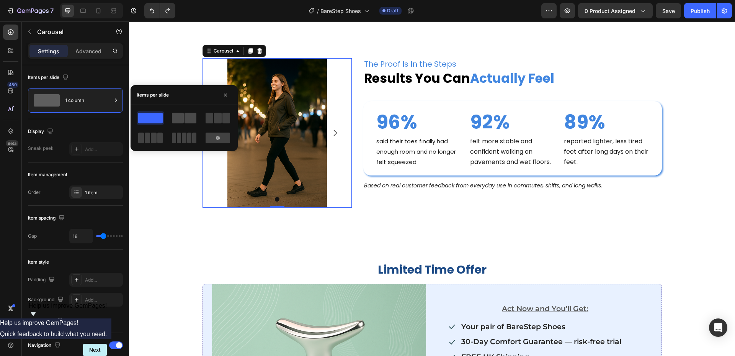
click at [193, 116] on span at bounding box center [191, 118] width 12 height 11
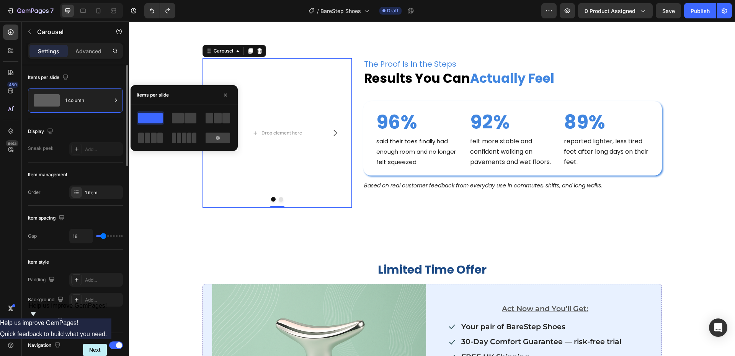
click at [92, 123] on div "Display Sneak peek Add..." at bounding box center [75, 140] width 95 height 43
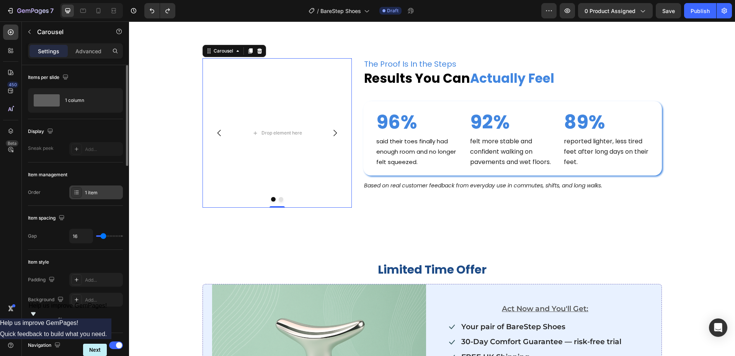
click at [88, 192] on div "1 item" at bounding box center [103, 192] width 36 height 7
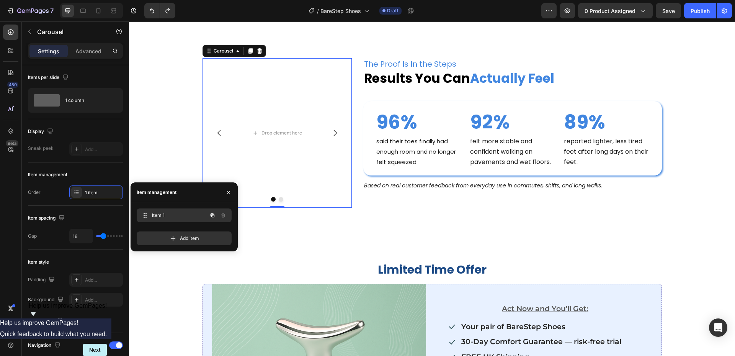
click at [162, 215] on span "Item 1" at bounding box center [173, 215] width 43 height 7
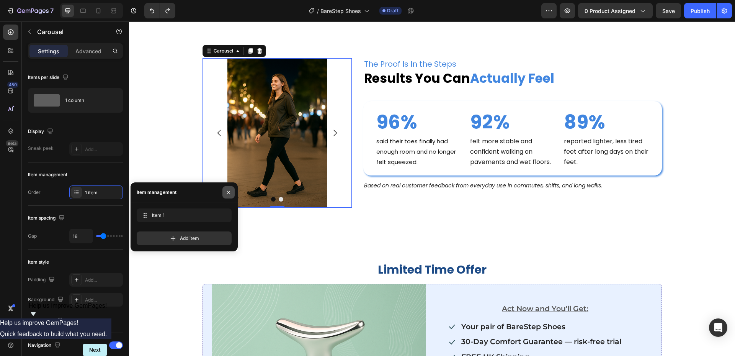
click at [227, 193] on icon "button" at bounding box center [229, 192] width 6 height 6
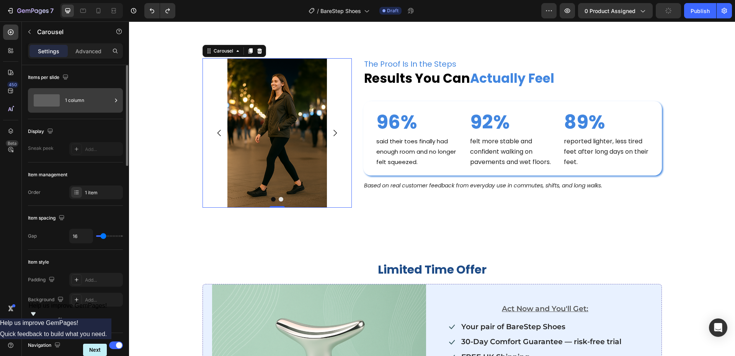
click at [95, 98] on div "1 column" at bounding box center [88, 101] width 47 height 18
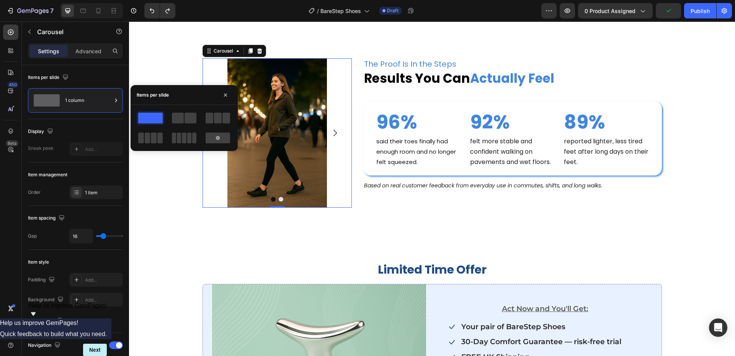
click at [147, 115] on span at bounding box center [150, 118] width 25 height 11
click at [224, 93] on icon "button" at bounding box center [225, 94] width 3 height 3
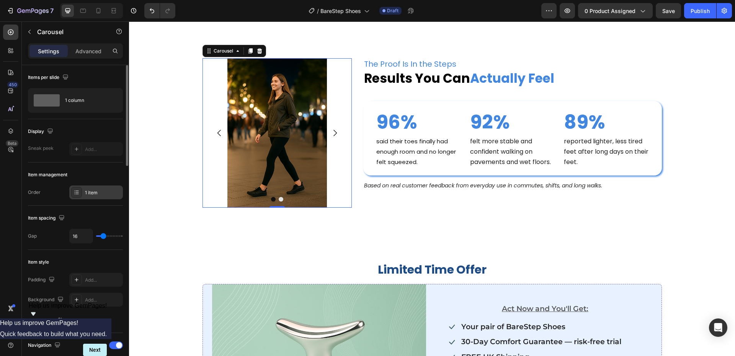
click at [96, 190] on div "1 item" at bounding box center [103, 192] width 36 height 7
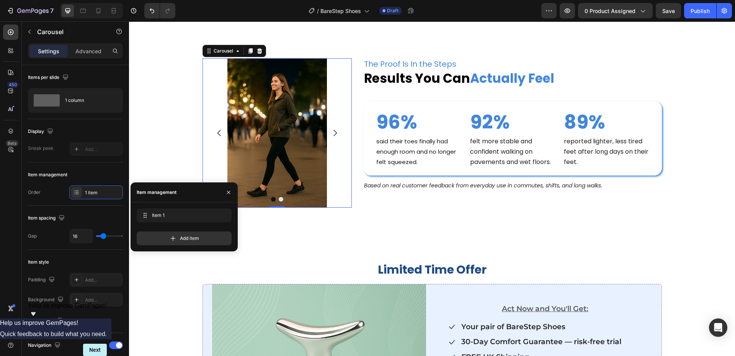
click at [337, 127] on button "Carousel Next Arrow" at bounding box center [334, 132] width 21 height 21
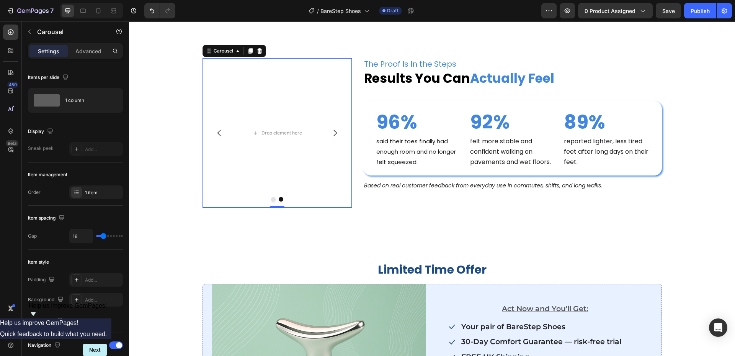
click at [336, 135] on icon "Carousel Next Arrow" at bounding box center [335, 132] width 9 height 9
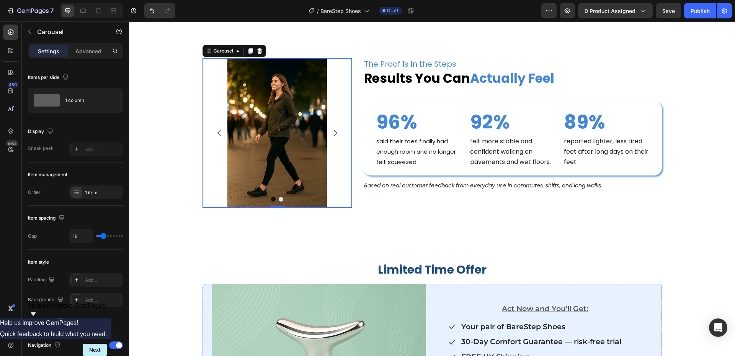
click at [334, 133] on icon "Carousel Next Arrow" at bounding box center [335, 132] width 9 height 9
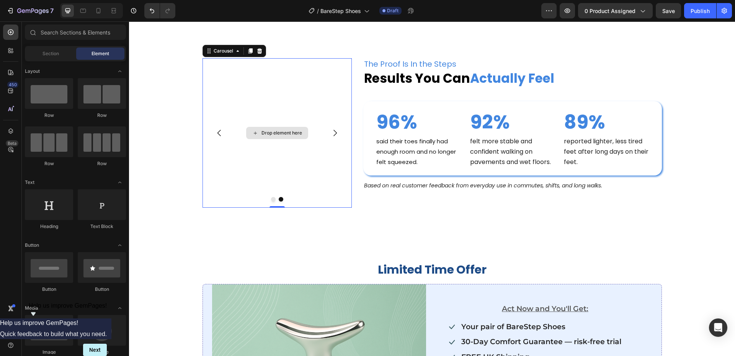
click at [264, 134] on div "Drop element here" at bounding box center [282, 133] width 41 height 6
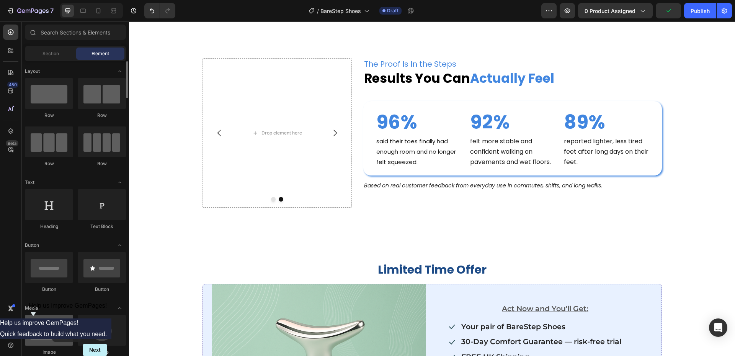
click at [52, 327] on div at bounding box center [49, 330] width 48 height 31
click at [51, 327] on div at bounding box center [49, 330] width 48 height 31
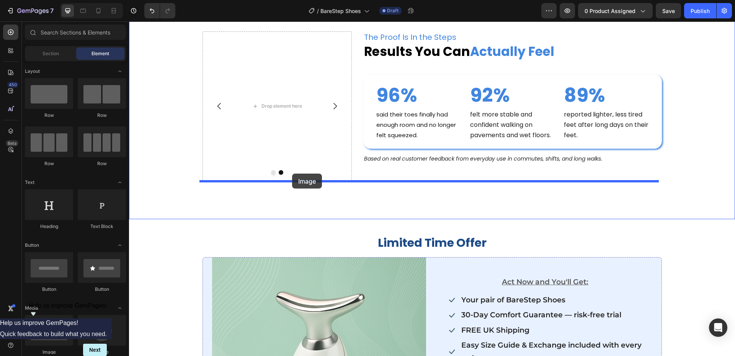
scroll to position [3005, 0]
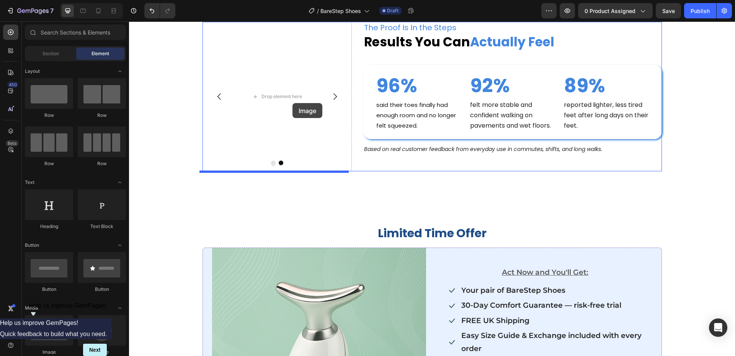
drag, startPoint x: 186, startPoint y: 347, endPoint x: 293, endPoint y: 103, distance: 266.7
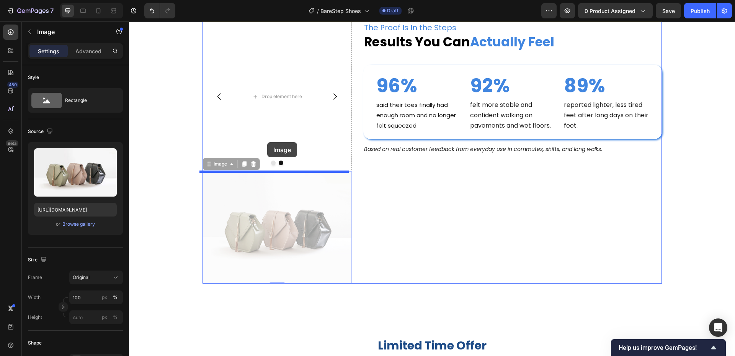
drag, startPoint x: 265, startPoint y: 227, endPoint x: 267, endPoint y: 142, distance: 85.1
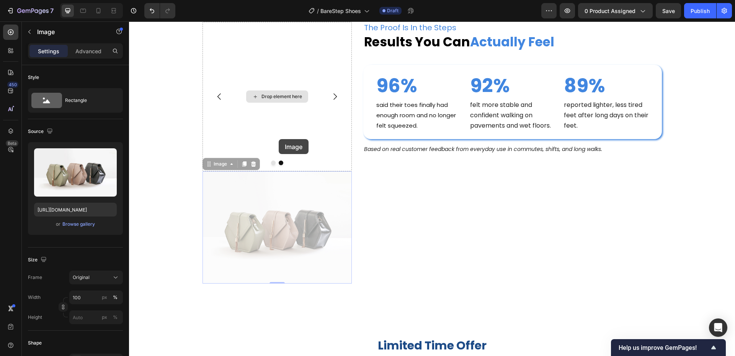
drag, startPoint x: 272, startPoint y: 239, endPoint x: 279, endPoint y: 139, distance: 100.6
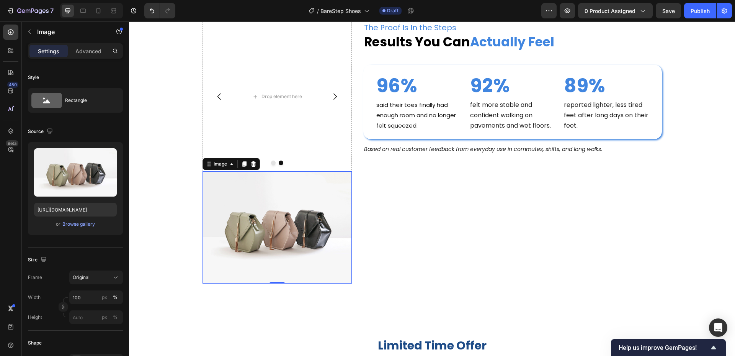
drag, startPoint x: 273, startPoint y: 224, endPoint x: 264, endPoint y: 115, distance: 109.6
click at [264, 115] on div "Image Drop element here Carousel Image 0" at bounding box center [277, 153] width 149 height 262
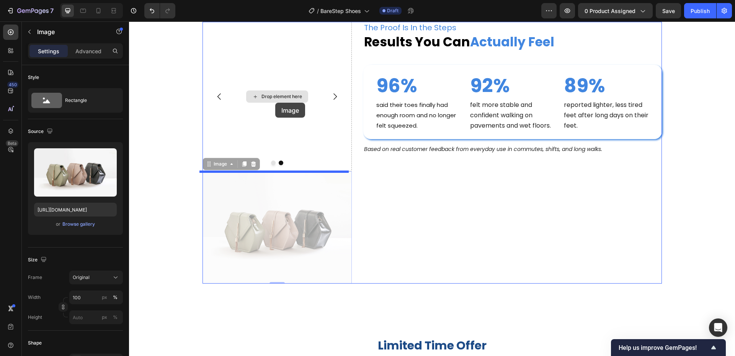
drag, startPoint x: 269, startPoint y: 226, endPoint x: 275, endPoint y: 103, distance: 123.1
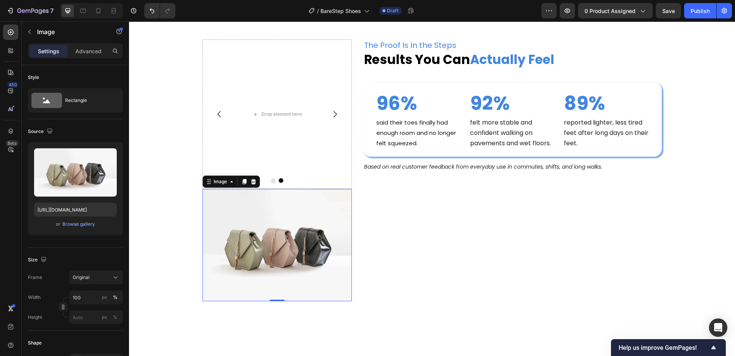
scroll to position [2928, 0]
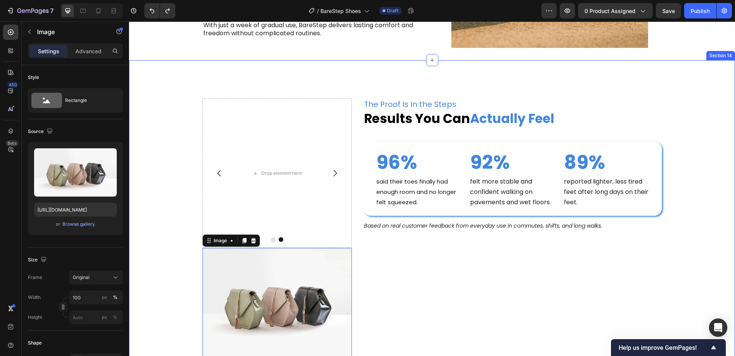
click at [165, 258] on div "Nourish, hydrate, and soften with our skin cream. Heading Image Drop element he…" at bounding box center [432, 229] width 591 height 262
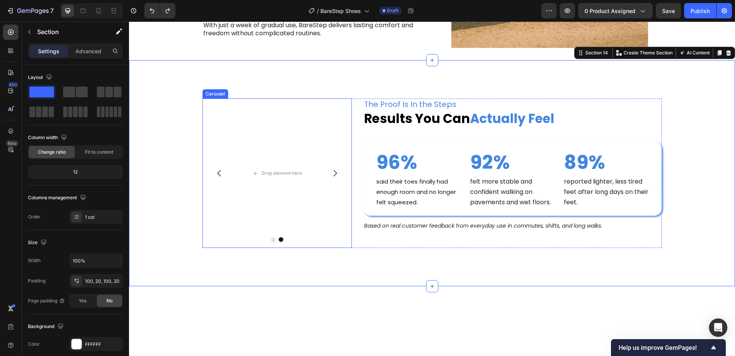
click at [222, 177] on button "Carousel Back Arrow" at bounding box center [219, 172] width 21 height 21
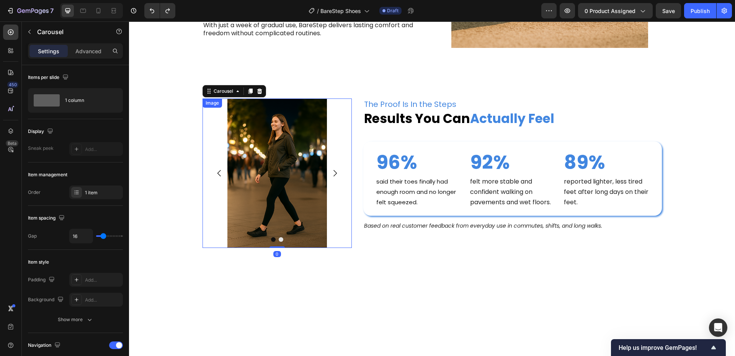
click at [270, 220] on img at bounding box center [277, 172] width 149 height 149
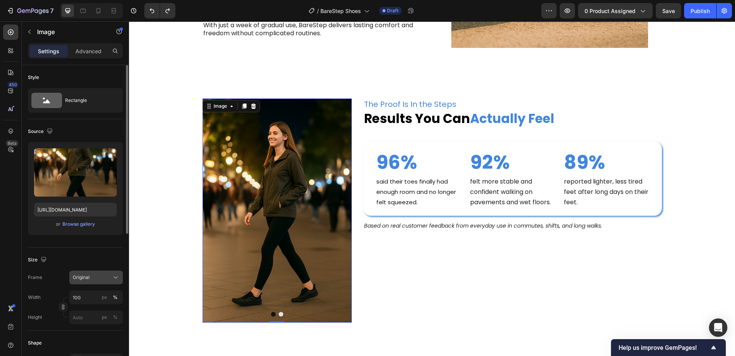
click at [88, 282] on button "Original" at bounding box center [96, 277] width 54 height 14
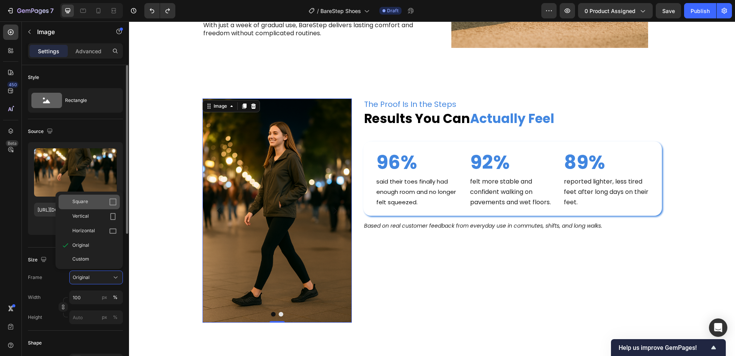
click at [97, 205] on div "Square" at bounding box center [94, 202] width 44 height 8
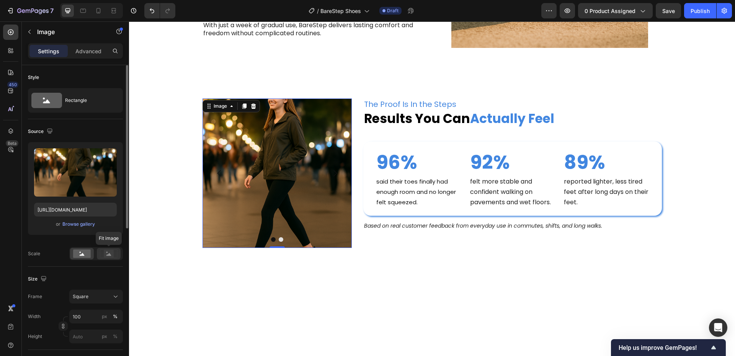
click at [110, 254] on icon at bounding box center [108, 254] width 5 height 3
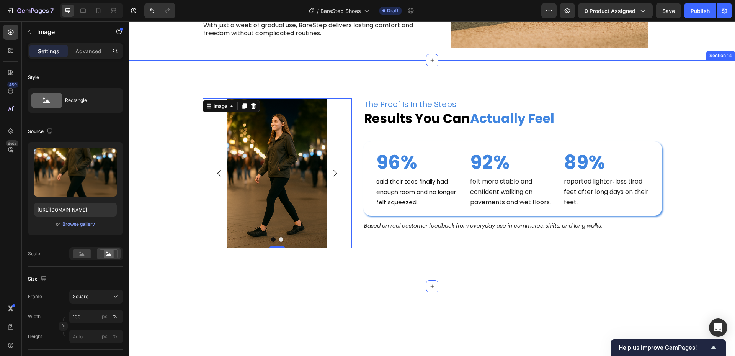
click at [400, 264] on div "Nourish, hydrate, and soften with our skin cream. Heading Image 0 Drop element …" at bounding box center [432, 173] width 606 height 226
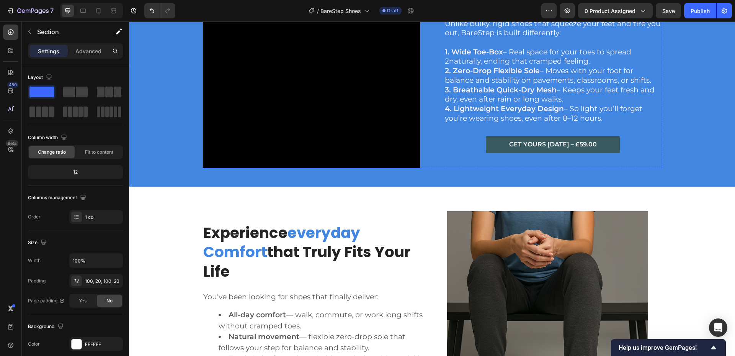
scroll to position [1320, 0]
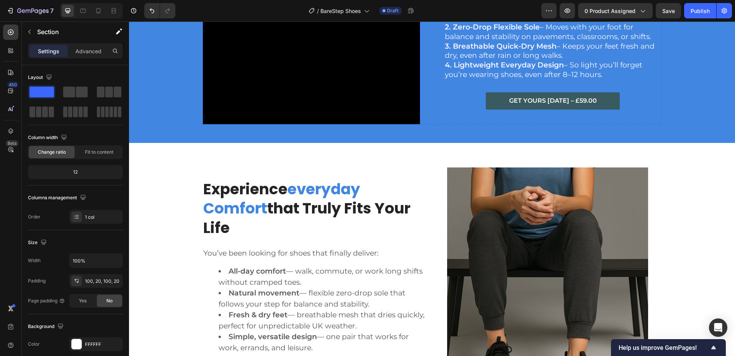
click at [336, 124] on video at bounding box center [312, 16] width 218 height 218
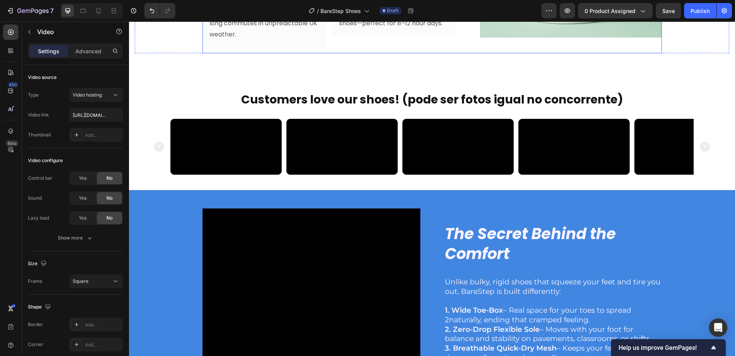
scroll to position [1013, 0]
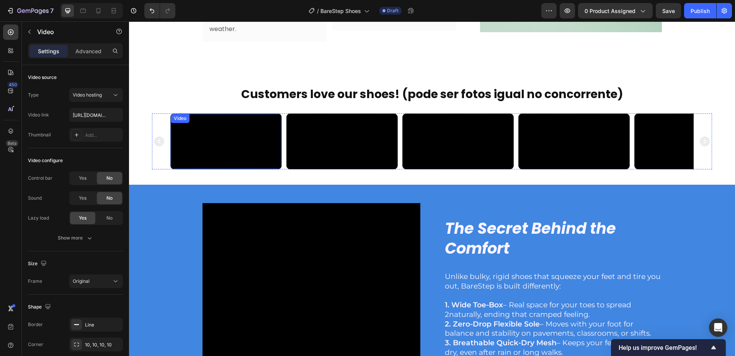
click at [264, 169] on video at bounding box center [226, 142] width 111 height 56
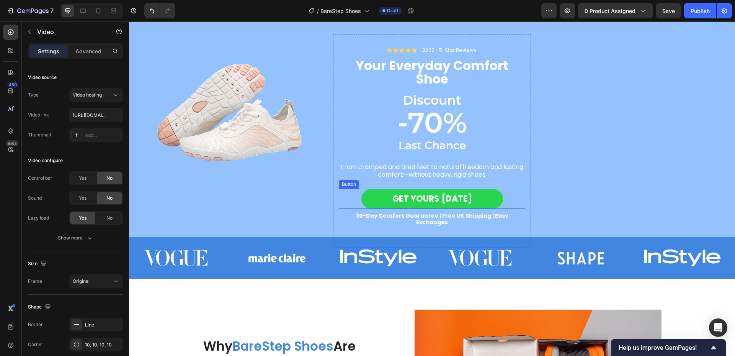
scroll to position [0, 0]
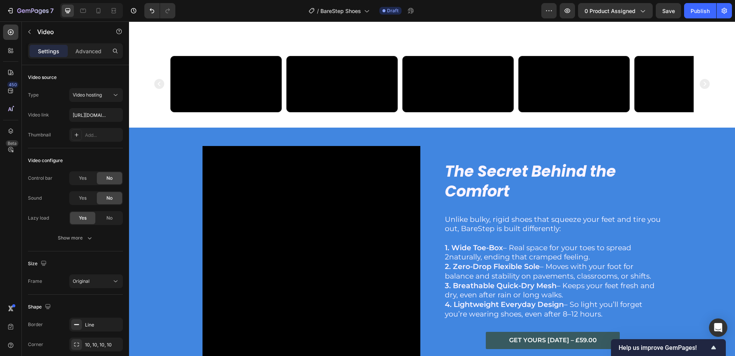
click at [235, 112] on video at bounding box center [226, 84] width 111 height 56
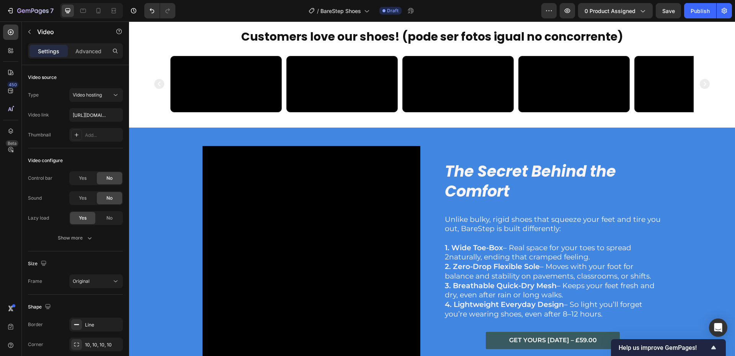
scroll to position [1034, 0]
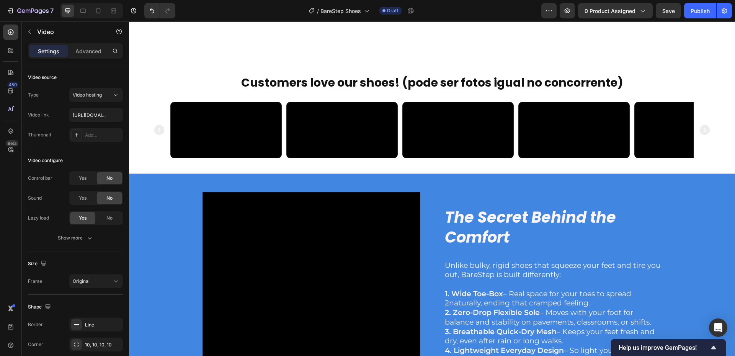
click at [234, 158] on video at bounding box center [226, 130] width 111 height 56
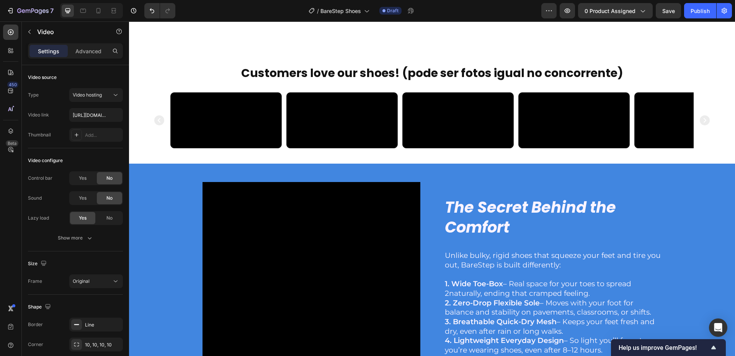
click at [237, 148] on video at bounding box center [226, 121] width 111 height 56
click at [100, 113] on input "[URL][DOMAIN_NAME]" at bounding box center [96, 115] width 54 height 14
paste input "dcc8a9259eab42a587702db36b48d016"
type input "[URL][DOMAIN_NAME]"
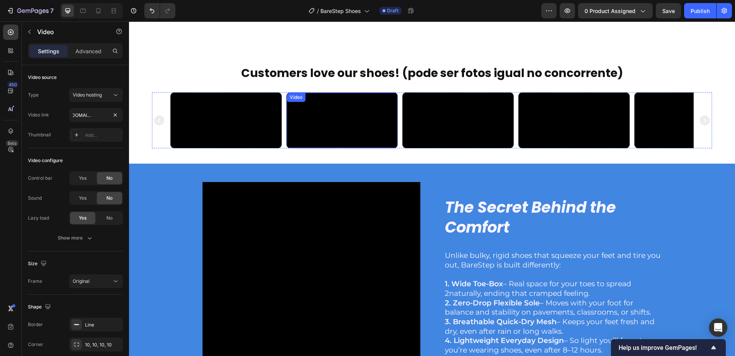
click at [318, 148] on video at bounding box center [342, 121] width 111 height 56
click at [336, 148] on video at bounding box center [342, 121] width 111 height 56
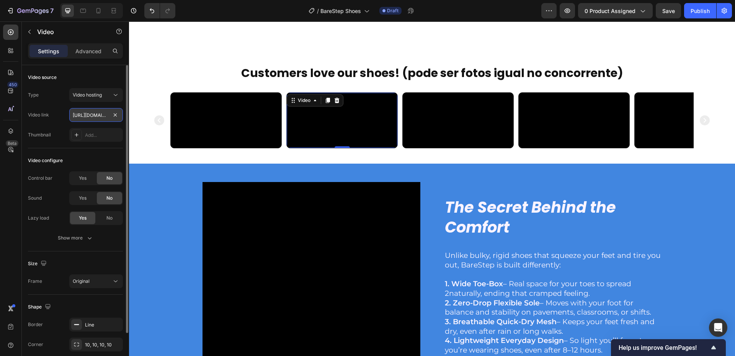
click at [93, 118] on input "[URL][DOMAIN_NAME]" at bounding box center [96, 115] width 54 height 14
paste input "d62948db45cc4721864515d58cffef66"
type input "[URL][DOMAIN_NAME]"
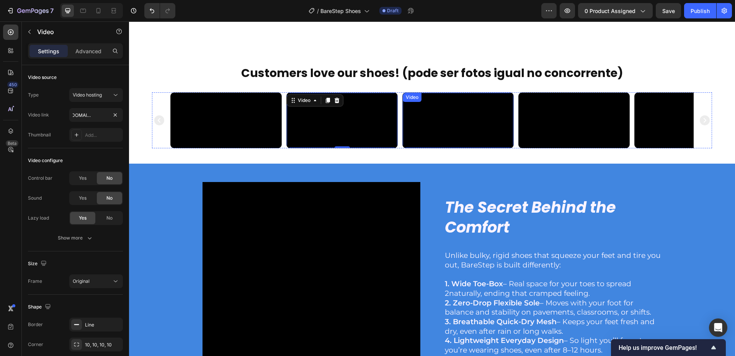
click at [479, 148] on video at bounding box center [458, 121] width 111 height 56
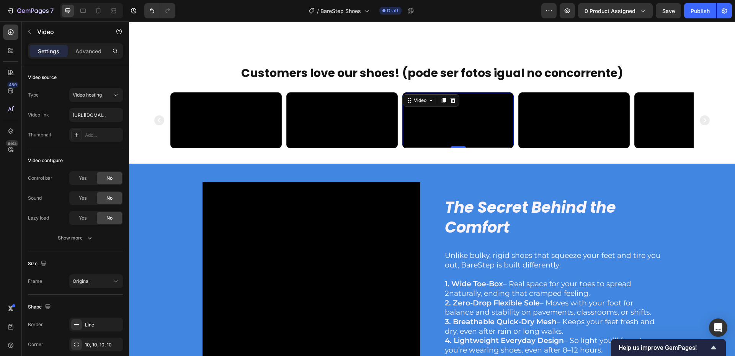
drag, startPoint x: 456, startPoint y: 187, endPoint x: 449, endPoint y: 188, distance: 7.0
click at [456, 148] on video at bounding box center [458, 121] width 111 height 56
click at [83, 113] on input "[URL][DOMAIN_NAME]" at bounding box center [96, 115] width 54 height 14
paste input "235bb24fb56445f7aa1f963b4ded58b0"
type input "[URL][DOMAIN_NAME]"
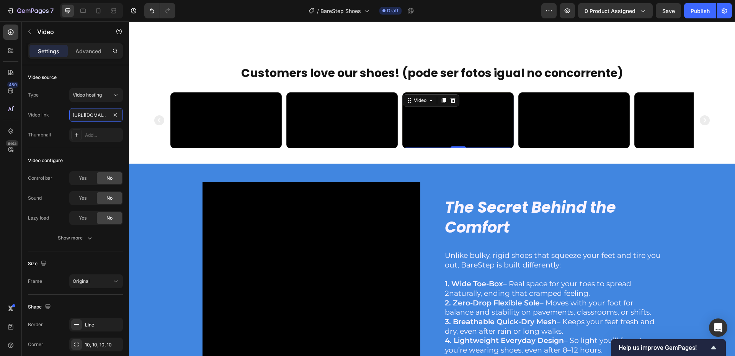
scroll to position [0, 144]
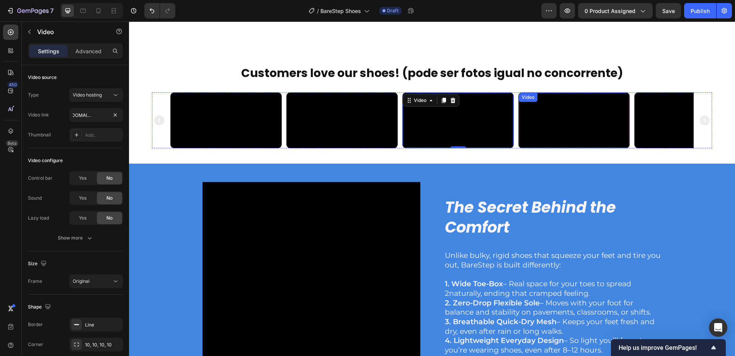
drag, startPoint x: 583, startPoint y: 206, endPoint x: 723, endPoint y: 229, distance: 142.5
click at [583, 148] on video at bounding box center [574, 121] width 111 height 56
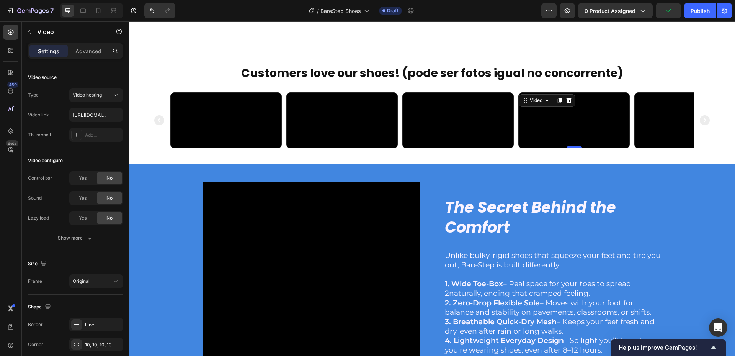
click at [552, 148] on video at bounding box center [574, 121] width 111 height 56
click at [100, 113] on input "[URL][DOMAIN_NAME]" at bounding box center [96, 115] width 54 height 14
paste input "5caa143c4703479ca42d953c6d0634f"
type input "[URL][DOMAIN_NAME]"
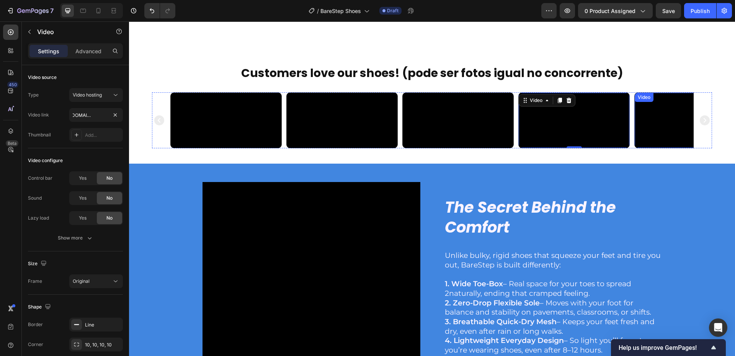
click at [671, 148] on video at bounding box center [690, 121] width 111 height 56
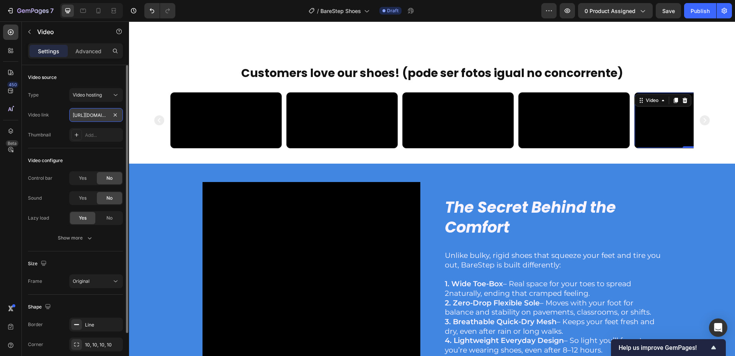
click at [101, 113] on input "[URL][DOMAIN_NAME]" at bounding box center [96, 115] width 54 height 14
paste input "0555fe3f1b0a42e99e33fbbbafc6913b"
type input "[URL][DOMAIN_NAME]"
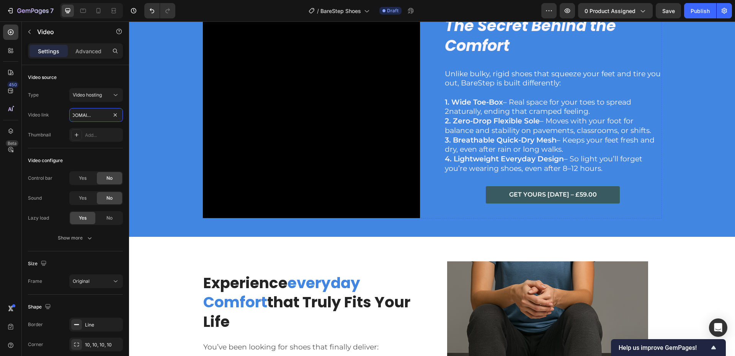
scroll to position [1341, 0]
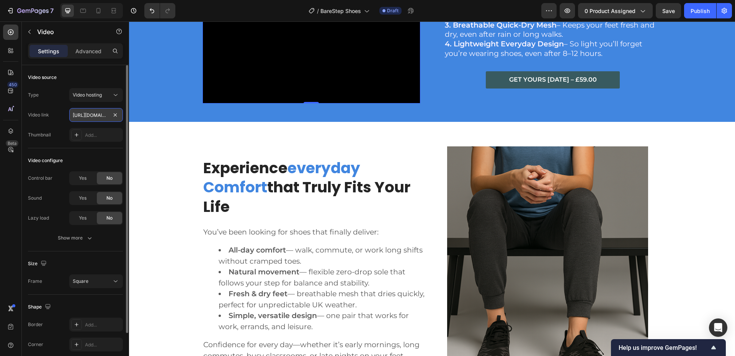
click at [97, 115] on input "[URL][DOMAIN_NAME]" at bounding box center [96, 115] width 54 height 14
paste input "e3e50935859e41aabeea97462976f940"
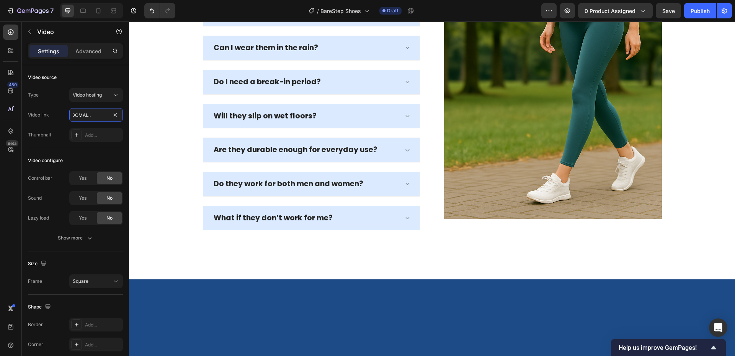
scroll to position [3551, 0]
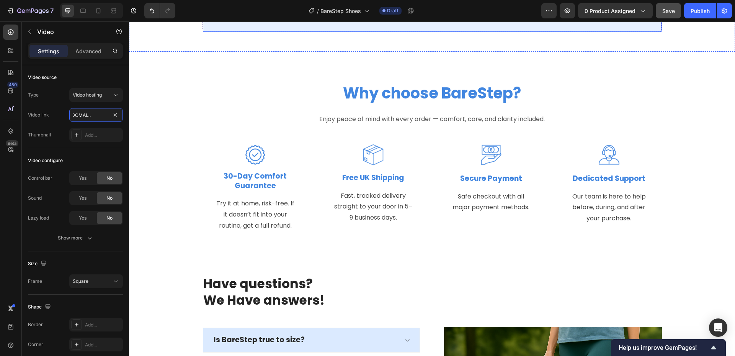
type input "[URL][DOMAIN_NAME]"
click at [672, 11] on span "Save" at bounding box center [669, 11] width 13 height 7
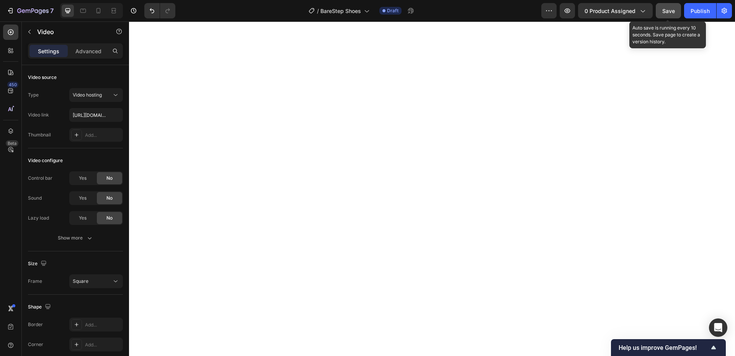
scroll to position [2555, 0]
